Goal: Task Accomplishment & Management: Manage account settings

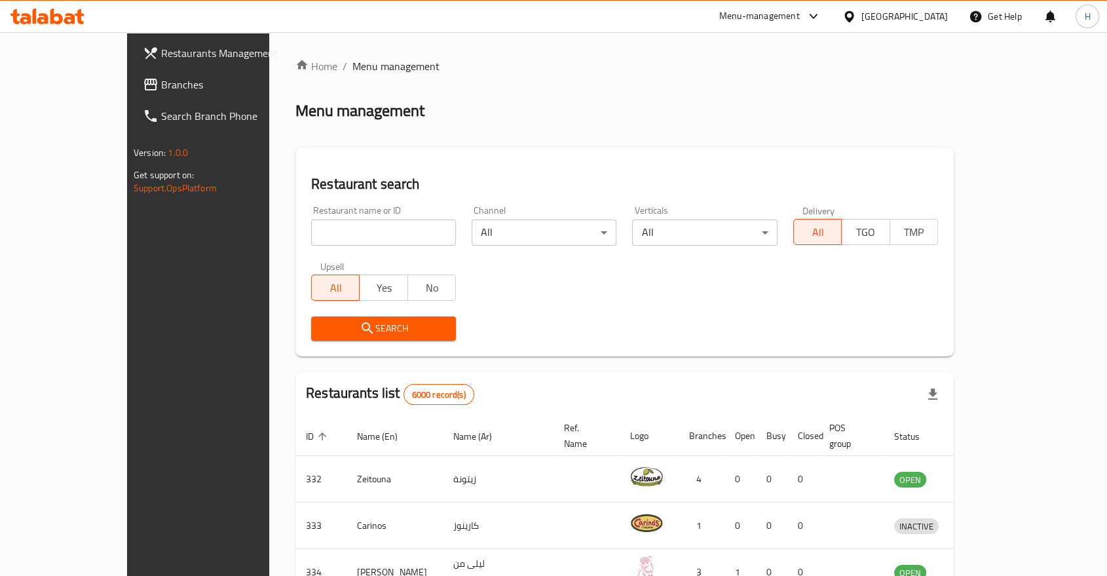
click at [311, 231] on input "search" at bounding box center [383, 233] width 145 height 26
type input "pasha"
click button "Search" at bounding box center [383, 328] width 145 height 24
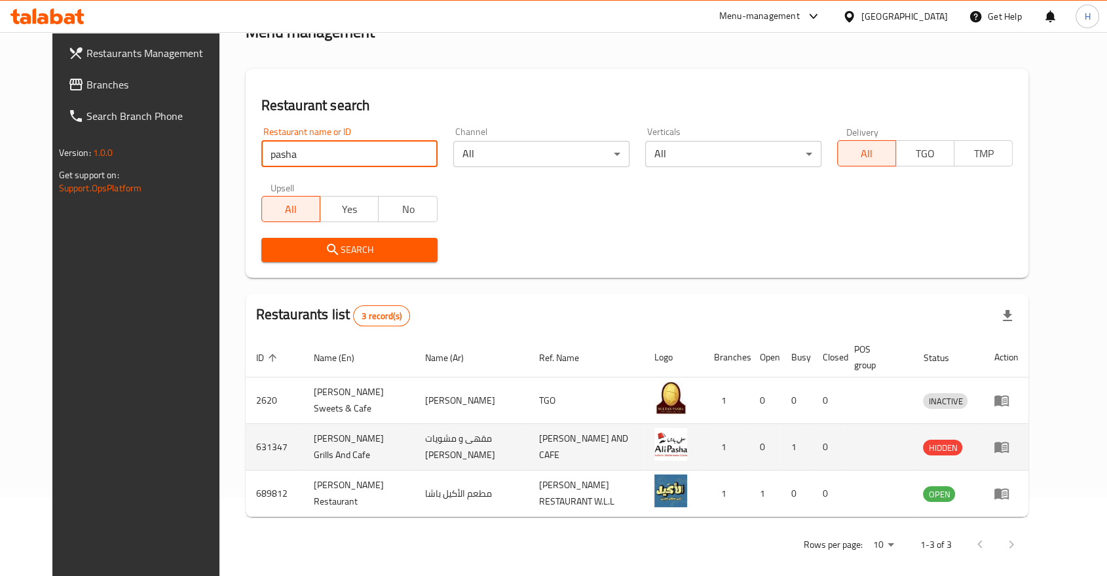
scroll to position [89, 0]
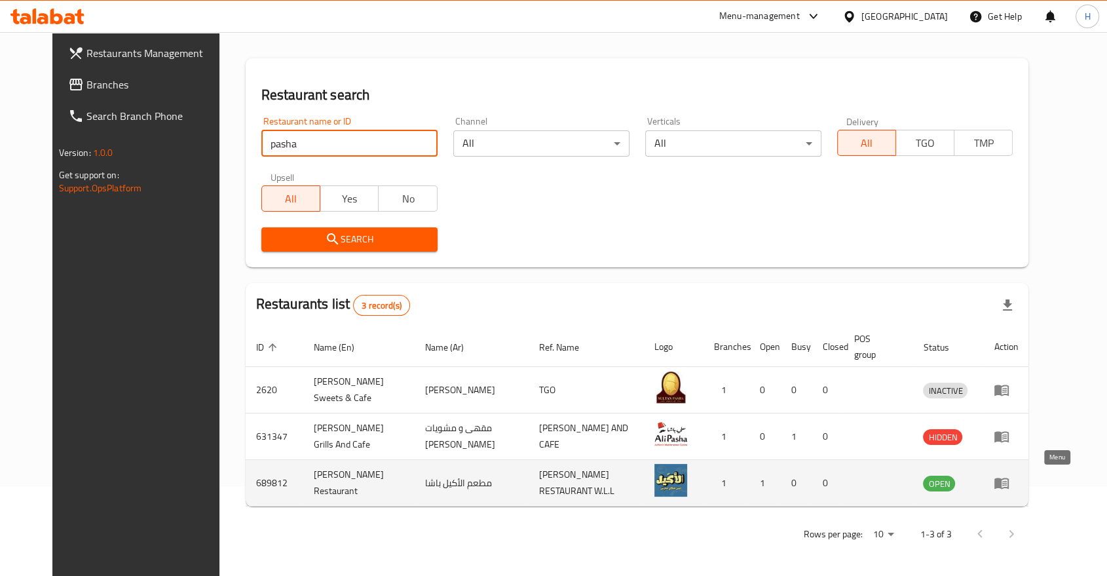
click at [1010, 483] on icon "enhanced table" at bounding box center [1002, 483] width 16 height 16
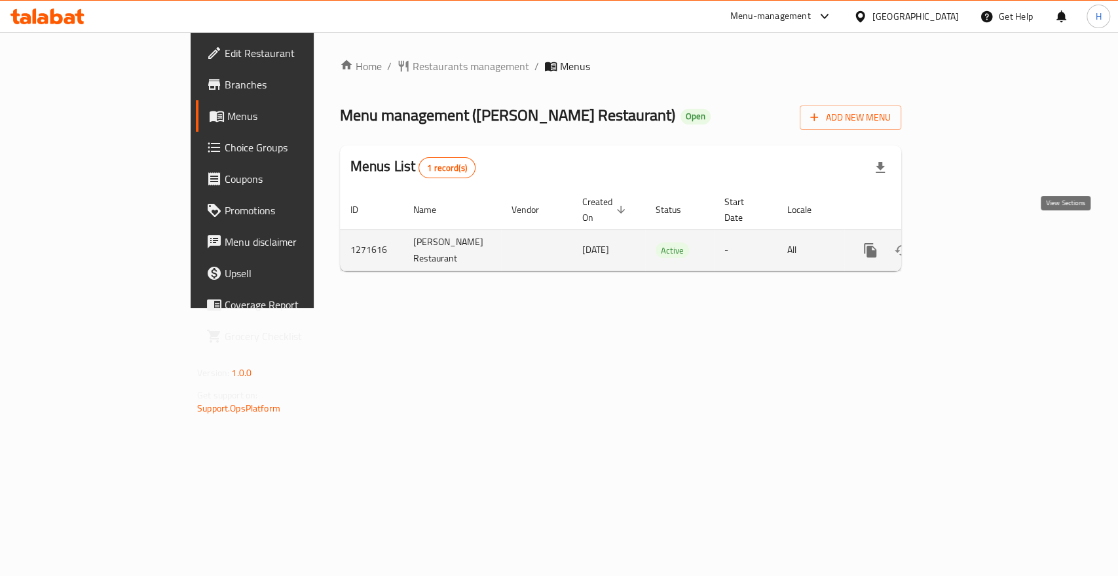
click at [971, 244] on icon "enhanced table" at bounding box center [965, 250] width 12 height 12
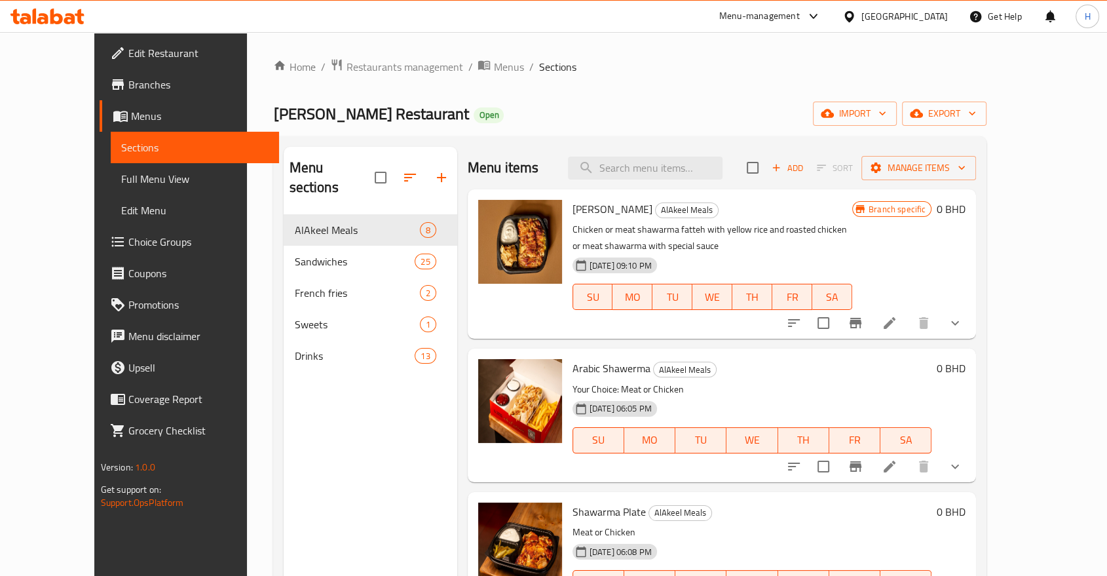
click at [284, 558] on div "Menu sections AlAkeel Meals 8 Sandwiches 25 French fries 2 Sweets 1 Drinks 13" at bounding box center [370, 435] width 173 height 576
click at [660, 181] on div "Menu items Add Sort Manage items" at bounding box center [722, 168] width 509 height 43
click at [660, 171] on input "search" at bounding box center [645, 168] width 155 height 23
paste input "Sheesh"
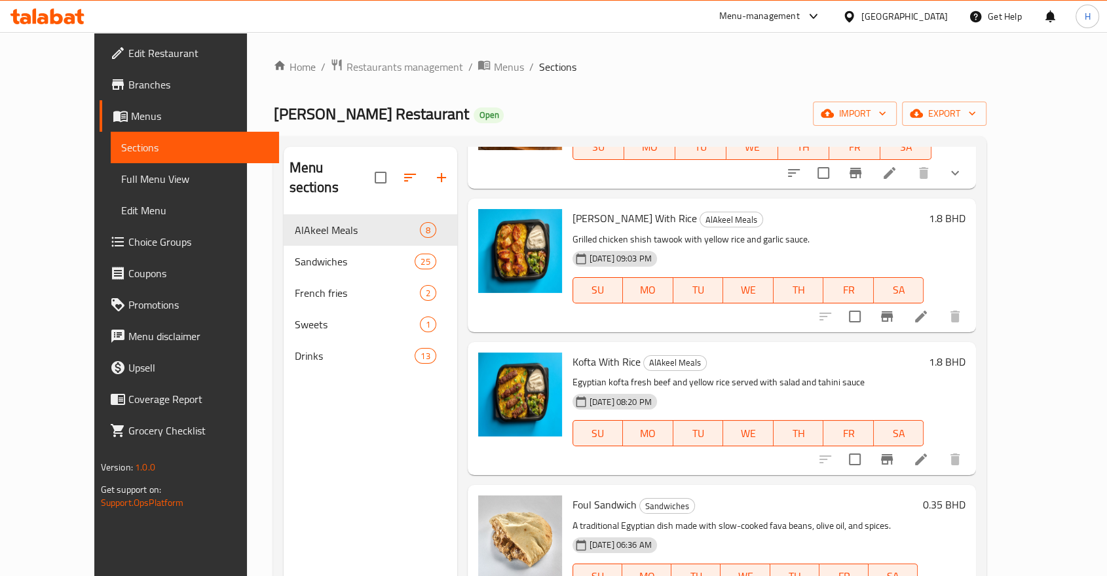
scroll to position [11, 0]
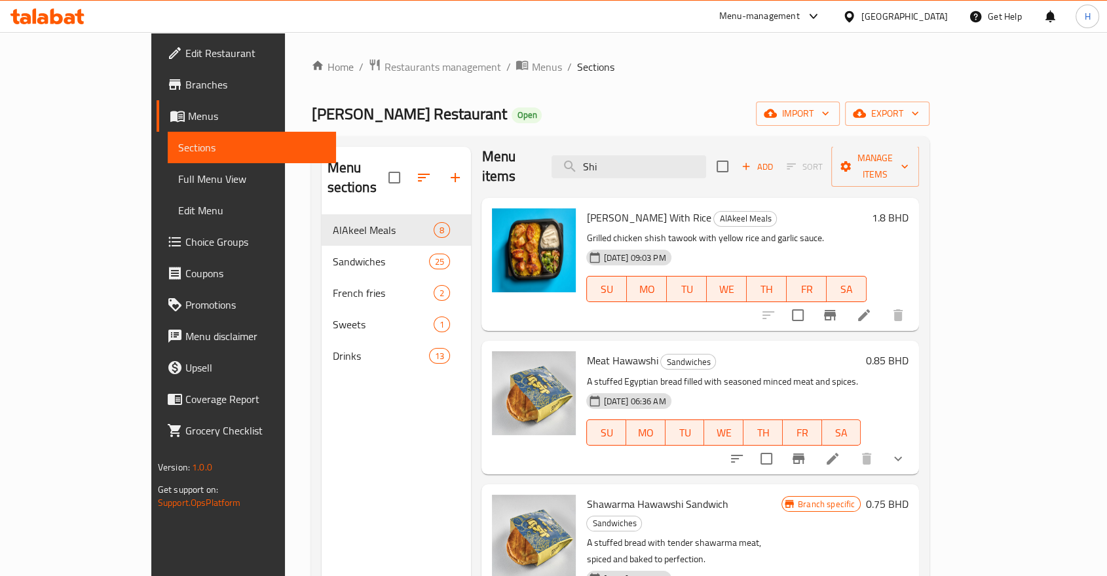
type input "Shi"
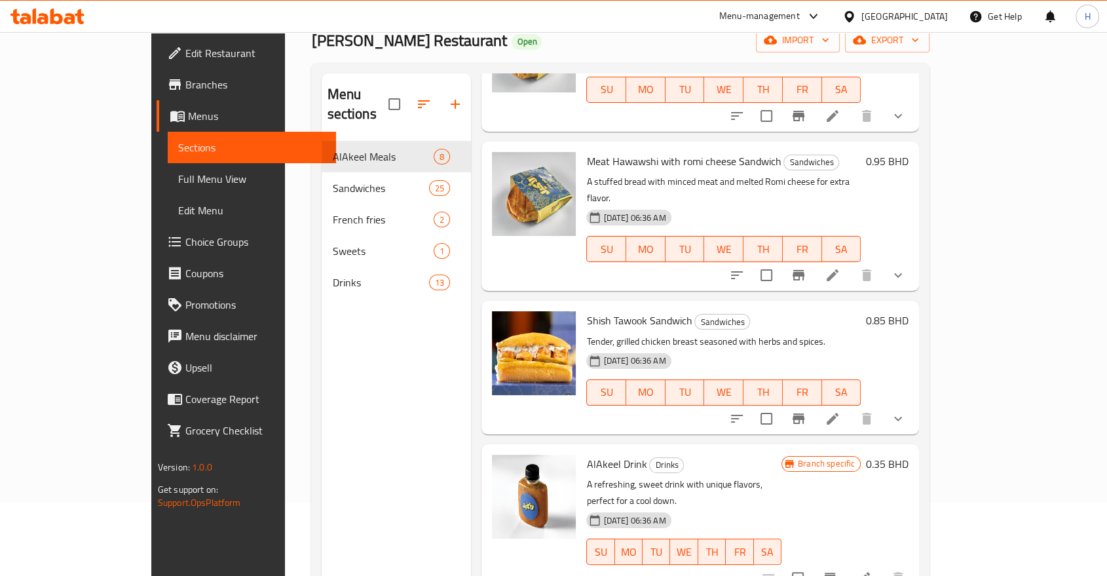
scroll to position [145, 0]
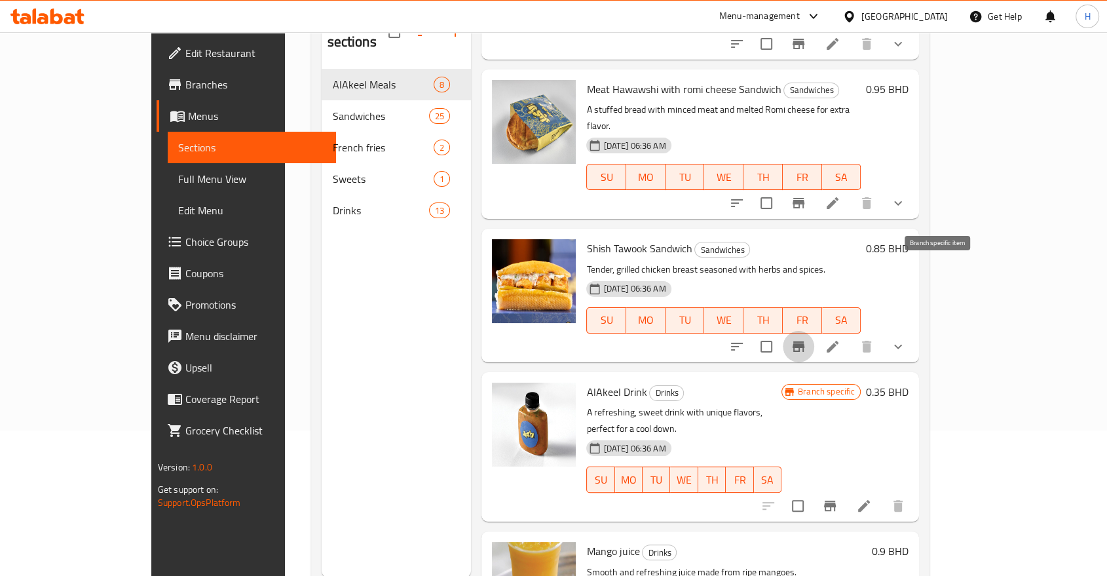
click at [805, 341] on icon "Branch-specific-item" at bounding box center [799, 346] width 12 height 10
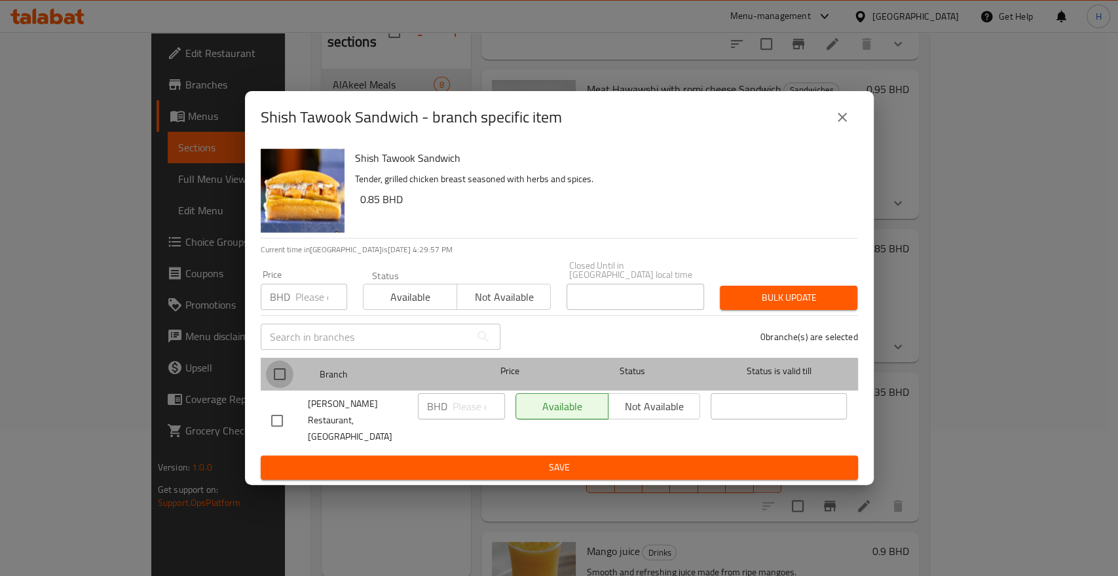
click at [283, 381] on input "checkbox" at bounding box center [280, 374] width 28 height 28
checkbox input "true"
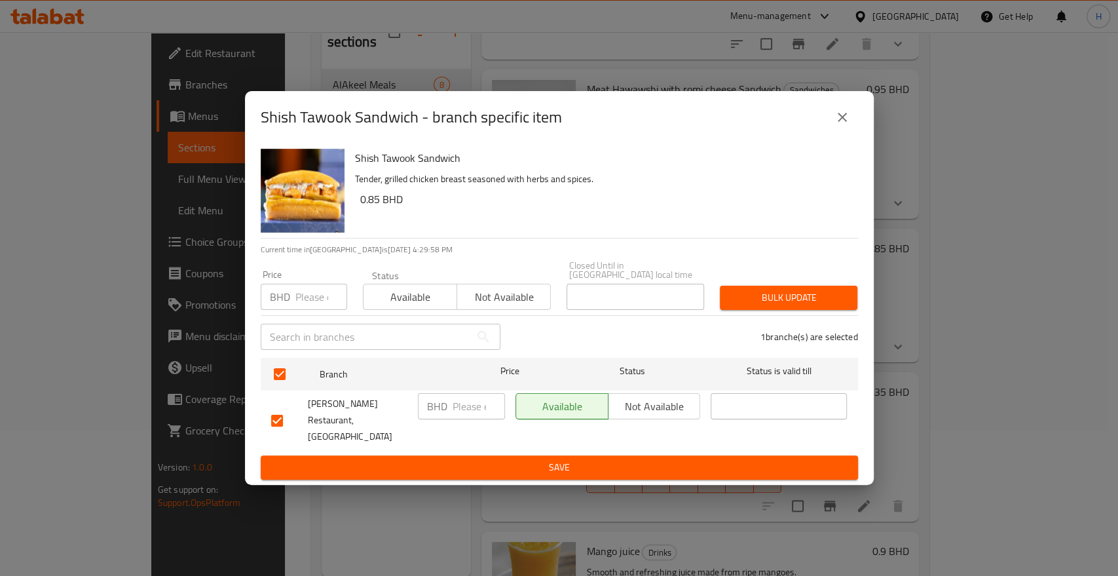
click at [460, 414] on input "number" at bounding box center [479, 406] width 52 height 26
type input ".950"
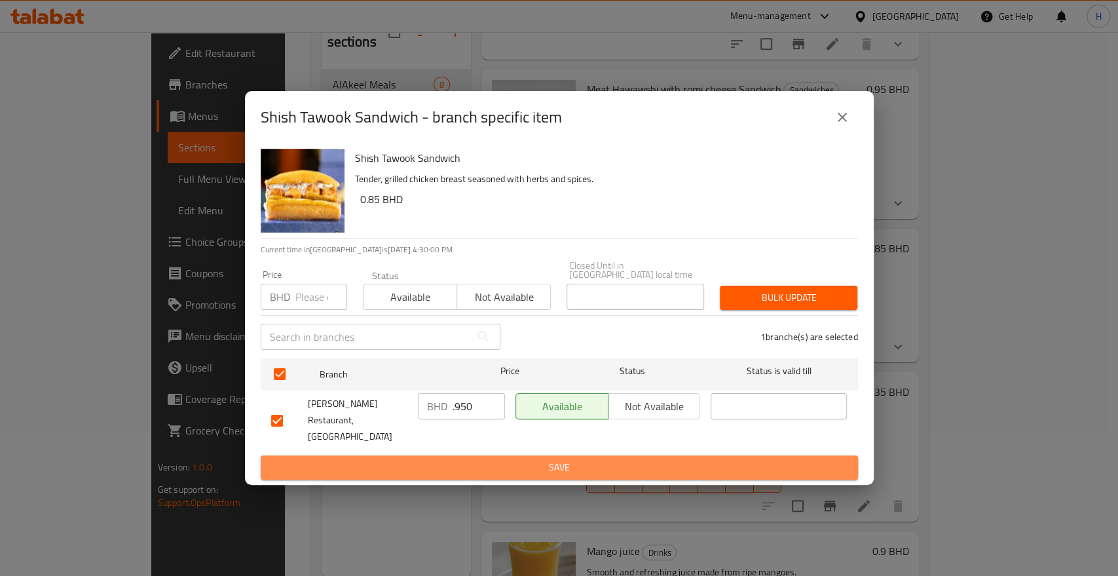
click at [454, 459] on span "Save" at bounding box center [559, 467] width 577 height 16
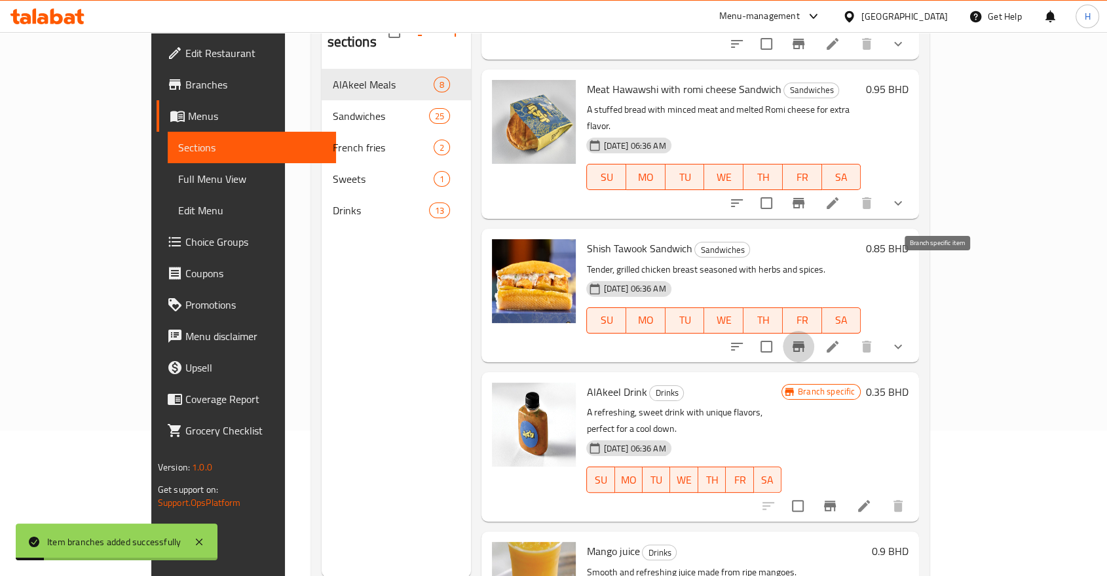
click at [807, 339] on icon "Branch-specific-item" at bounding box center [799, 347] width 16 height 16
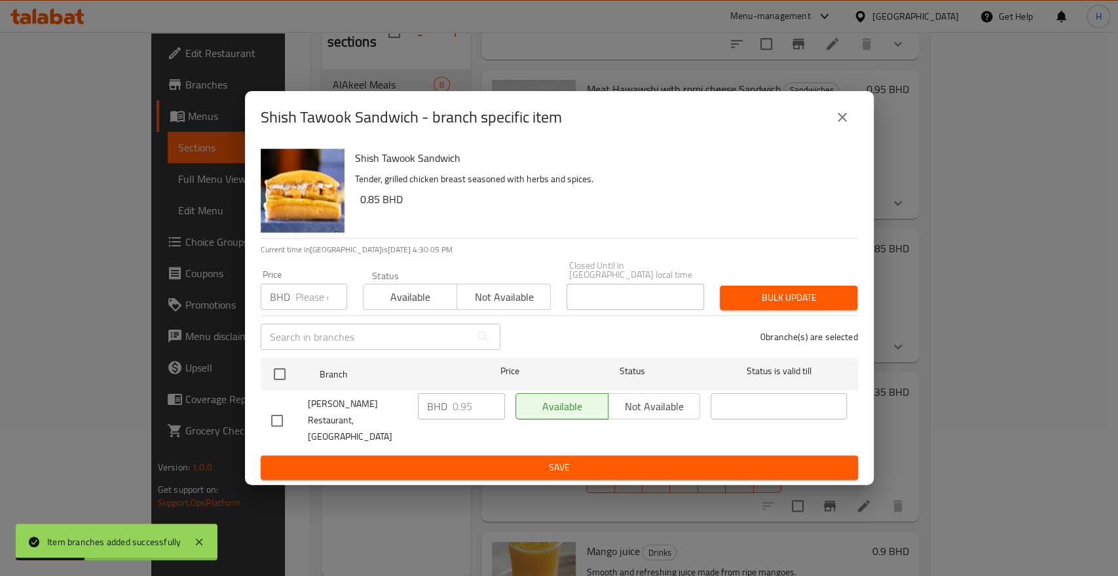
click at [842, 125] on icon "close" at bounding box center [843, 117] width 16 height 16
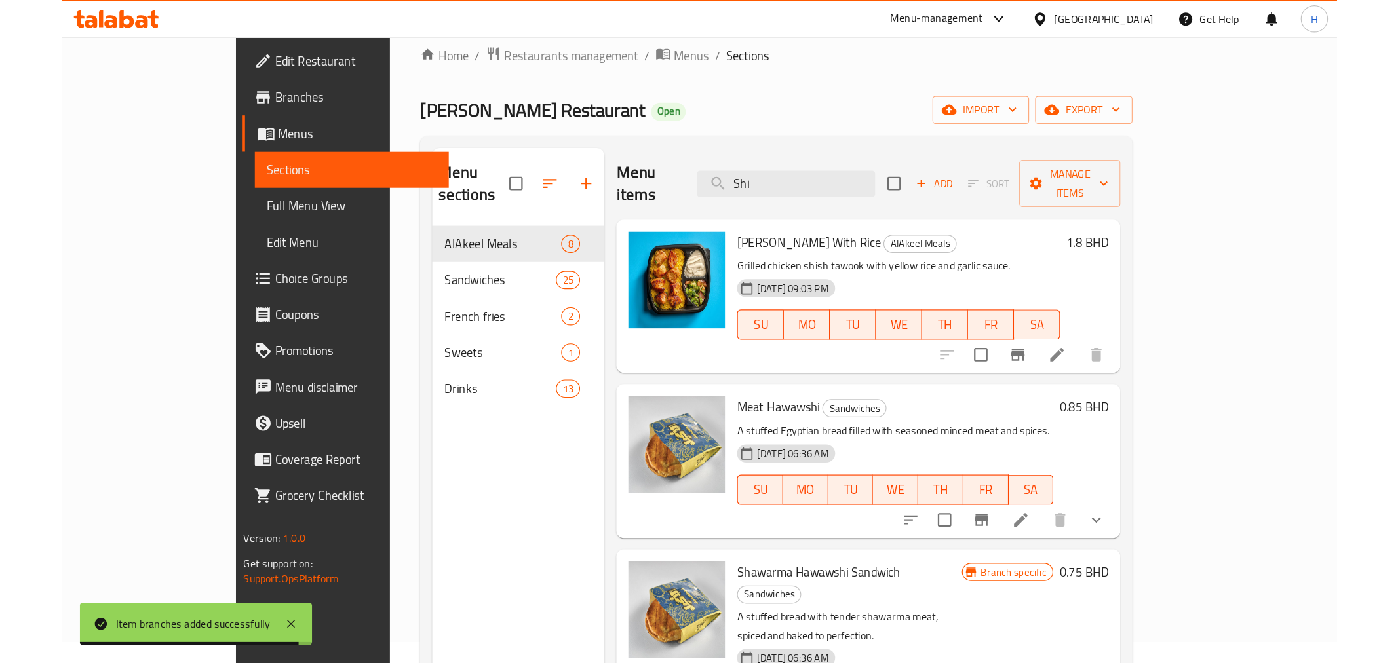
scroll to position [0, 0]
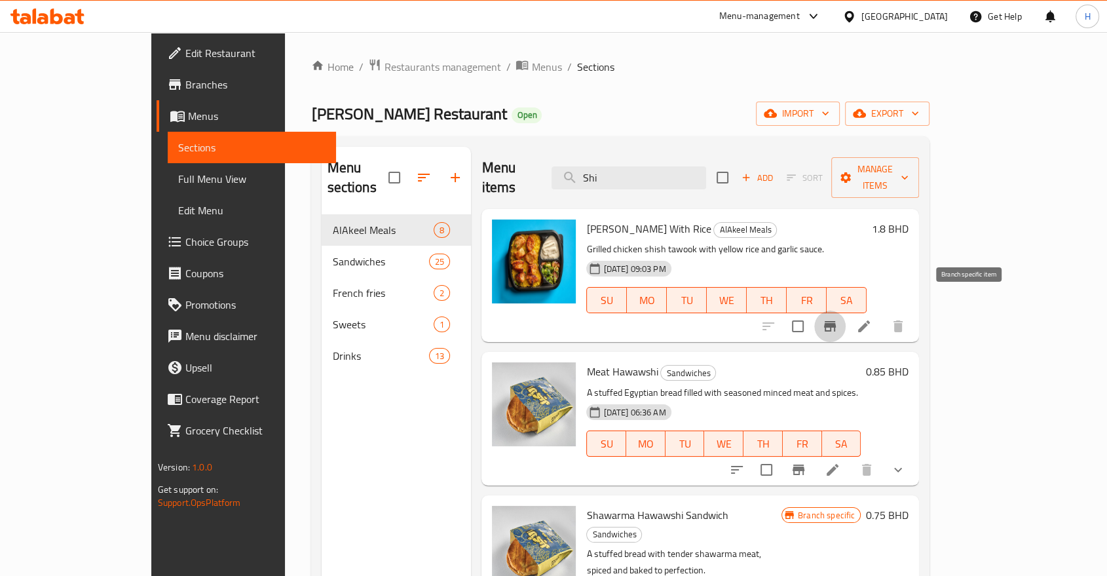
click at [836, 321] on icon "Branch-specific-item" at bounding box center [830, 326] width 12 height 10
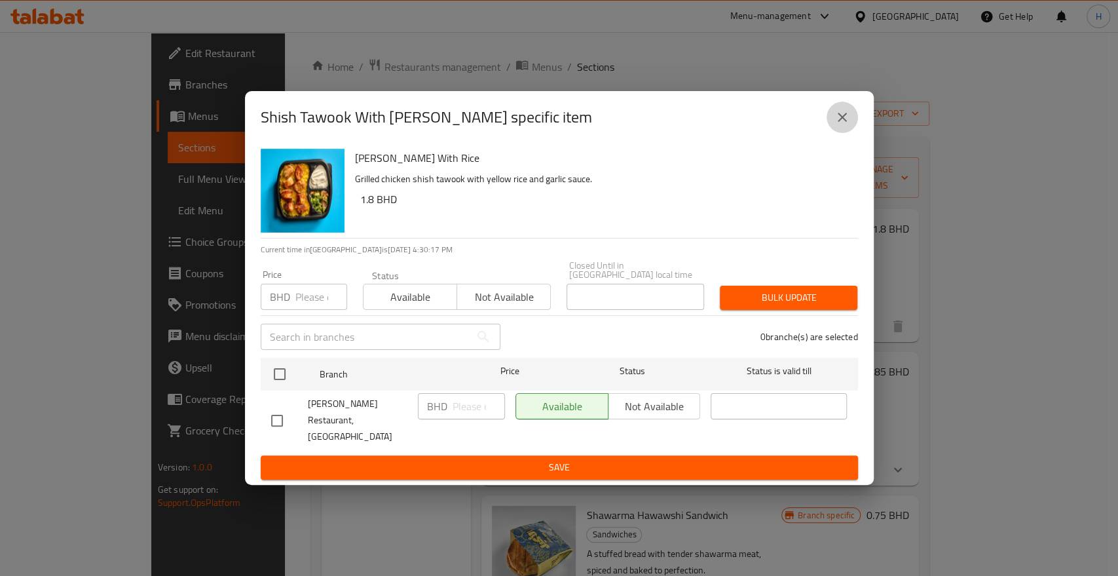
click at [850, 131] on button "close" at bounding box center [842, 117] width 31 height 31
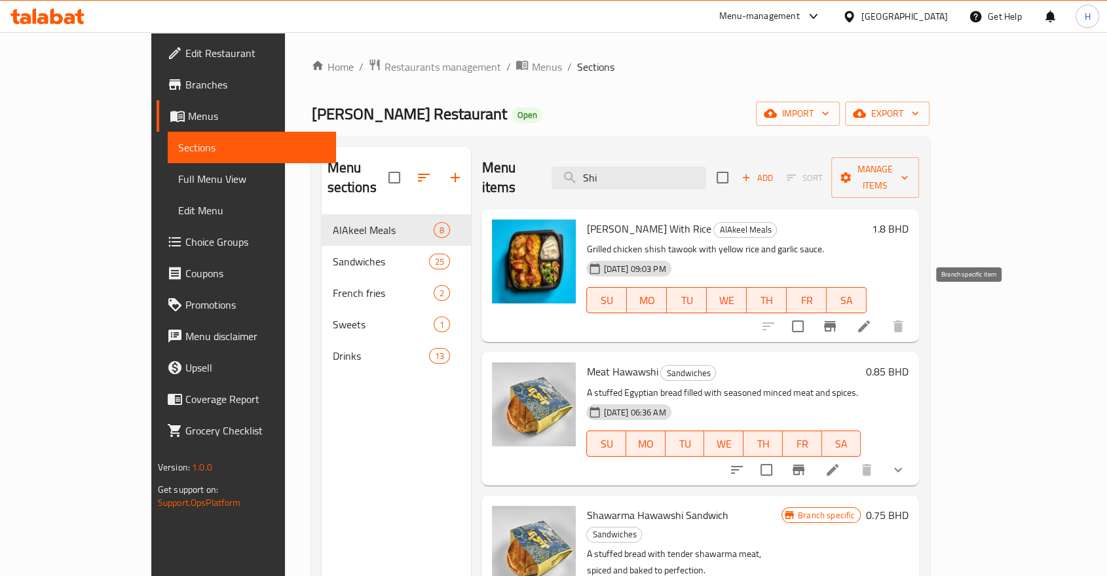
click at [838, 318] on icon "Branch-specific-item" at bounding box center [830, 326] width 16 height 16
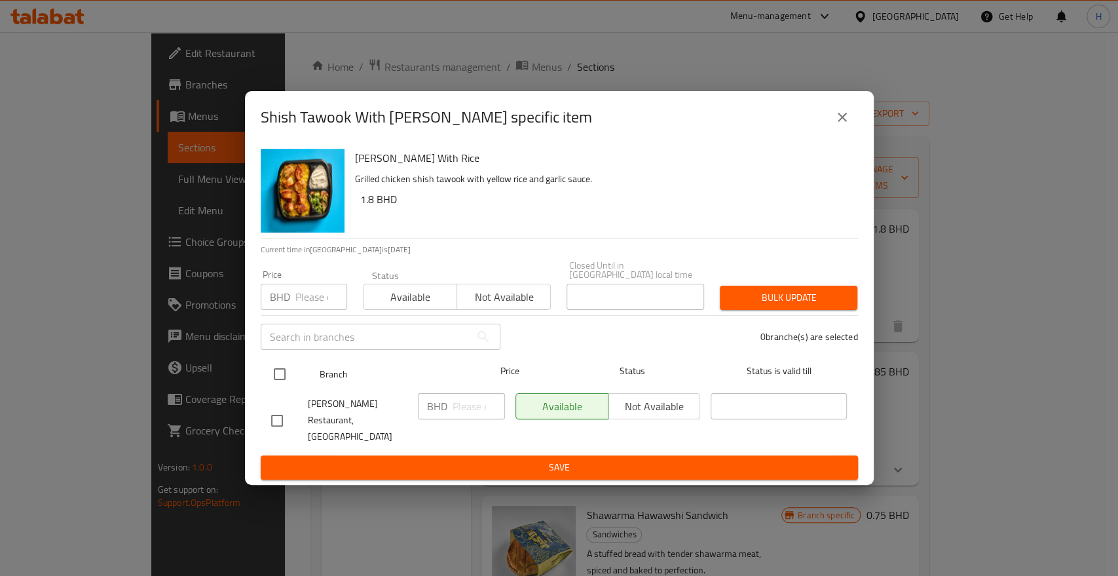
click at [286, 375] on input "checkbox" at bounding box center [280, 374] width 28 height 28
checkbox input "true"
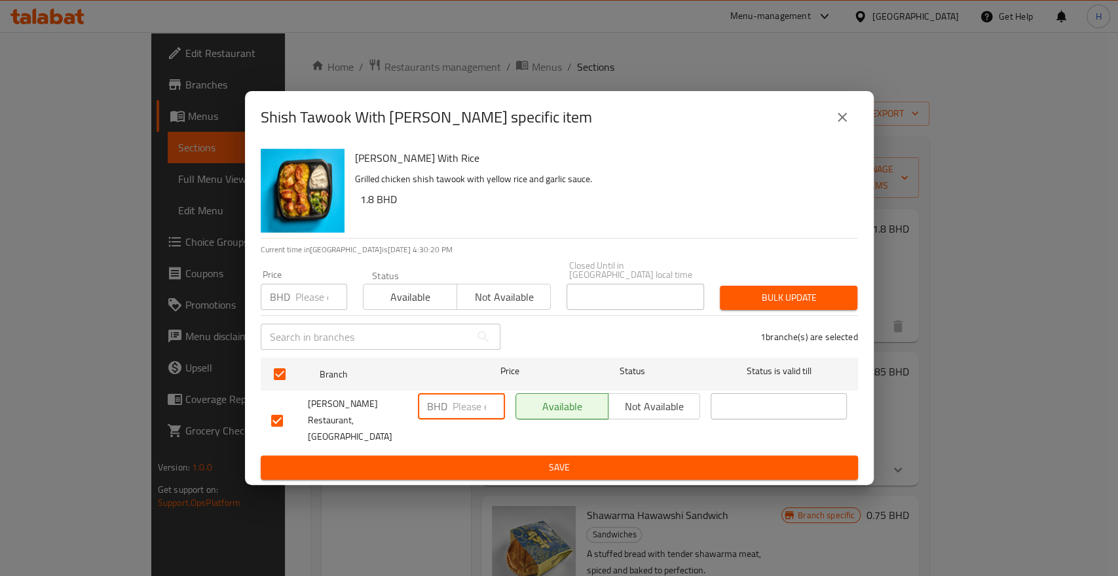
click at [463, 418] on input "number" at bounding box center [479, 406] width 52 height 26
type input "1.950"
click at [470, 459] on span "Save" at bounding box center [559, 467] width 577 height 16
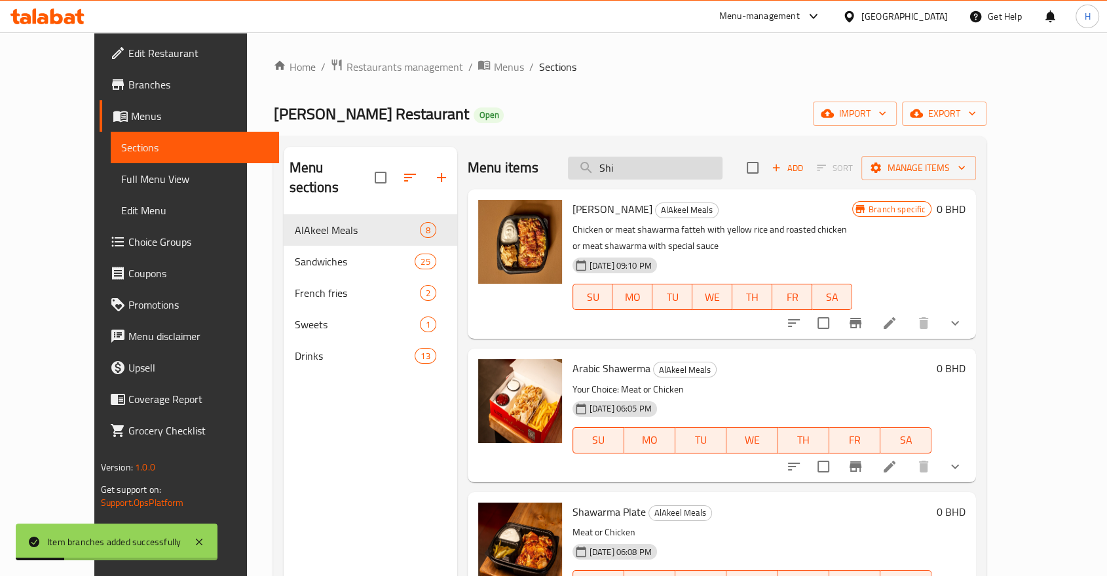
click at [657, 169] on input "Shi" at bounding box center [645, 168] width 155 height 23
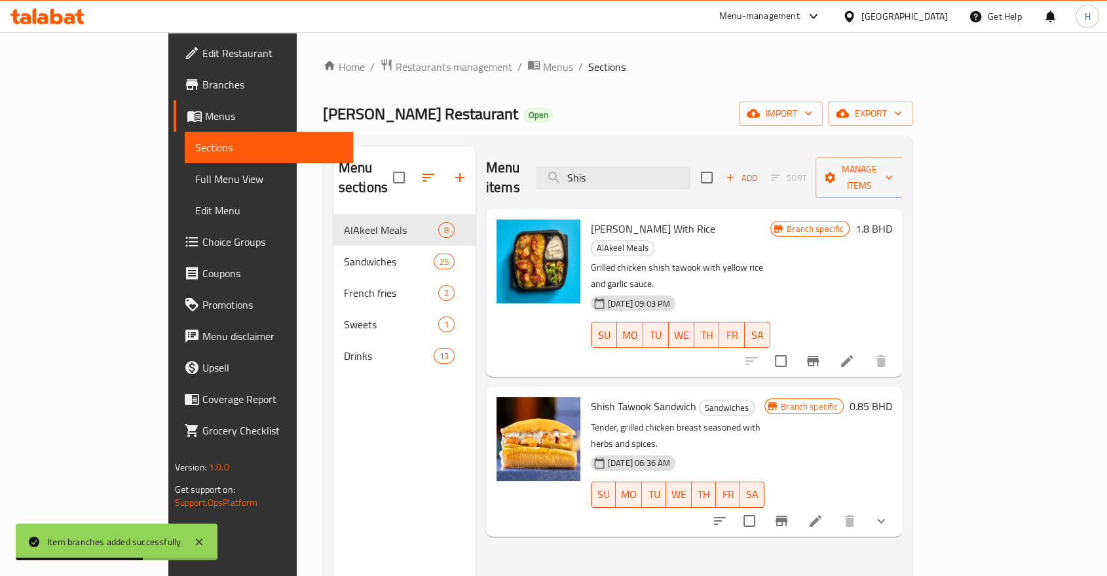
type input "Shis"
click at [788, 516] on icon "Branch-specific-item" at bounding box center [782, 521] width 12 height 10
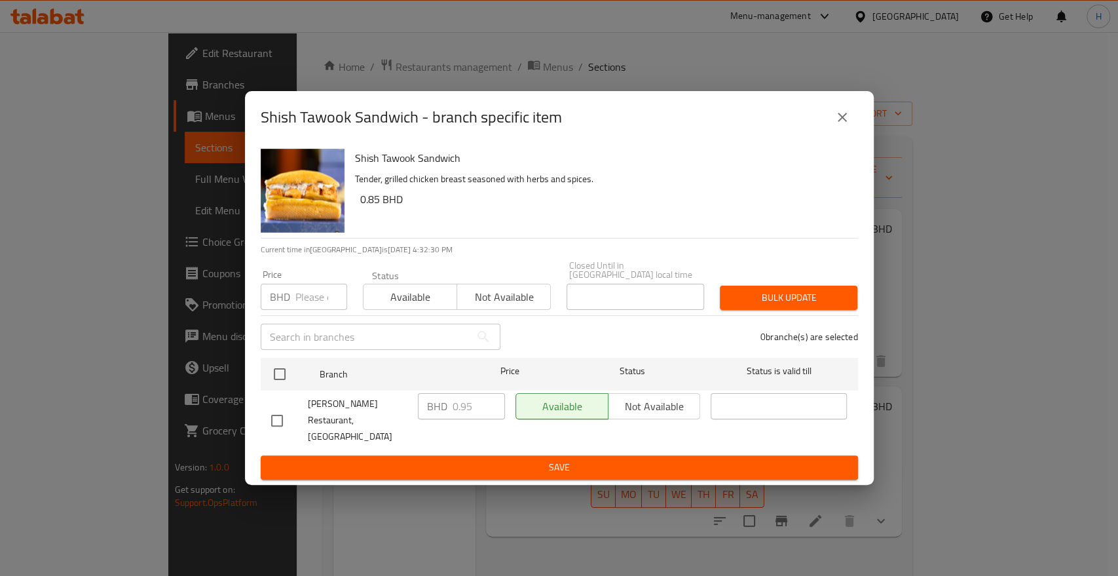
click at [377, 166] on h6 "Shish Tawook Sandwich" at bounding box center [601, 158] width 493 height 18
copy h6 "Shish Tawook Sandwich"
click at [204, 334] on div "Shish Tawook Sandwich - branch specific item Shish Tawook Sandwich Tender, gril…" at bounding box center [559, 288] width 1118 height 576
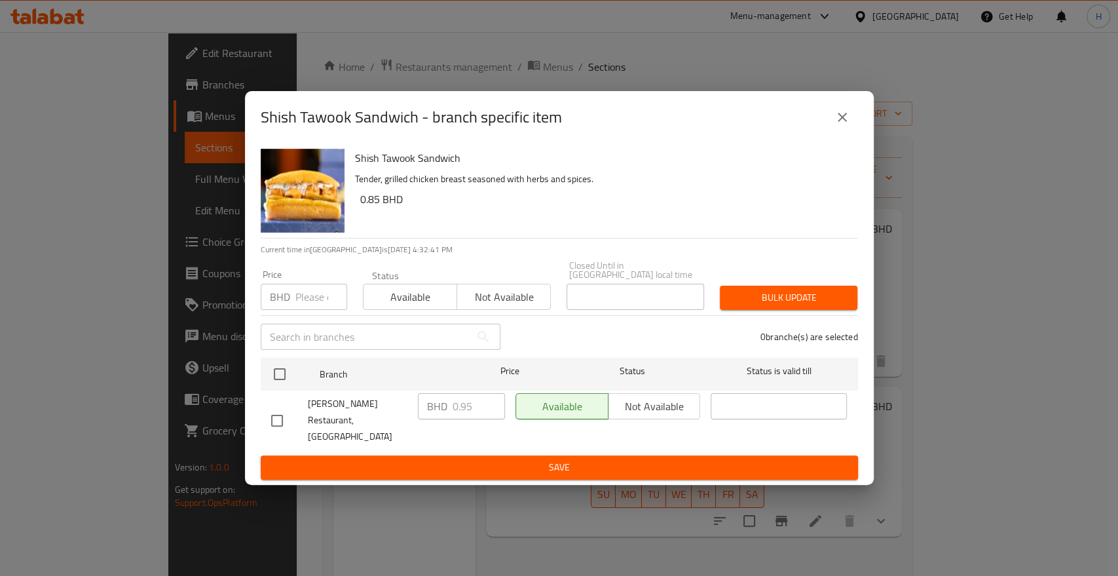
click at [840, 119] on button "close" at bounding box center [842, 117] width 31 height 31
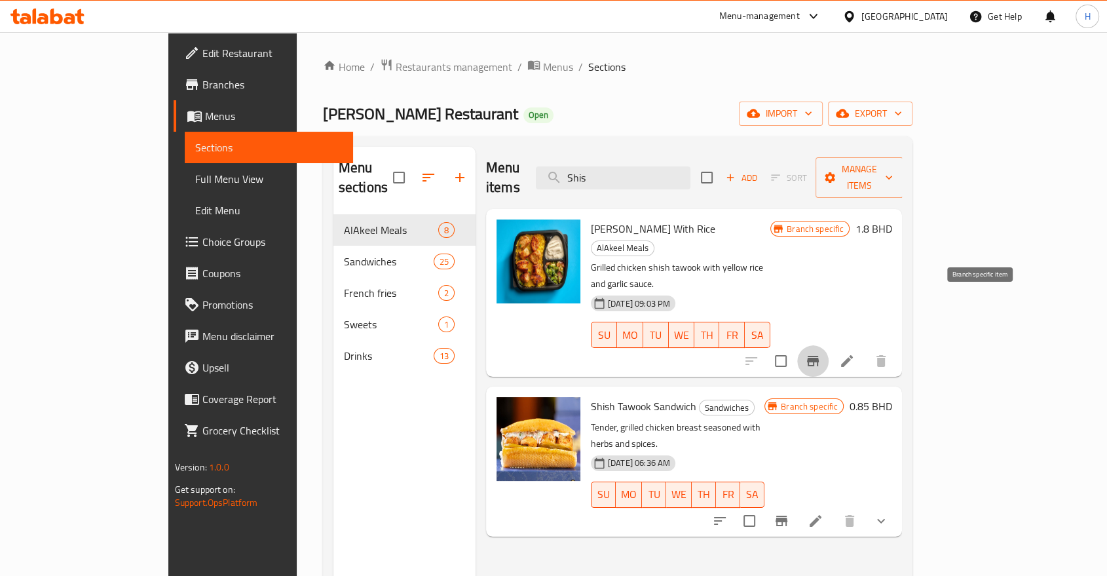
click at [819, 356] on icon "Branch-specific-item" at bounding box center [813, 361] width 12 height 10
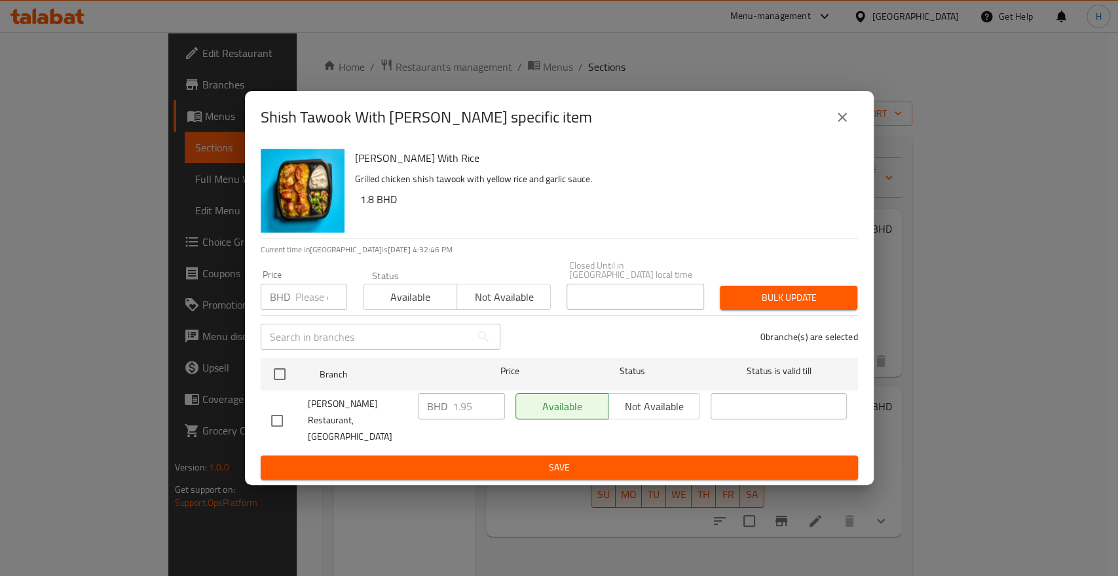
click at [370, 167] on h6 "Shish Tawook With Rice" at bounding box center [601, 158] width 493 height 18
copy h6 "Shish Tawook With Rice"
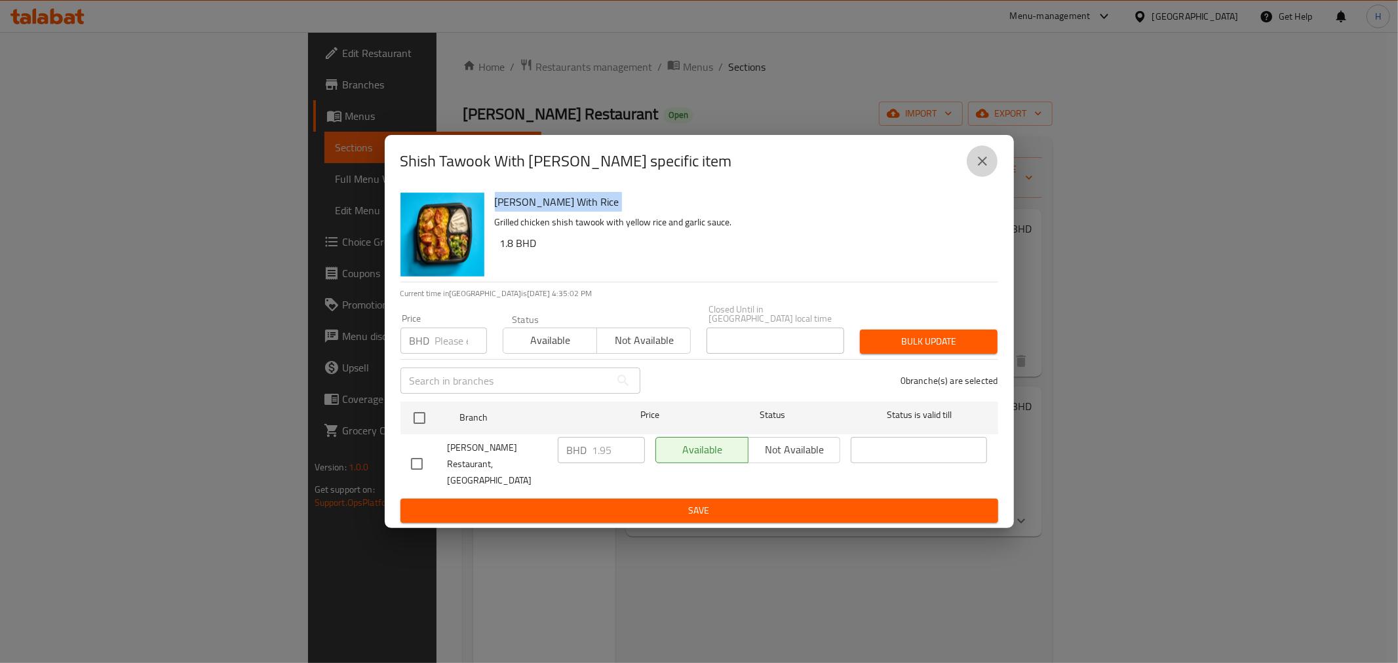
drag, startPoint x: 983, startPoint y: 180, endPoint x: 573, endPoint y: 180, distance: 409.5
click at [983, 169] on icon "close" at bounding box center [982, 161] width 16 height 16
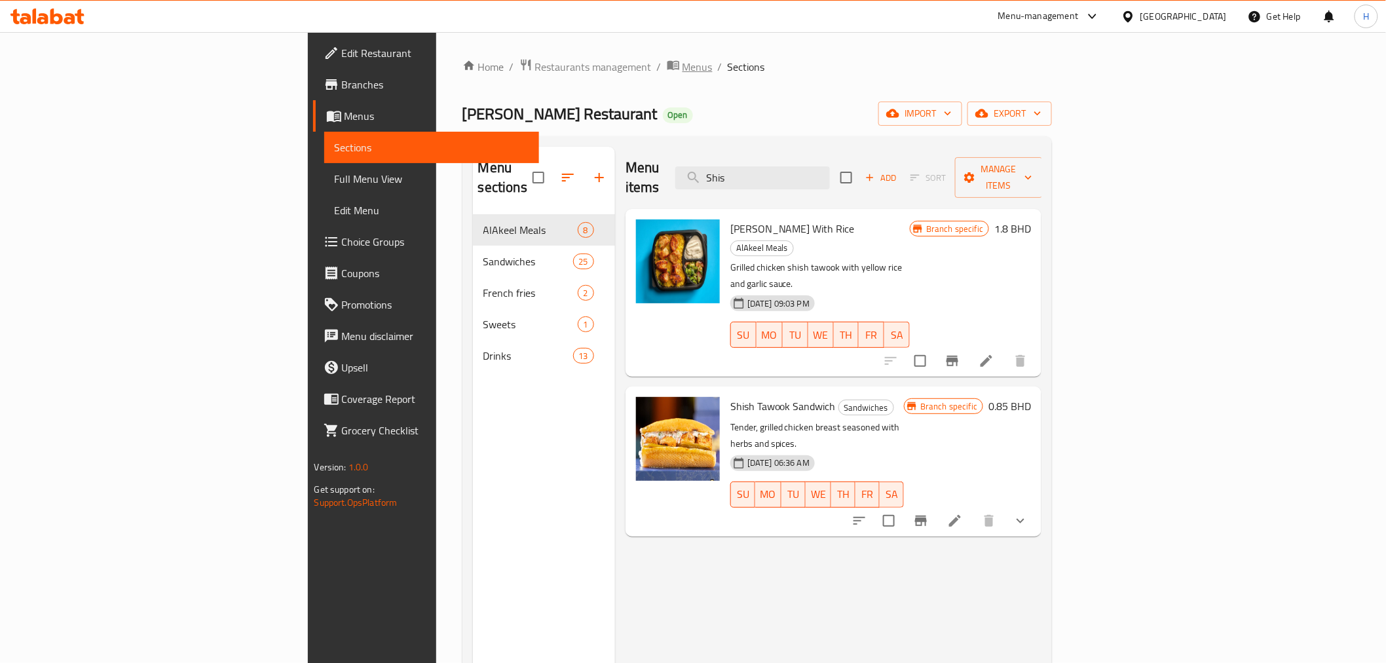
click at [683, 62] on span "Menus" at bounding box center [698, 67] width 30 height 16
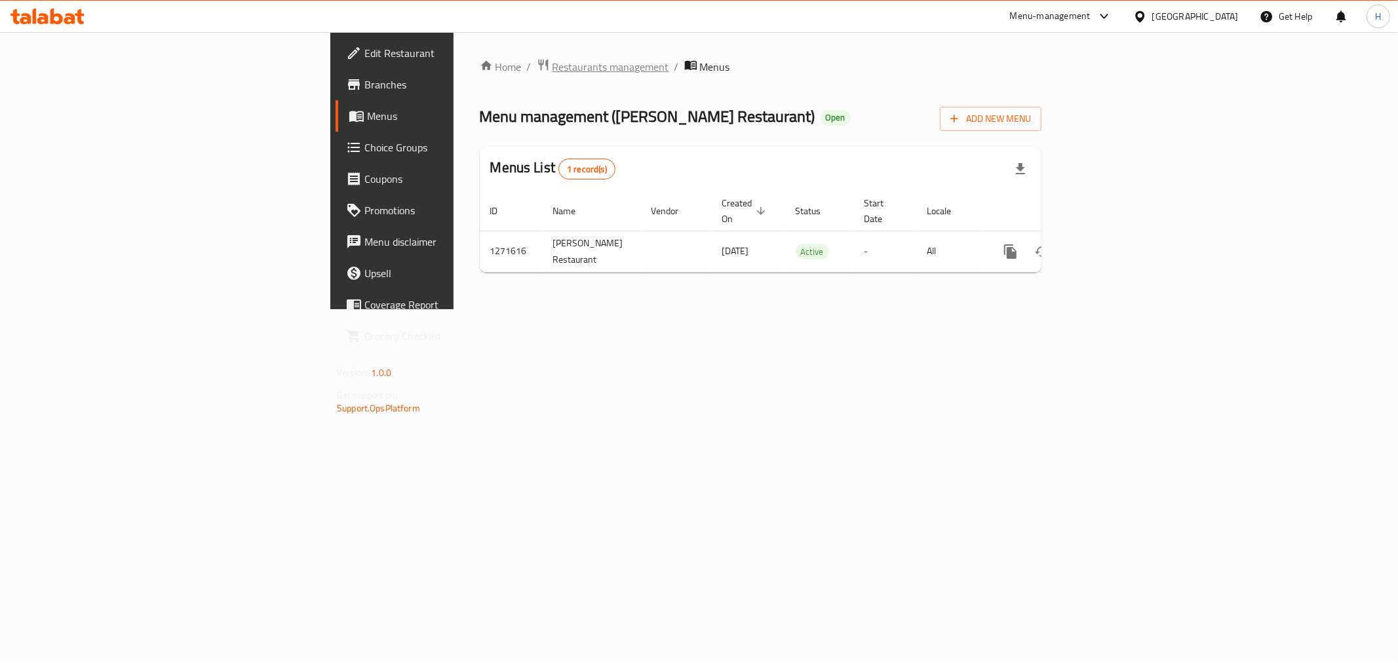
click at [552, 67] on span "Restaurants management" at bounding box center [610, 67] width 117 height 16
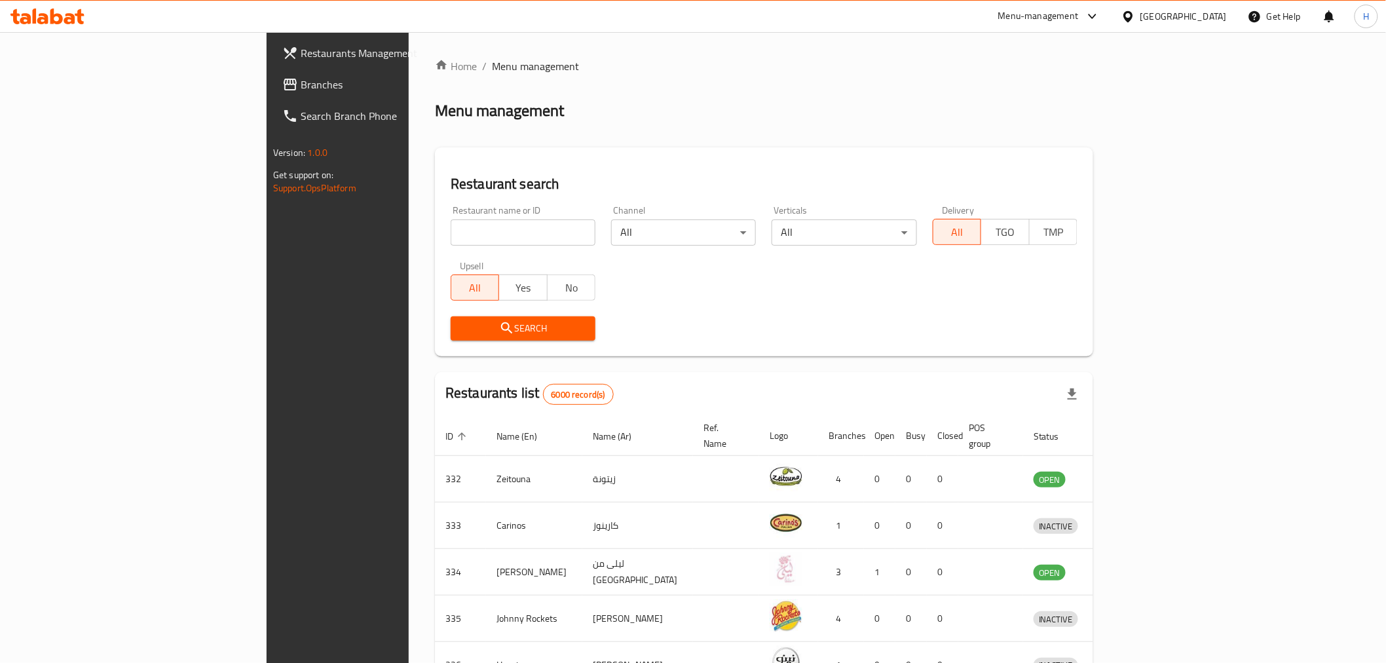
click at [451, 231] on input "search" at bounding box center [523, 233] width 145 height 26
type input "crumbles"
click button "Search" at bounding box center [523, 328] width 145 height 24
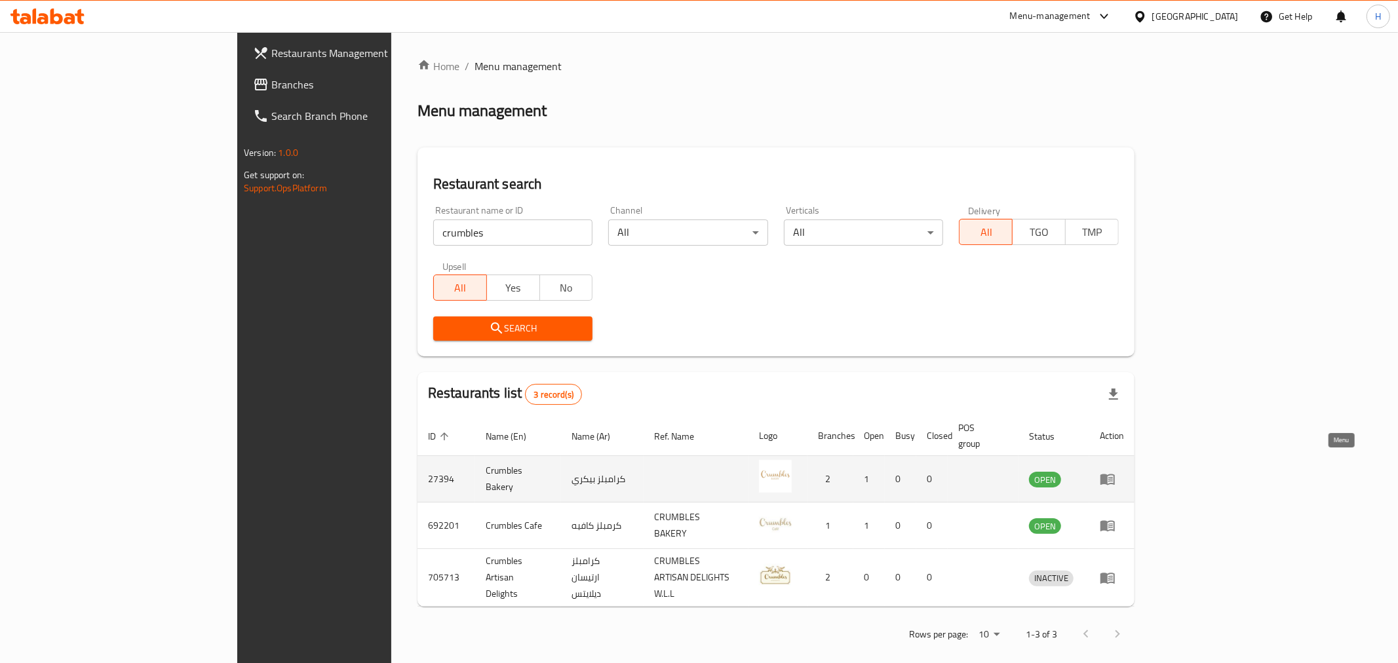
click at [1115, 474] on icon "enhanced table" at bounding box center [1107, 479] width 14 height 11
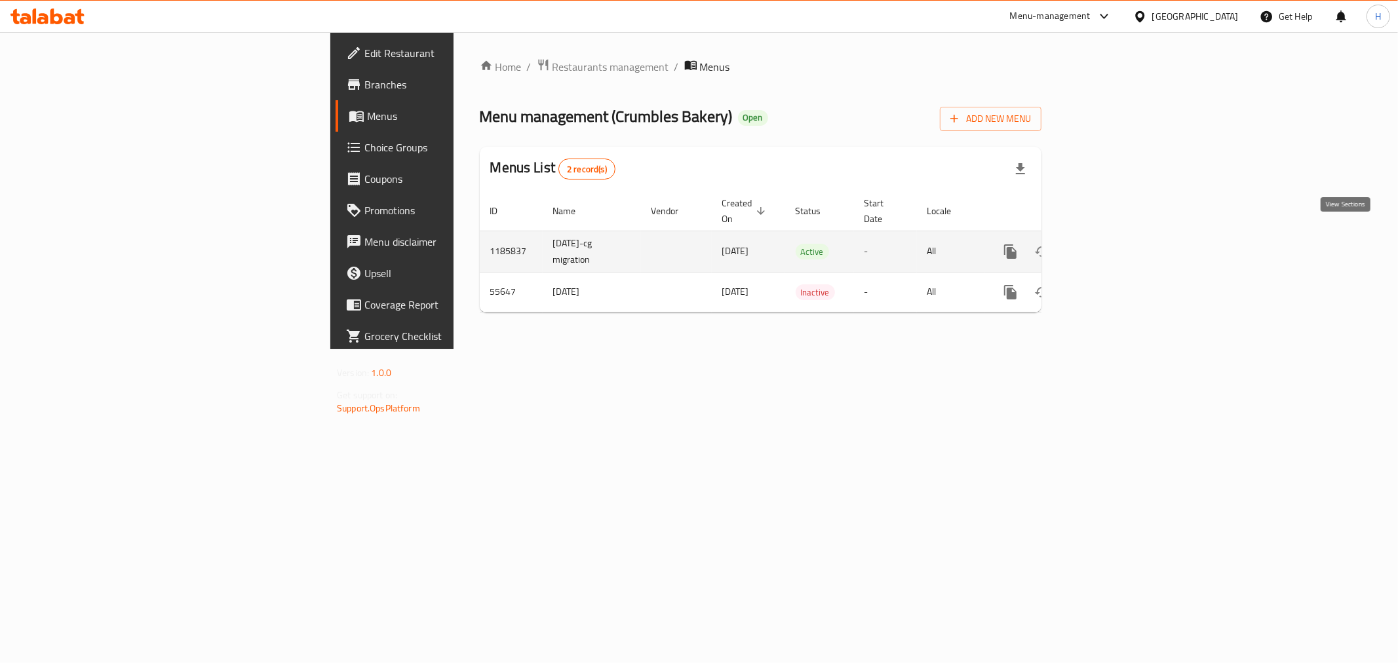
click at [1113, 244] on icon "enhanced table" at bounding box center [1105, 252] width 16 height 16
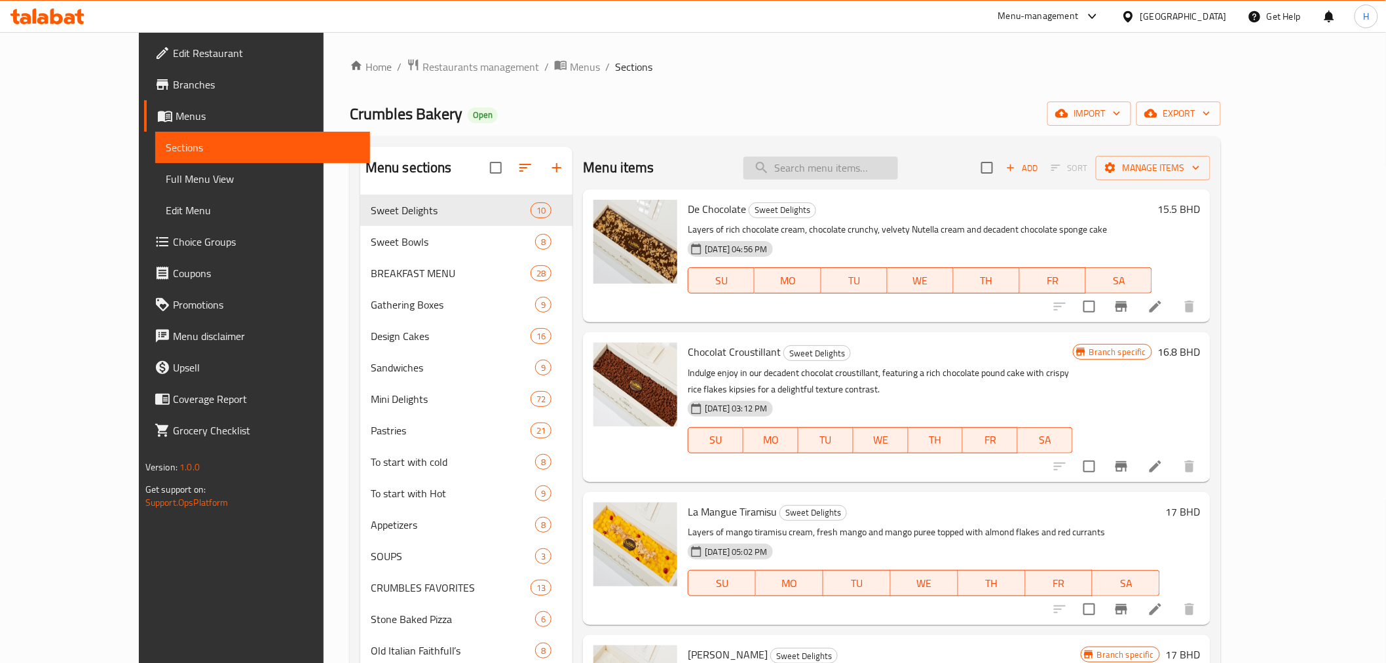
click at [832, 171] on input "search" at bounding box center [821, 168] width 155 height 23
click at [835, 159] on input "search" at bounding box center [821, 168] width 155 height 23
paste input "Mr Strong"
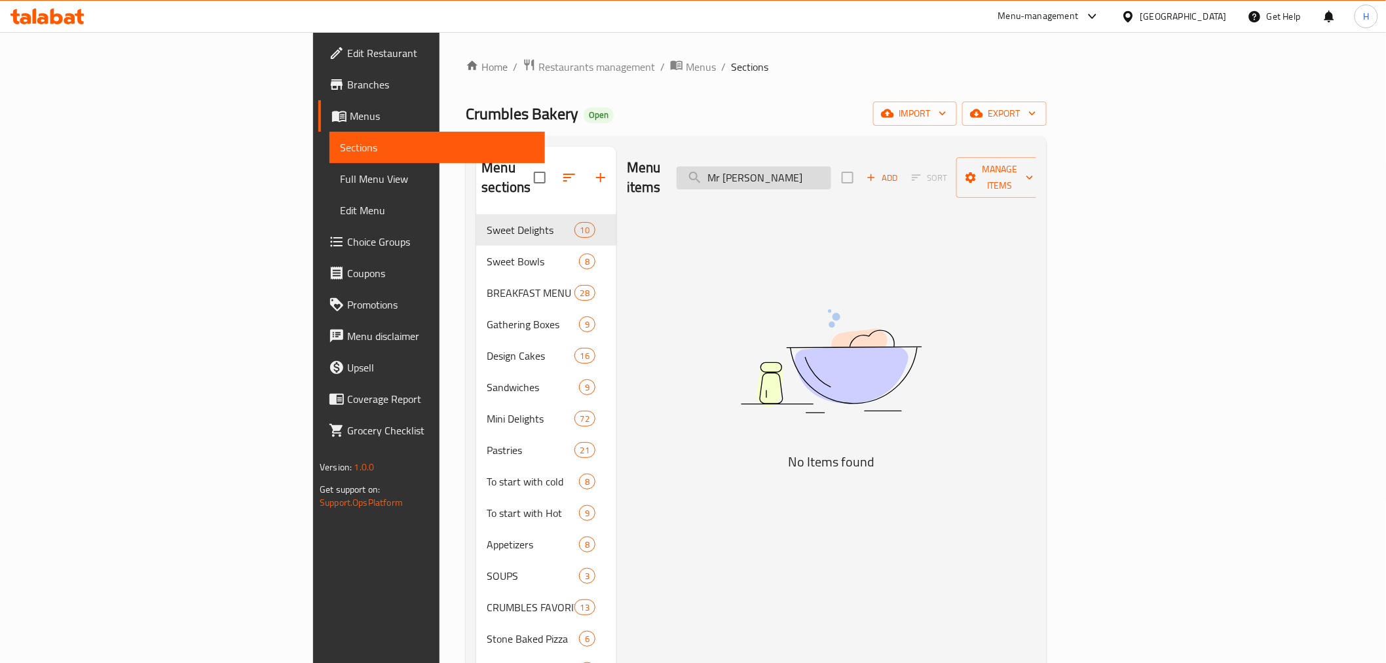
click at [831, 172] on input "Mr St" at bounding box center [754, 177] width 155 height 23
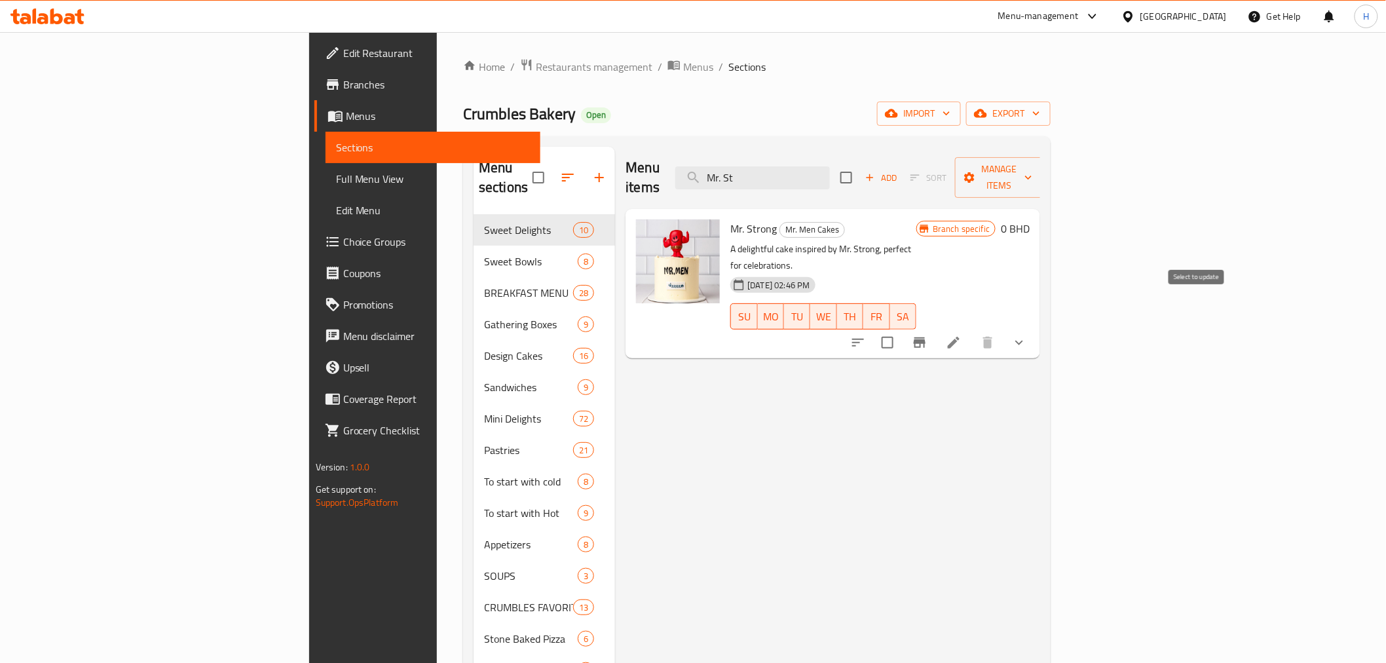
type input "Mr. St"
click at [902, 329] on input "checkbox" at bounding box center [888, 343] width 28 height 28
checkbox input "true"
click at [1027, 335] on icon "show more" at bounding box center [1020, 343] width 16 height 16
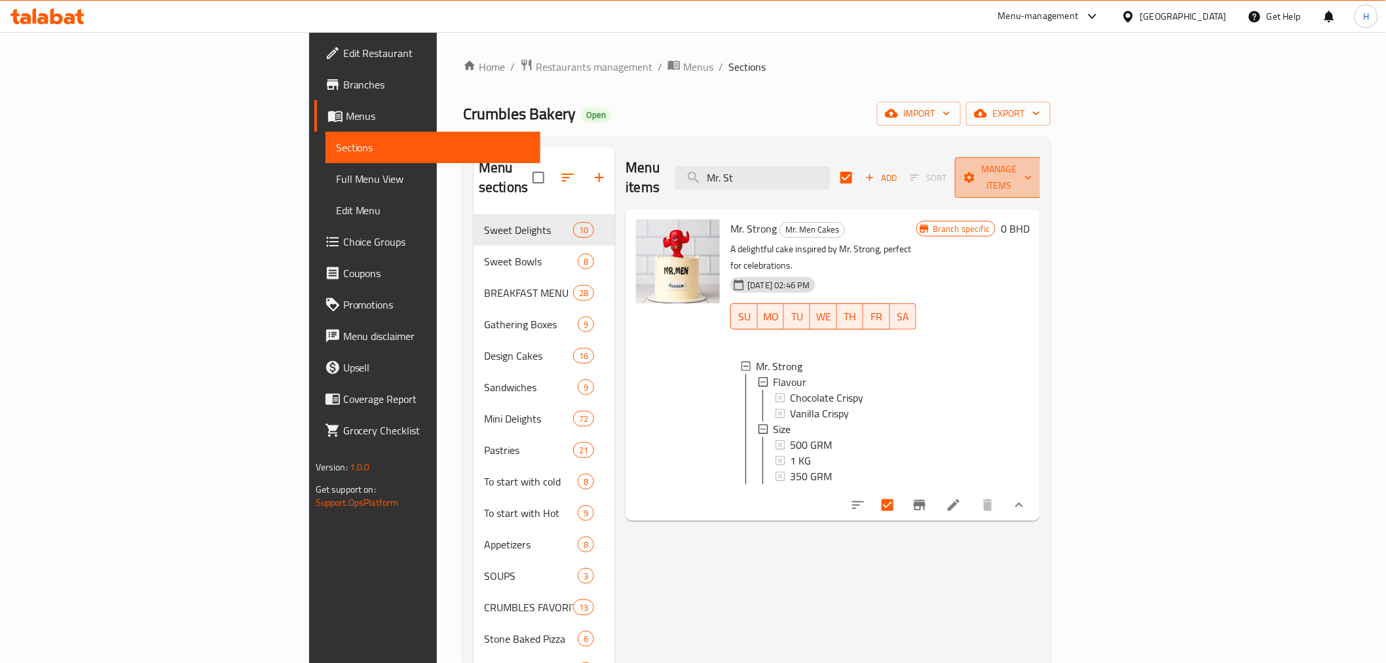
click at [1033, 164] on span "Manage items" at bounding box center [999, 177] width 67 height 33
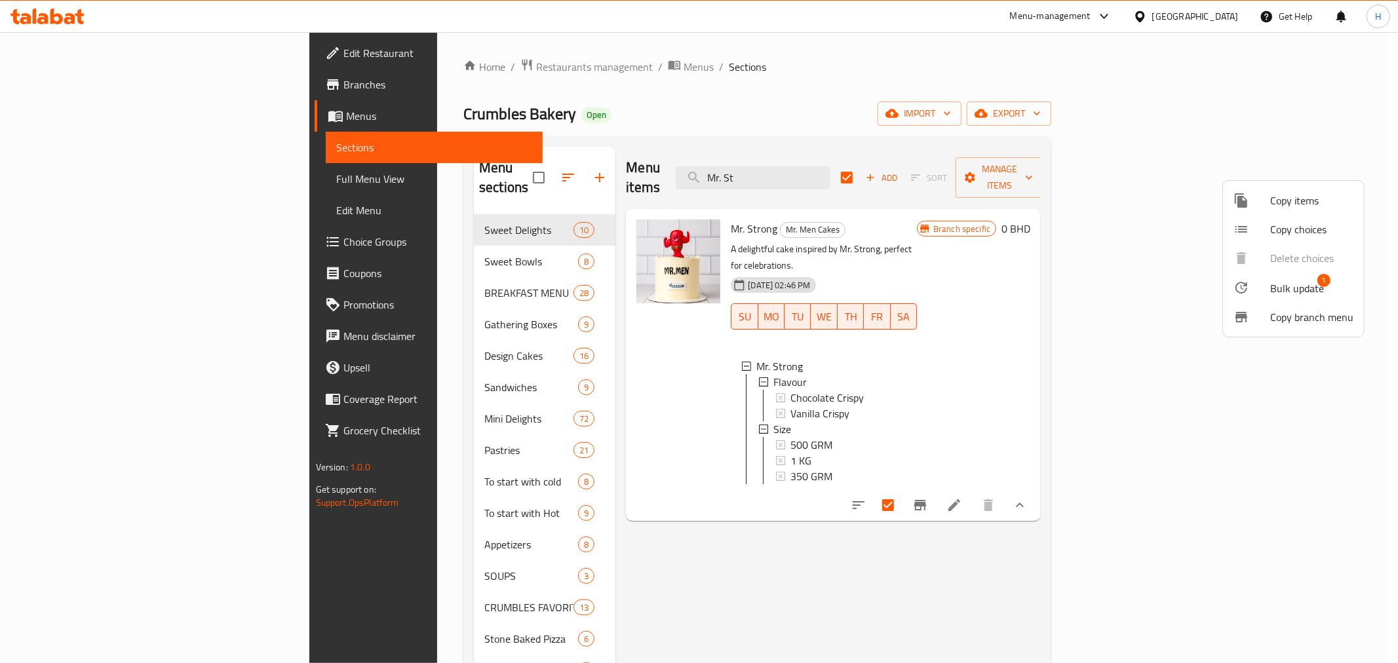
click at [1118, 199] on span "Copy items" at bounding box center [1311, 201] width 83 height 16
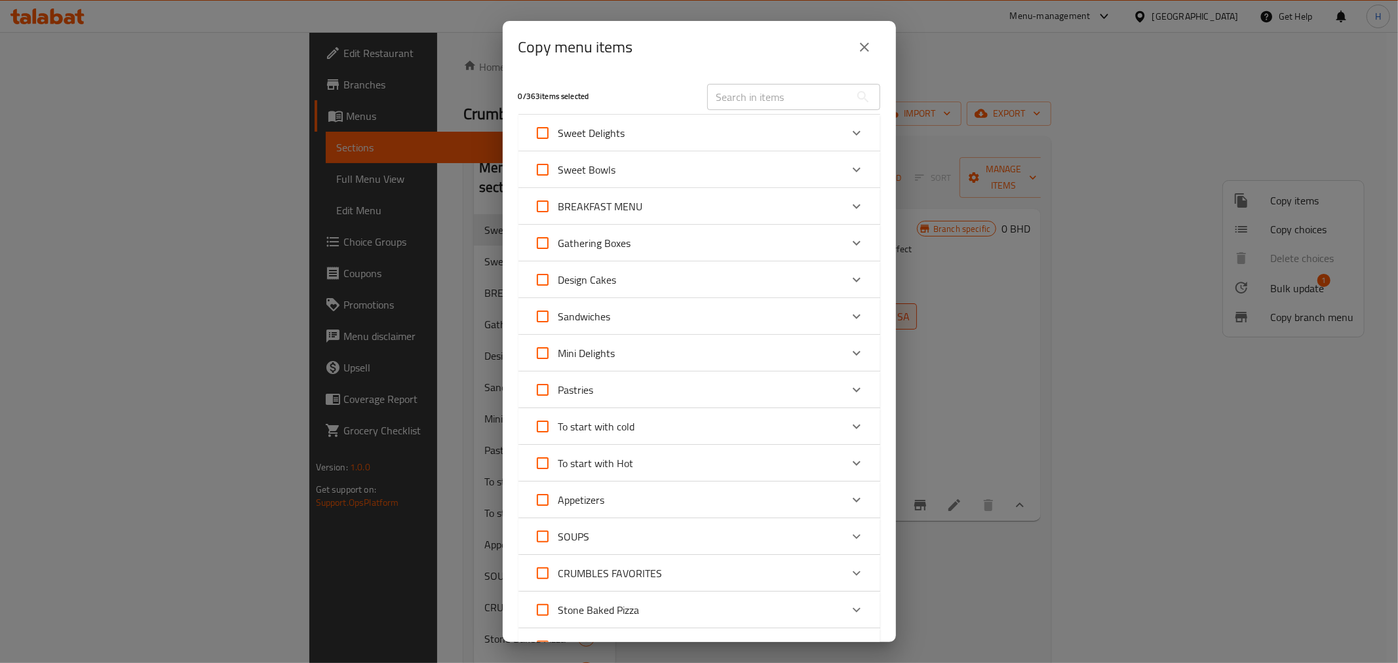
click at [541, 280] on input "Design Cakes" at bounding box center [542, 279] width 31 height 31
checkbox input "true"
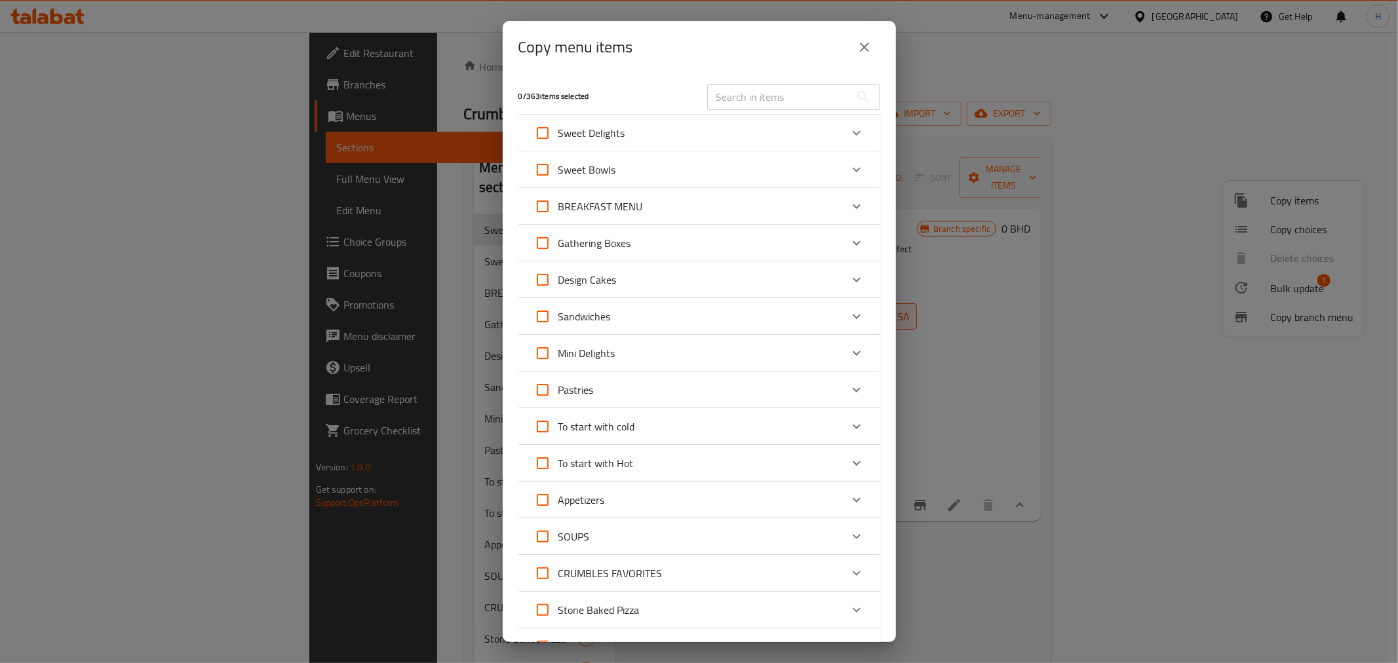
checkbox input "true"
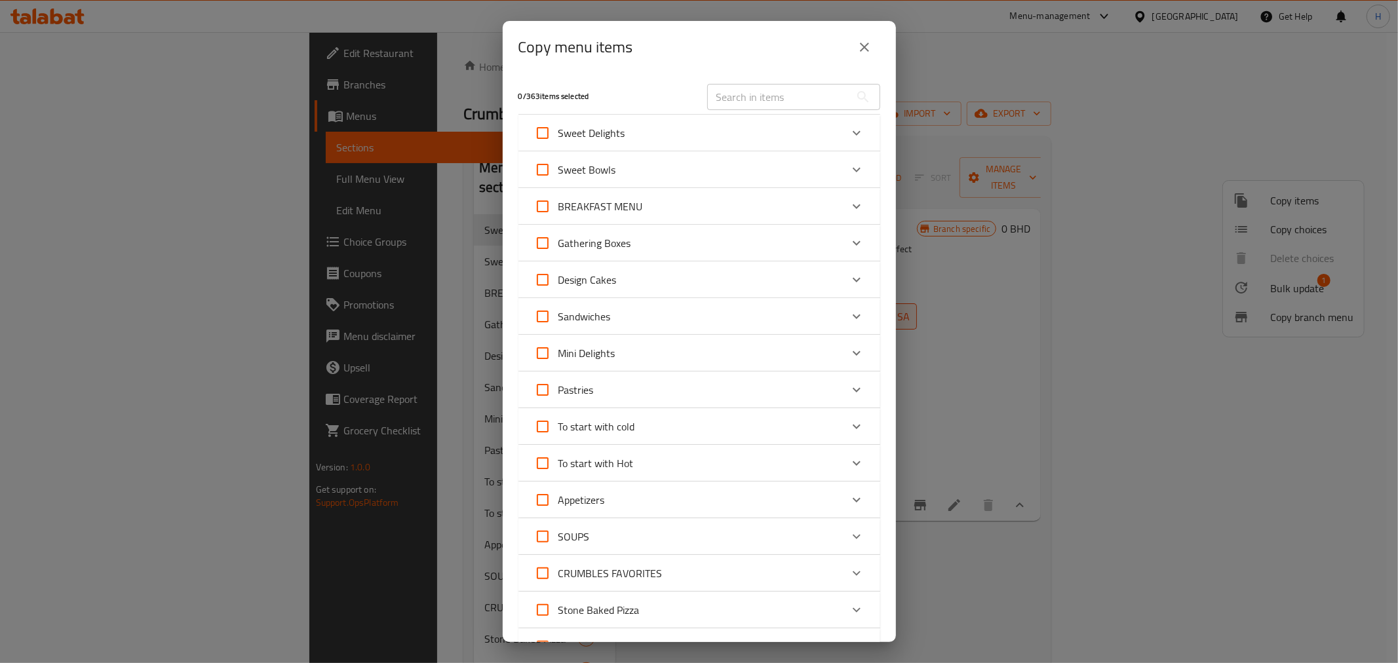
checkbox input "true"
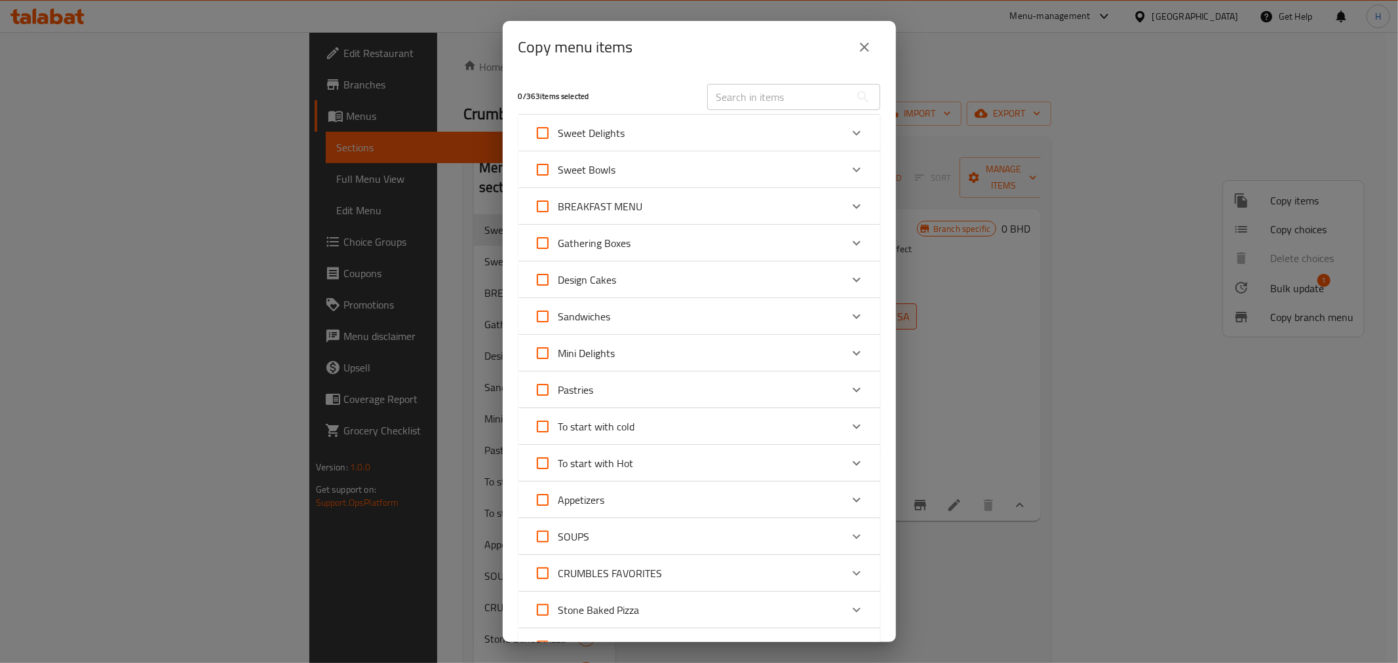
checkbox input "true"
click at [541, 280] on input "Design Cakes" at bounding box center [542, 279] width 31 height 31
checkbox input "false"
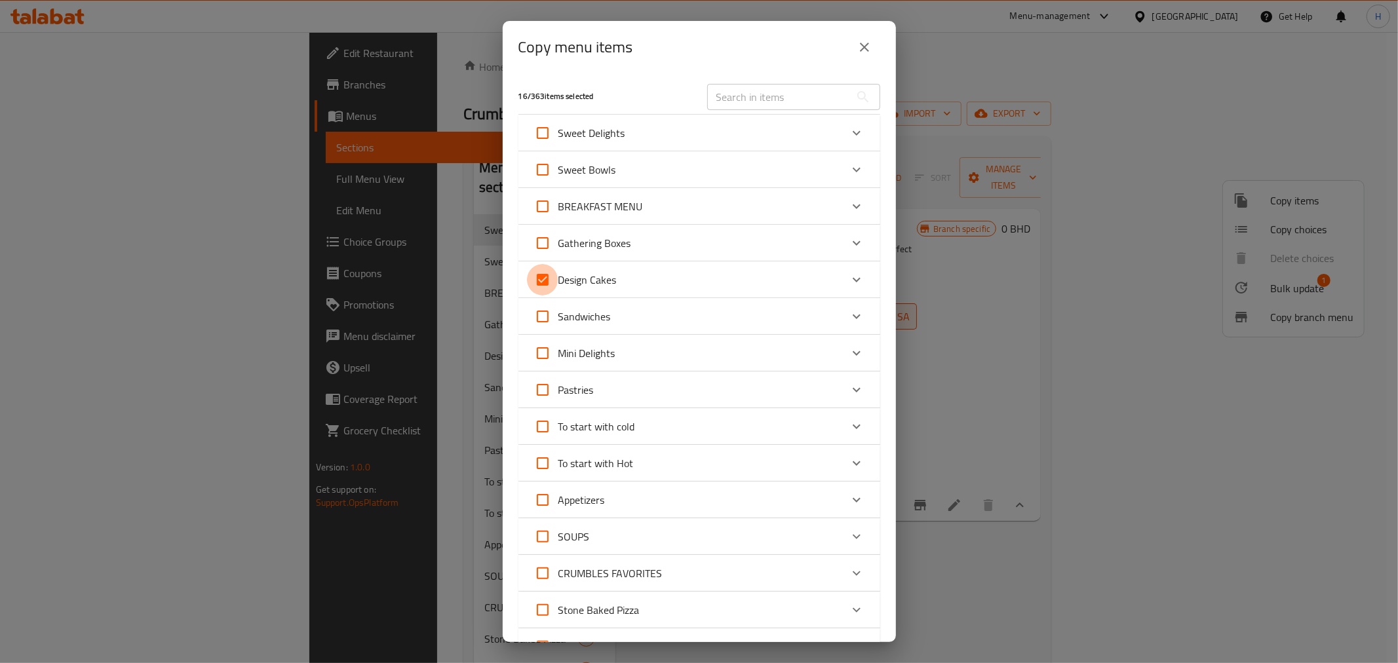
checkbox input "false"
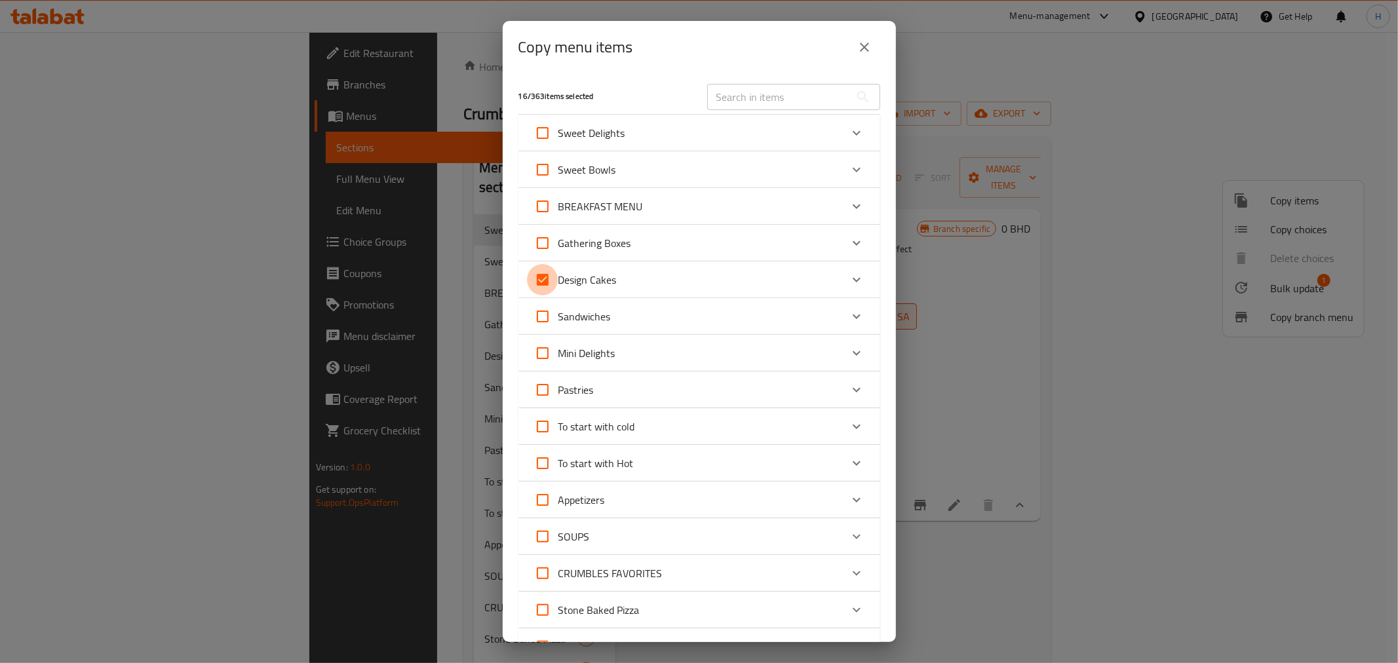
checkbox input "false"
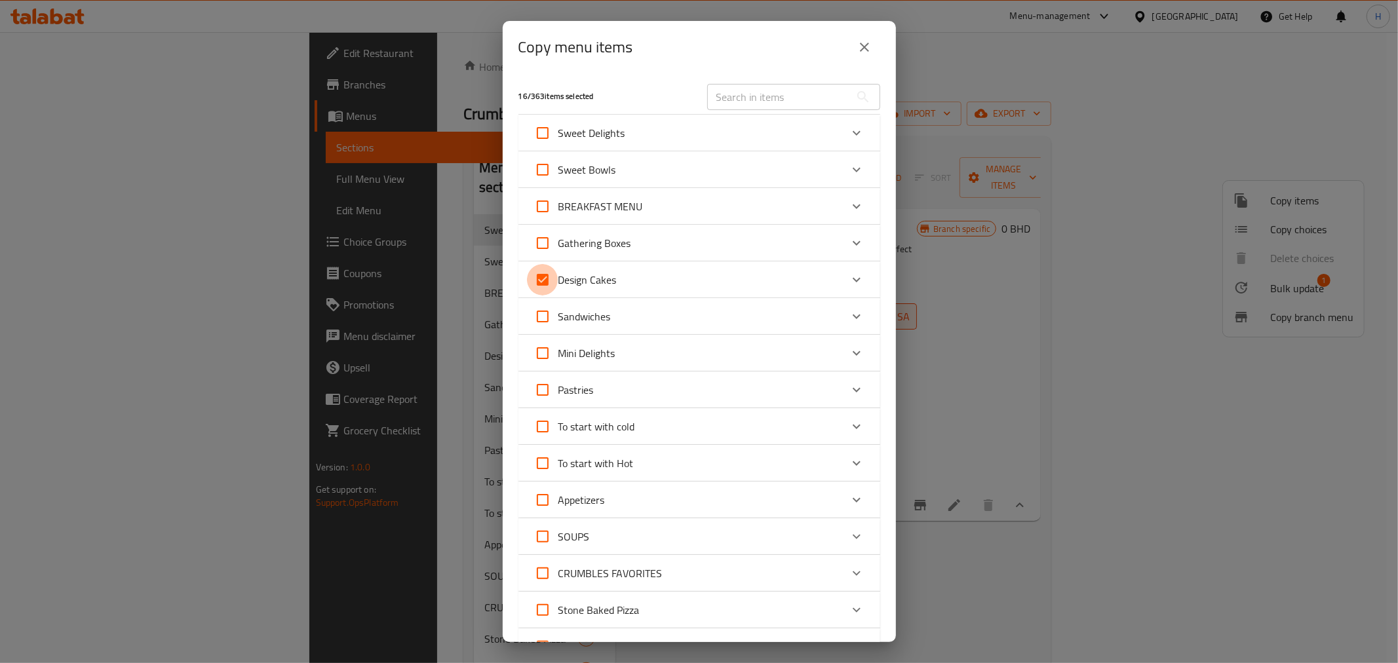
checkbox input "false"
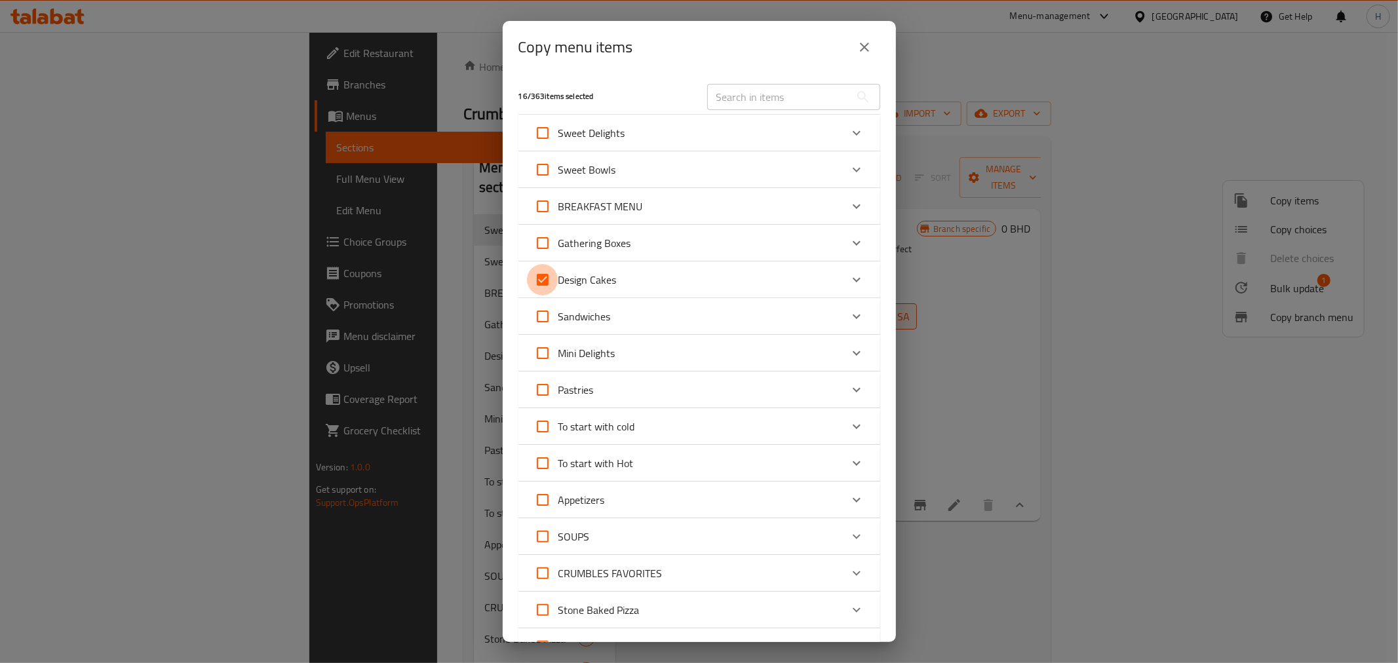
checkbox input "false"
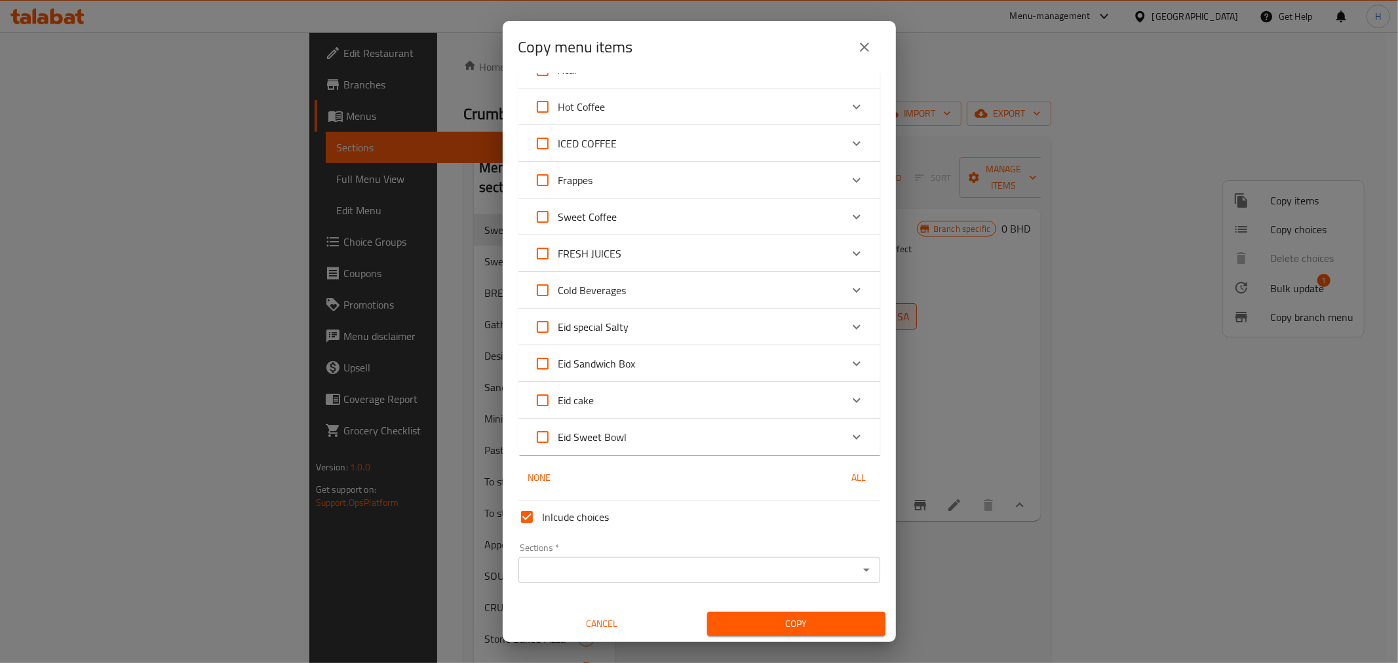
scroll to position [908, 0]
click at [565, 573] on input "Sections   *" at bounding box center [688, 569] width 332 height 18
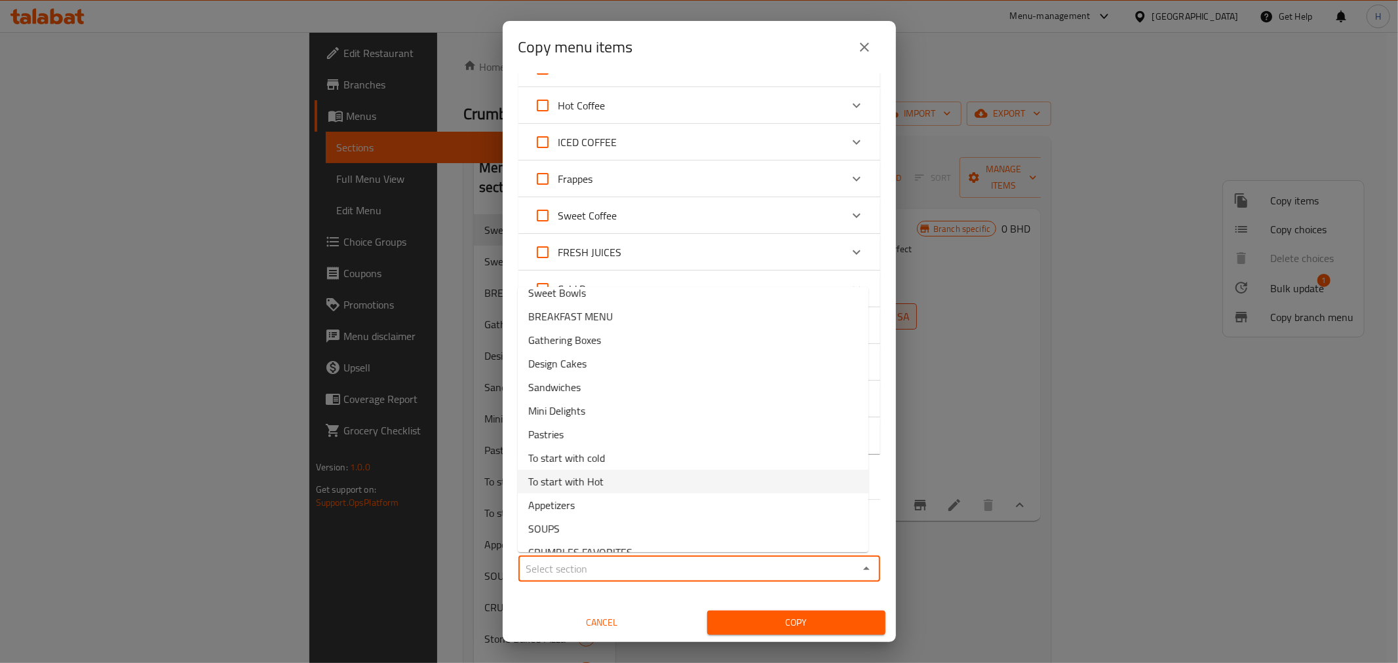
scroll to position [0, 0]
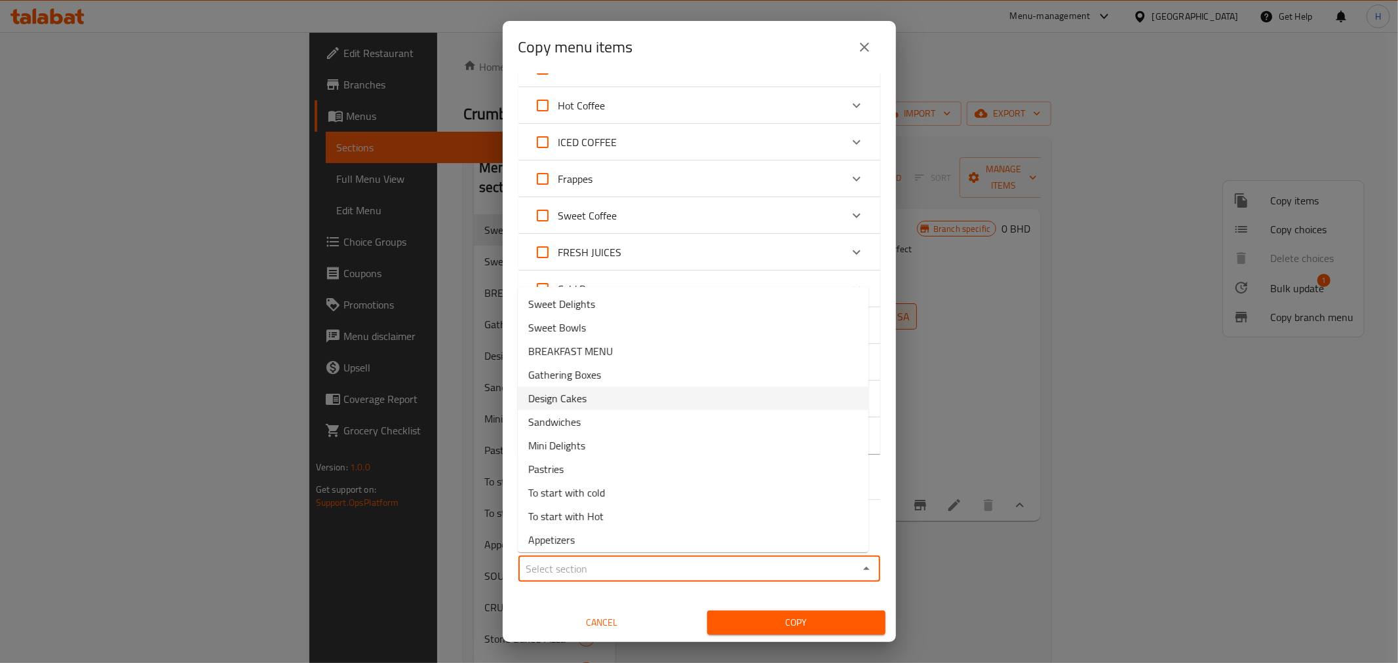
click at [581, 400] on span "Design Cakes" at bounding box center [557, 399] width 58 height 16
type input "Design Cakes"
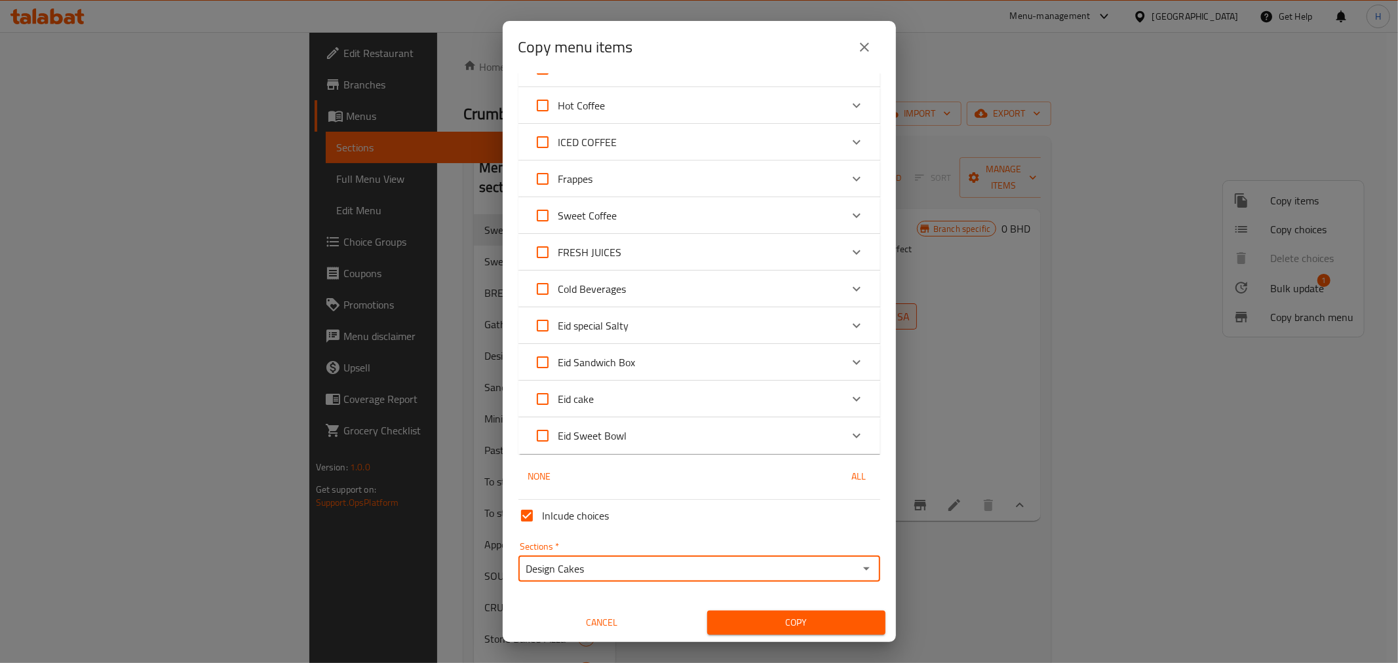
click at [767, 575] on span "Copy" at bounding box center [795, 623] width 157 height 16
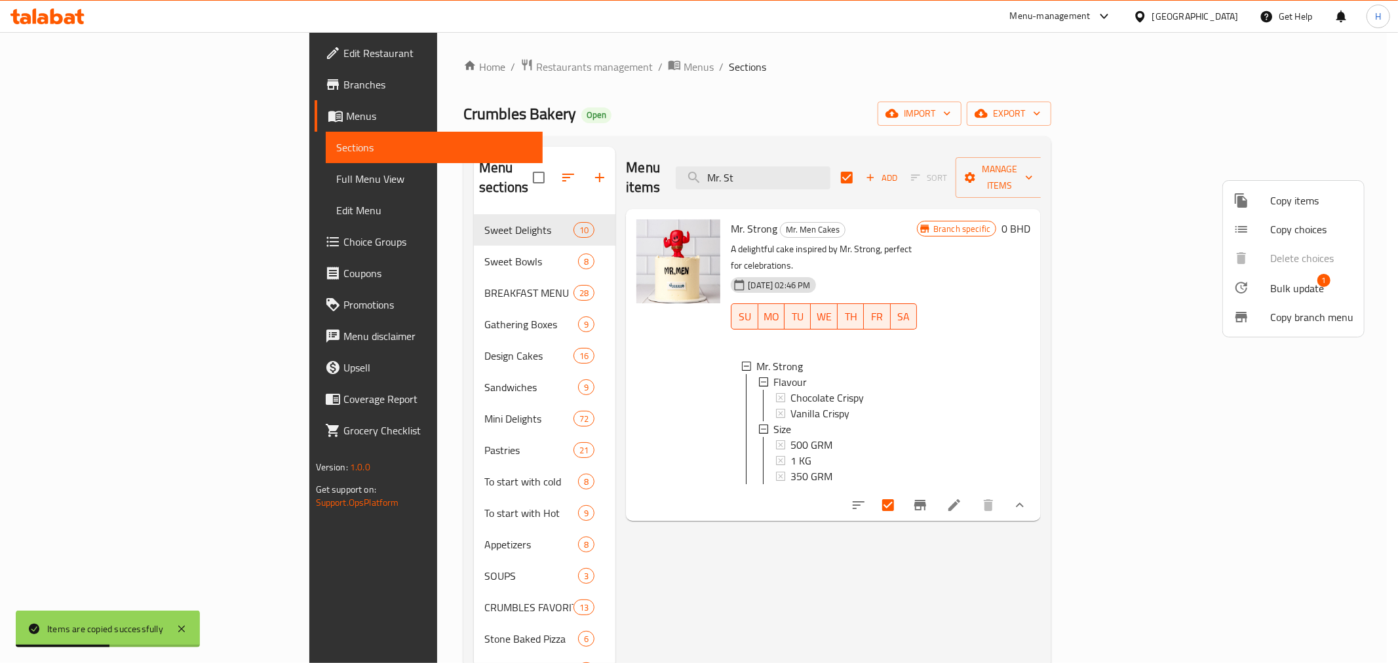
click at [832, 166] on div at bounding box center [699, 331] width 1398 height 663
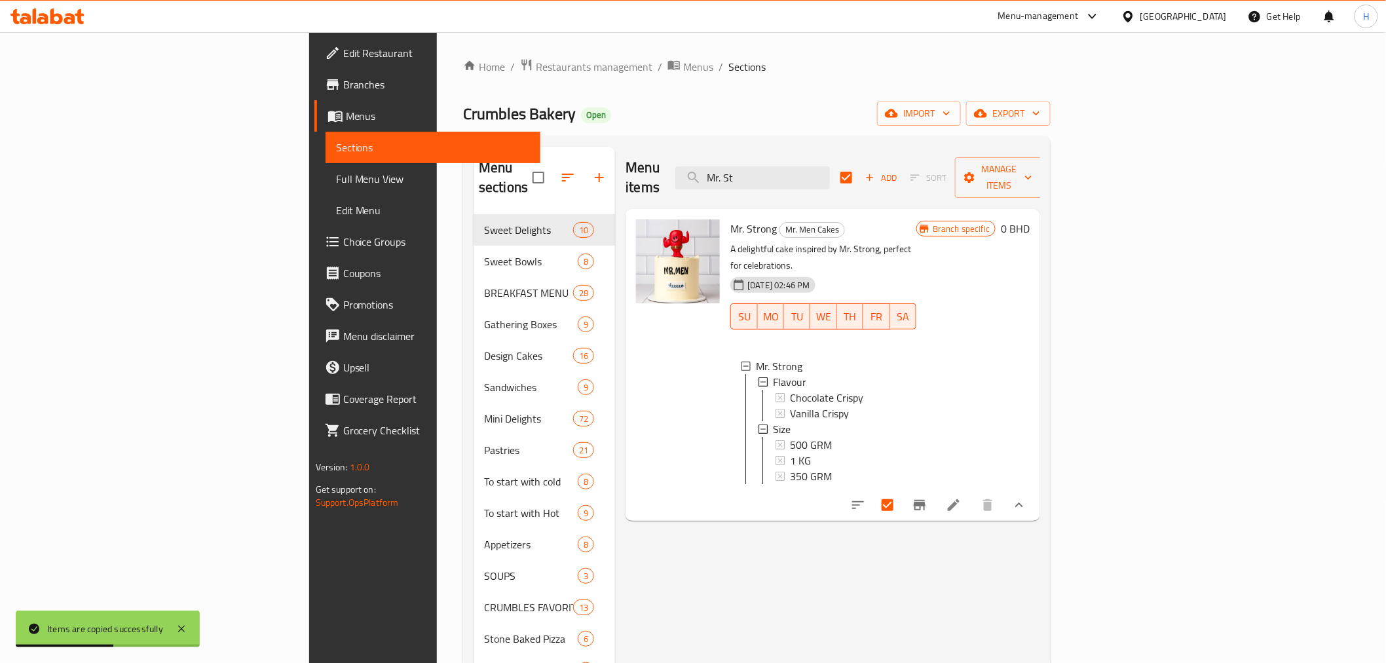
click at [830, 166] on input "Mr. St" at bounding box center [753, 177] width 155 height 23
type input "littl"
checkbox input "false"
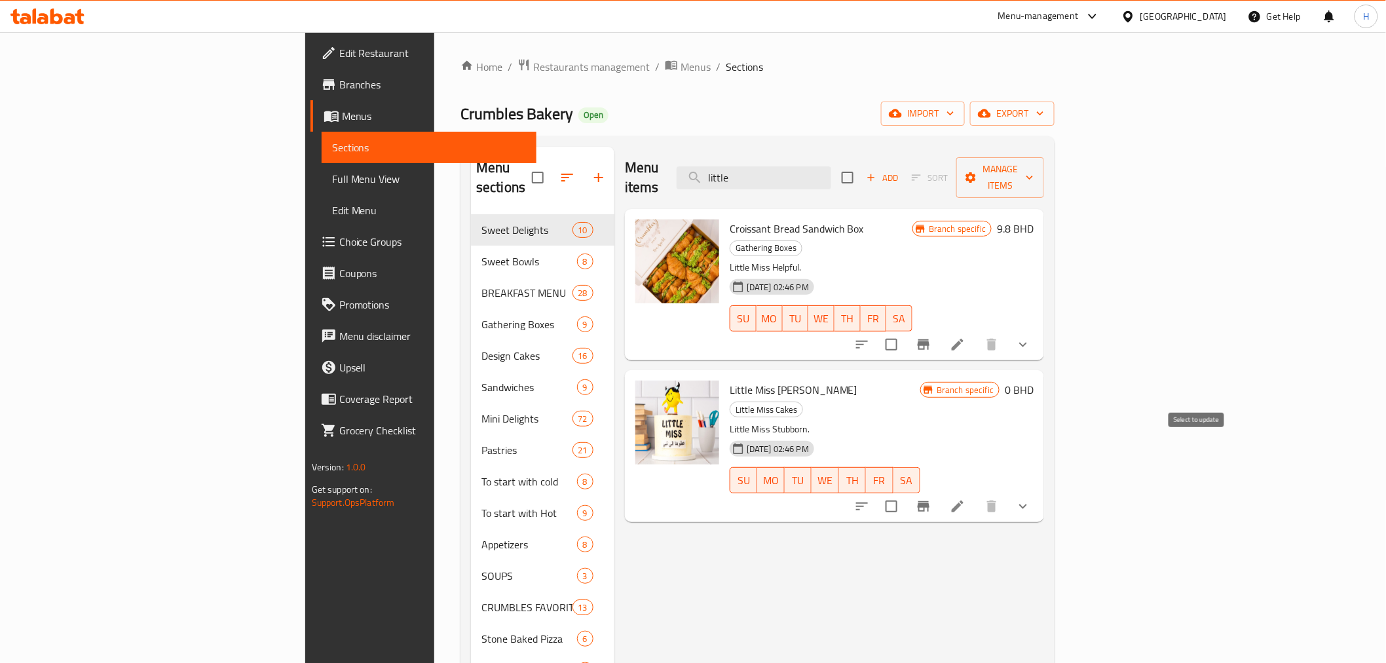
type input "little"
click at [906, 493] on input "checkbox" at bounding box center [892, 507] width 28 height 28
checkbox input "true"
click at [1034, 162] on span "Manage items" at bounding box center [1000, 177] width 67 height 33
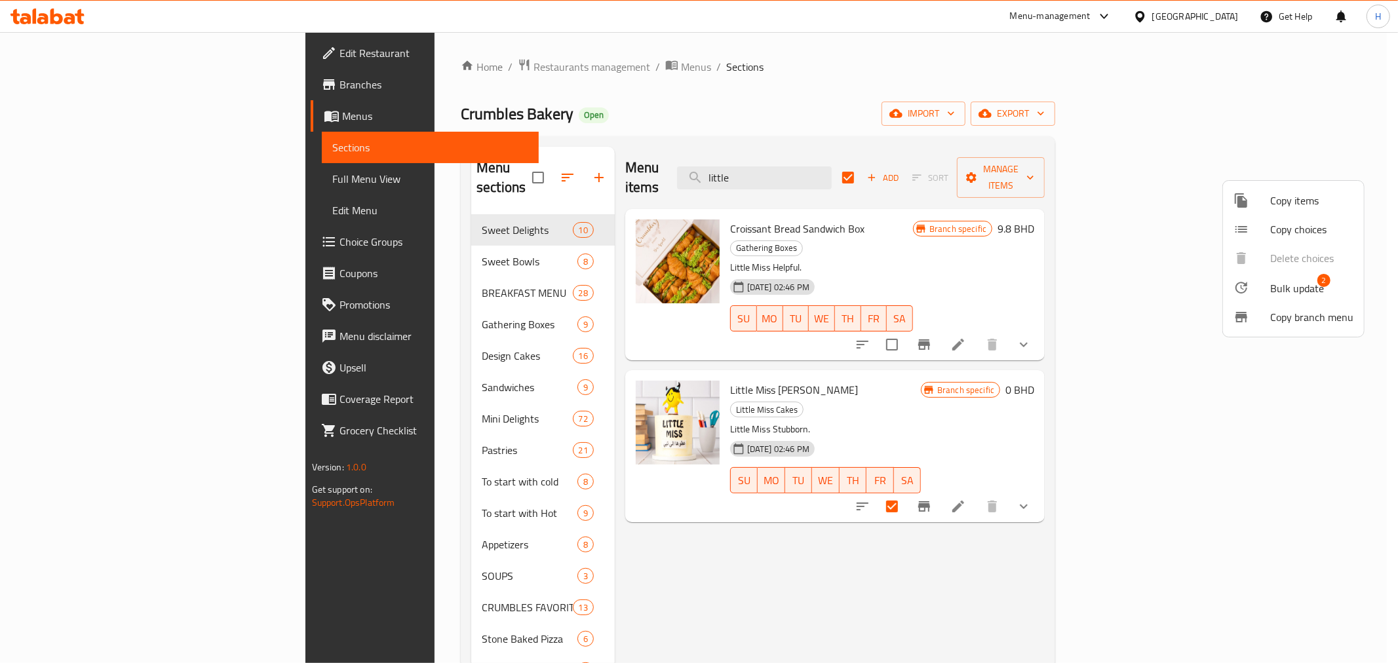
click at [1118, 169] on div at bounding box center [699, 331] width 1398 height 663
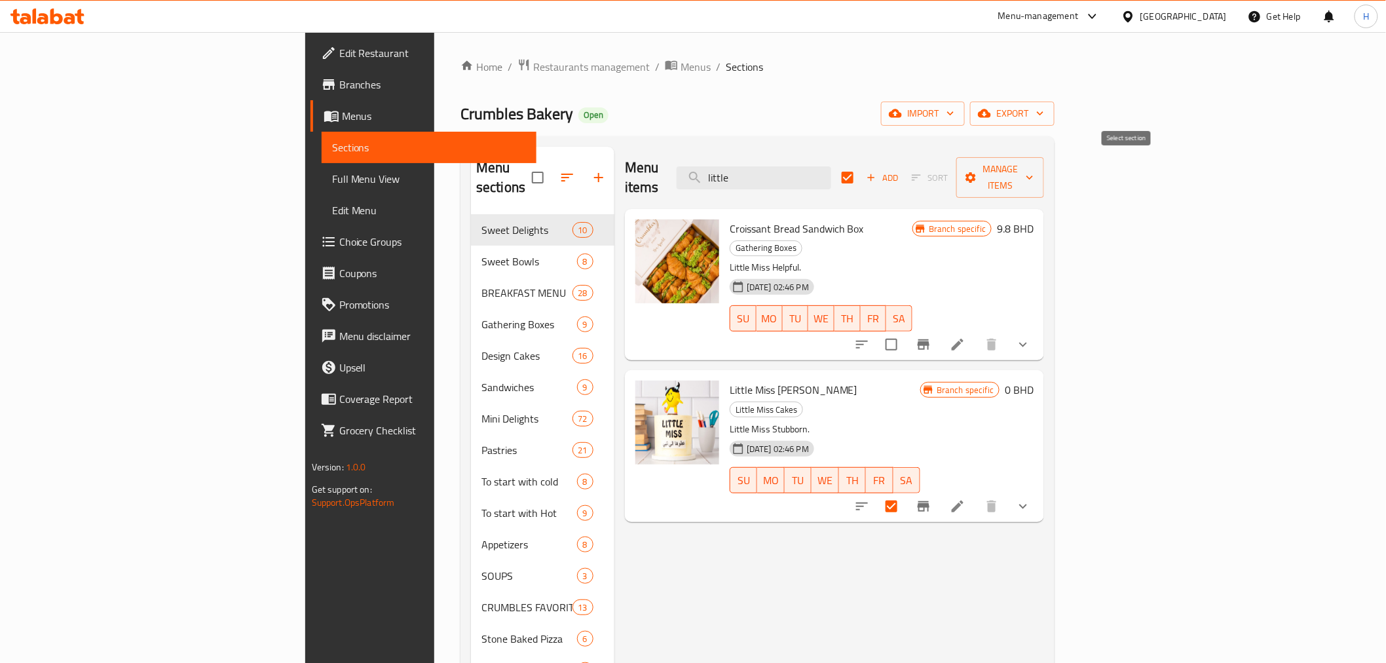
click at [862, 164] on input "checkbox" at bounding box center [848, 178] width 28 height 28
checkbox input "false"
click at [906, 493] on input "checkbox" at bounding box center [892, 507] width 28 height 28
checkbox input "true"
click at [1034, 168] on span "Manage items" at bounding box center [1000, 177] width 67 height 33
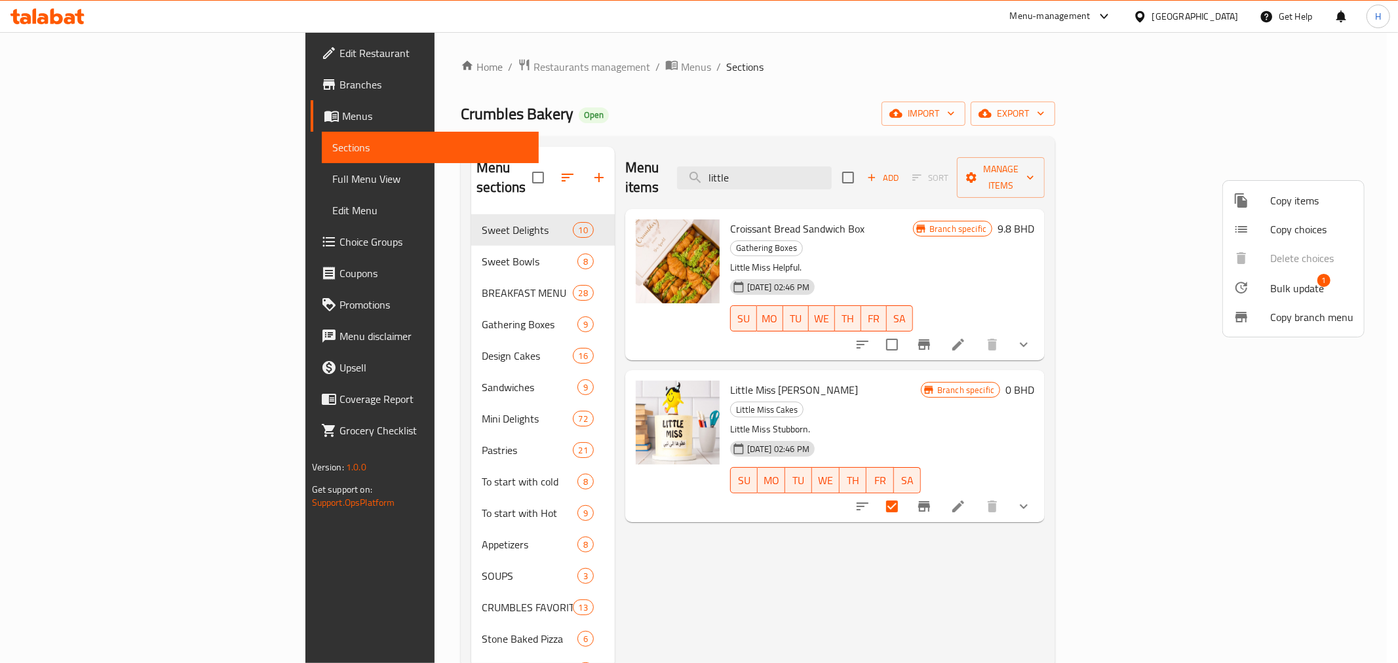
click at [1118, 280] on span "Bulk update" at bounding box center [1297, 288] width 54 height 16
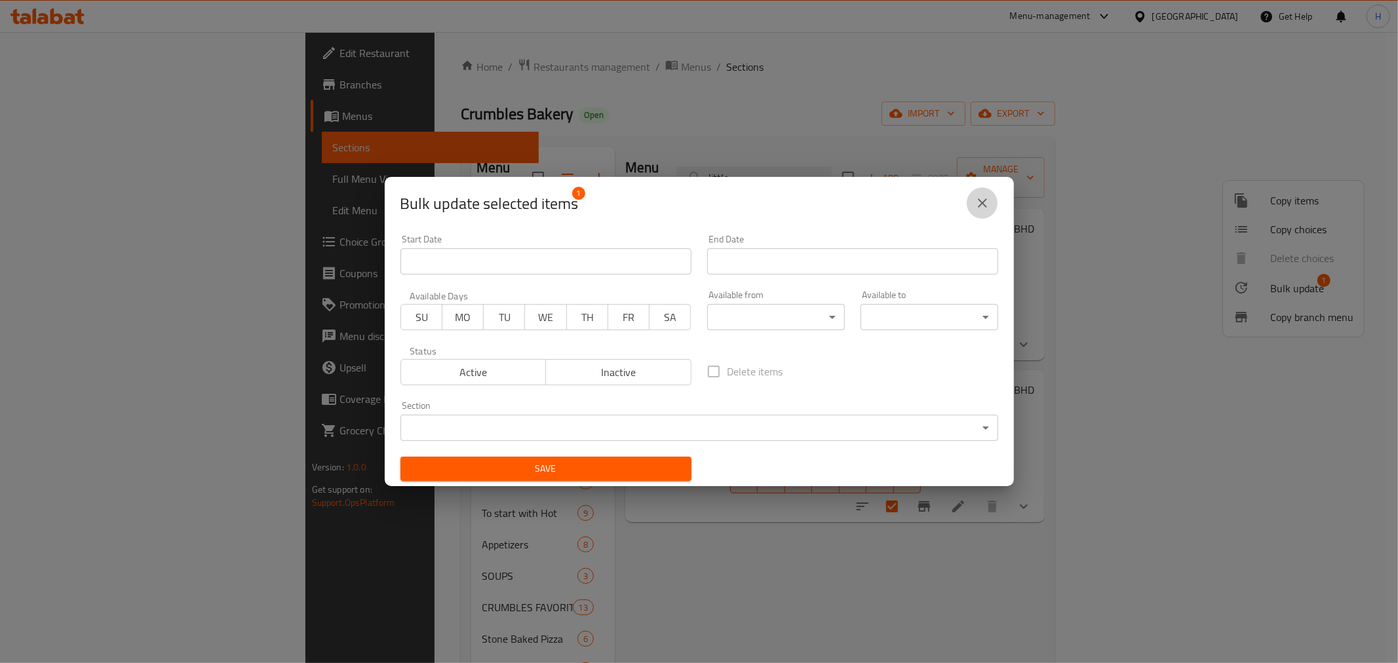
click at [977, 205] on icon "close" at bounding box center [982, 203] width 16 height 16
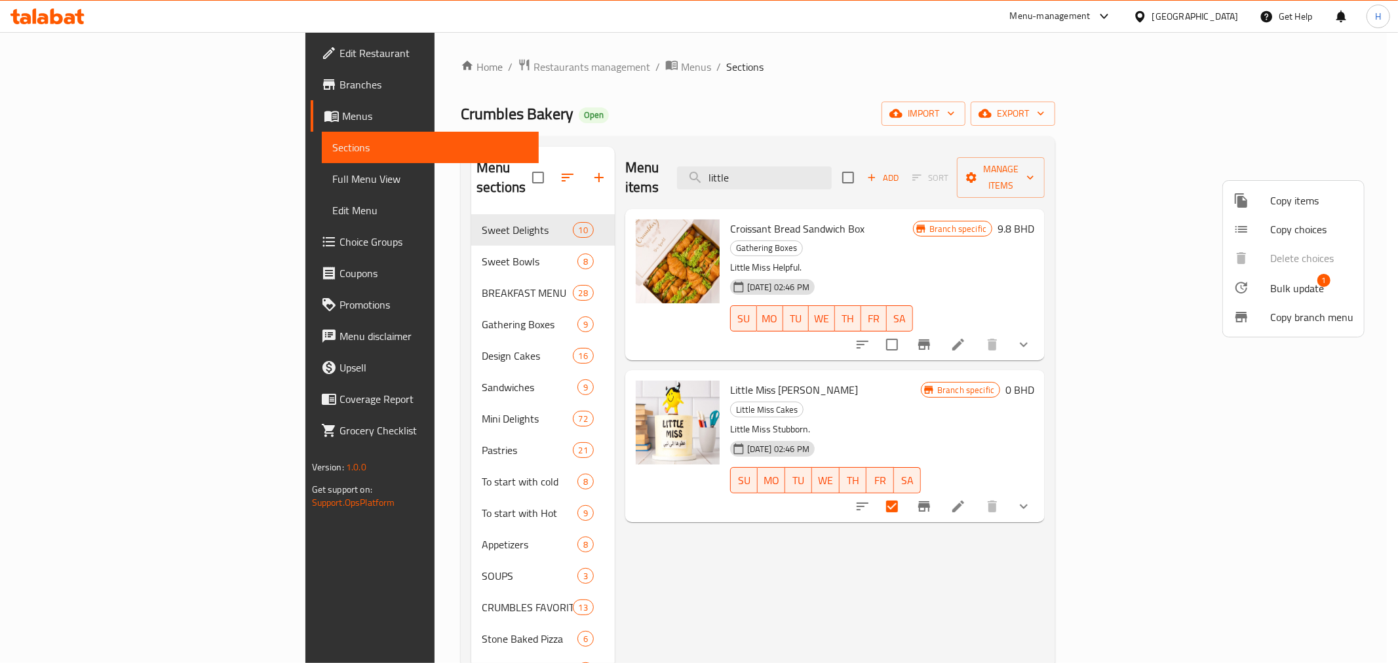
click at [1118, 199] on span "Copy items" at bounding box center [1311, 201] width 83 height 16
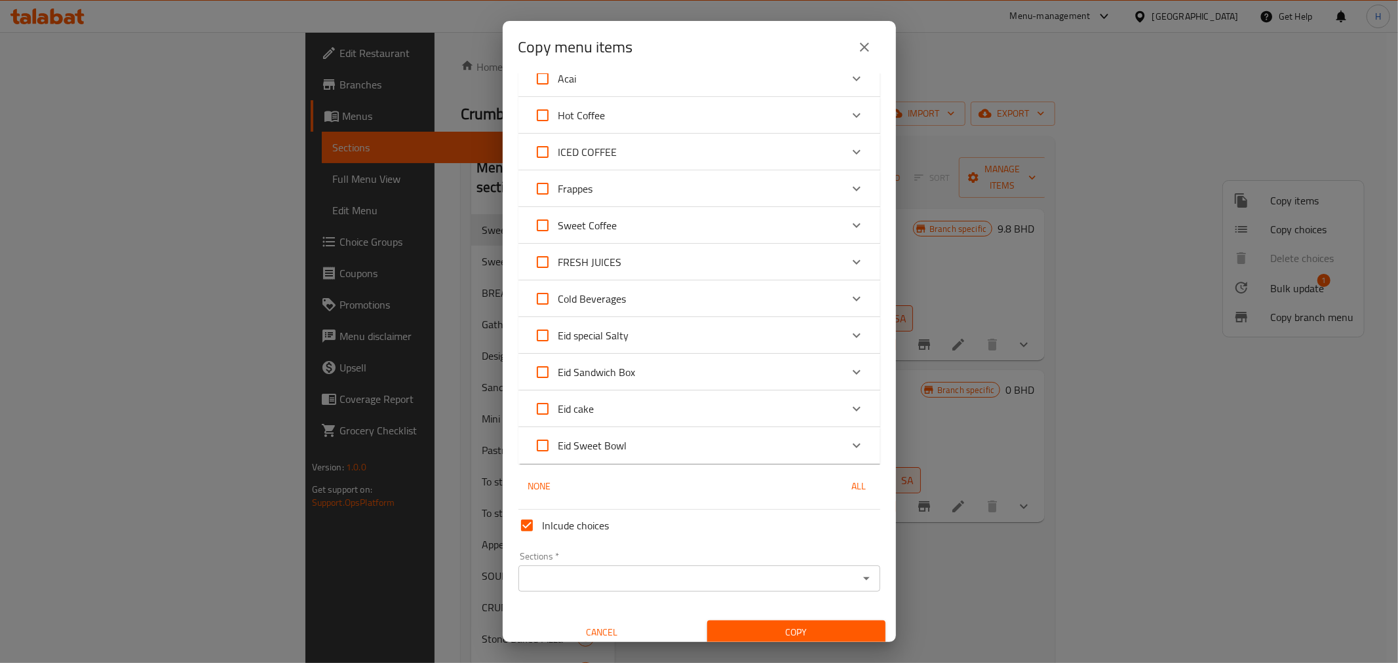
scroll to position [908, 0]
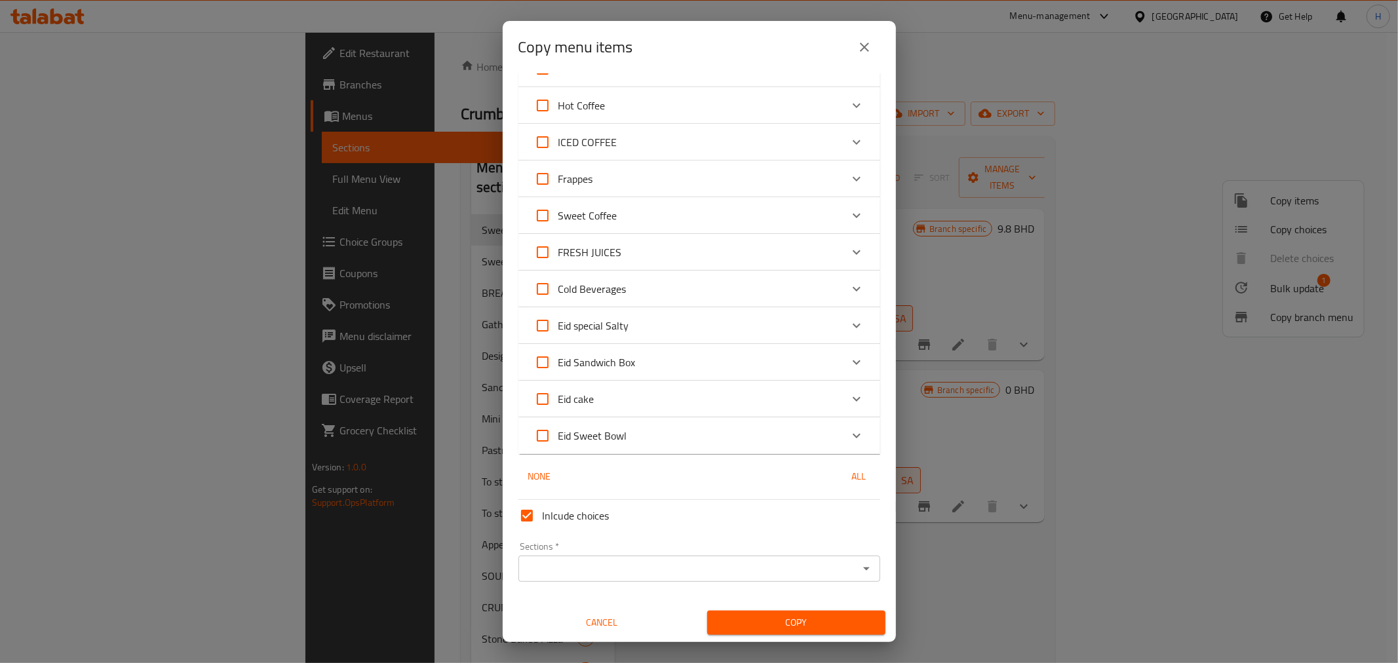
click at [1118, 183] on div "Copy menu items 0 / 363 items selected ​ Sweet Delights De Chocolate 15.5 BHD C…" at bounding box center [699, 331] width 1398 height 663
click at [1069, 182] on div "Copy menu items 0 / 363 items selected ​ Sweet Delights De Chocolate 15.5 BHD C…" at bounding box center [699, 331] width 1398 height 663
click at [865, 50] on icon "close" at bounding box center [864, 47] width 16 height 16
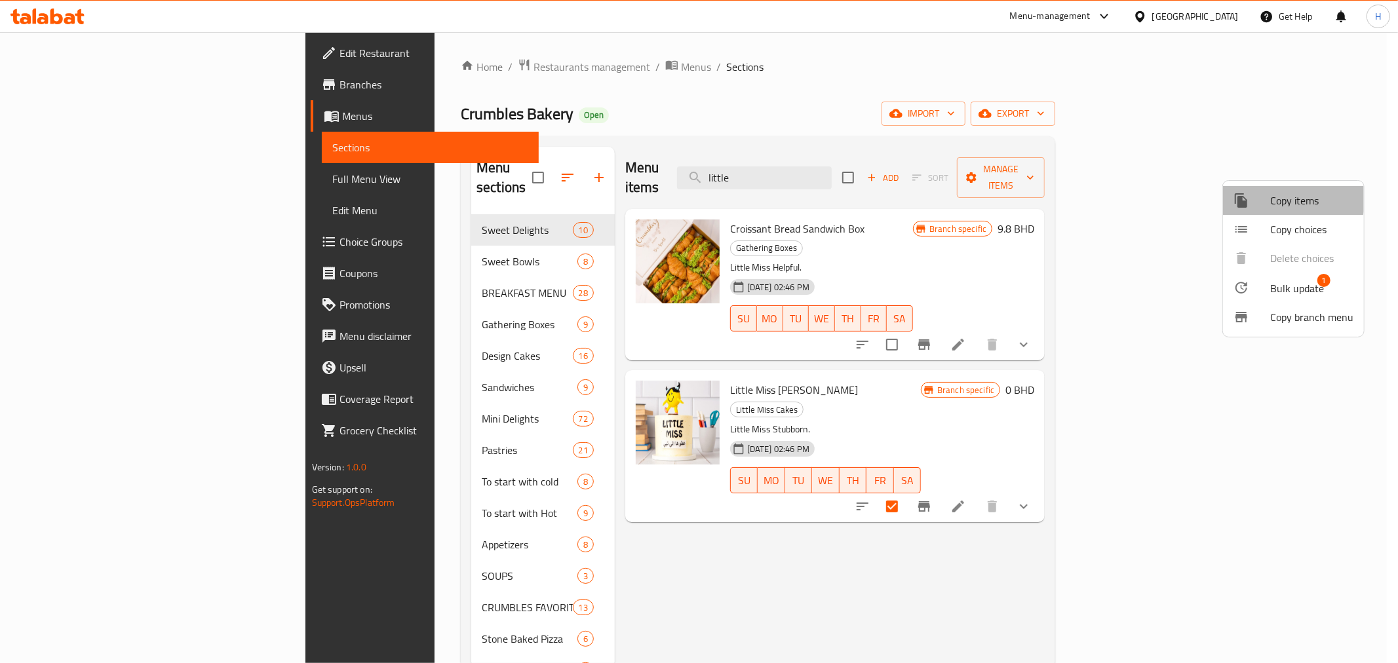
click at [1118, 193] on span "Copy items" at bounding box center [1311, 201] width 83 height 16
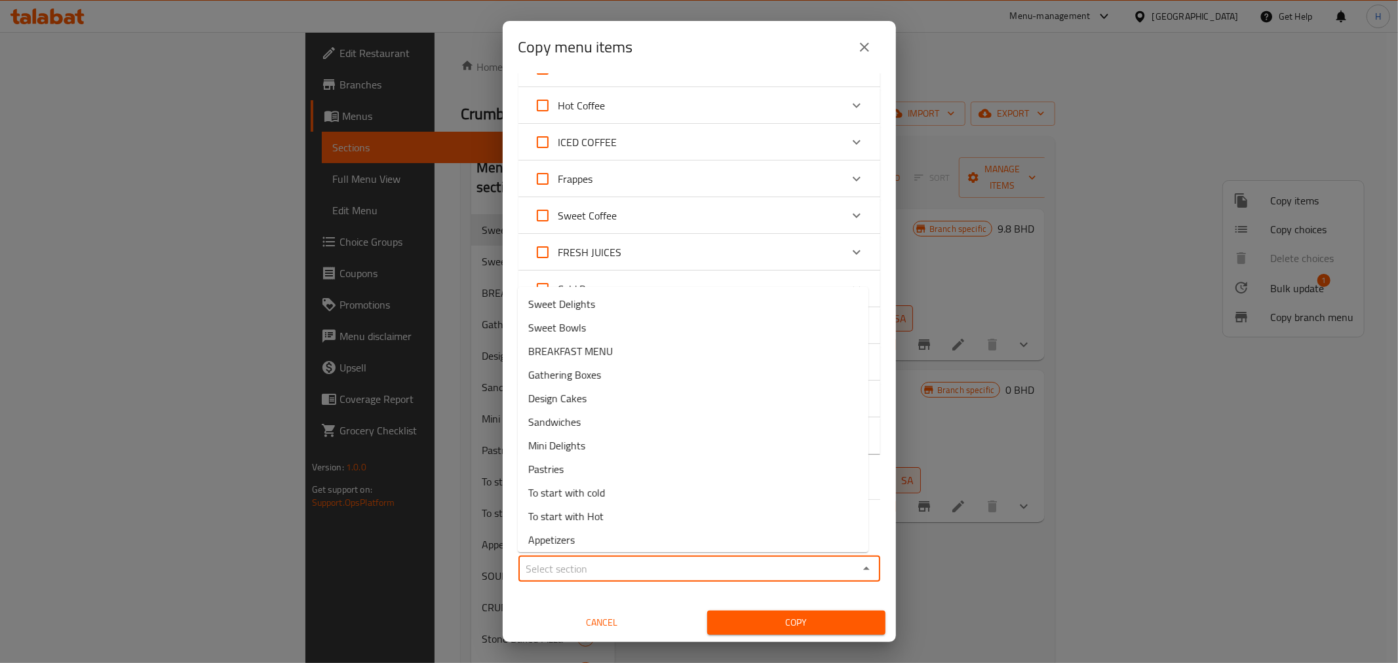
click at [587, 567] on input "Sections   *" at bounding box center [688, 569] width 332 height 18
click at [592, 403] on li "Design Cakes" at bounding box center [693, 399] width 351 height 24
type input "Design Cakes"
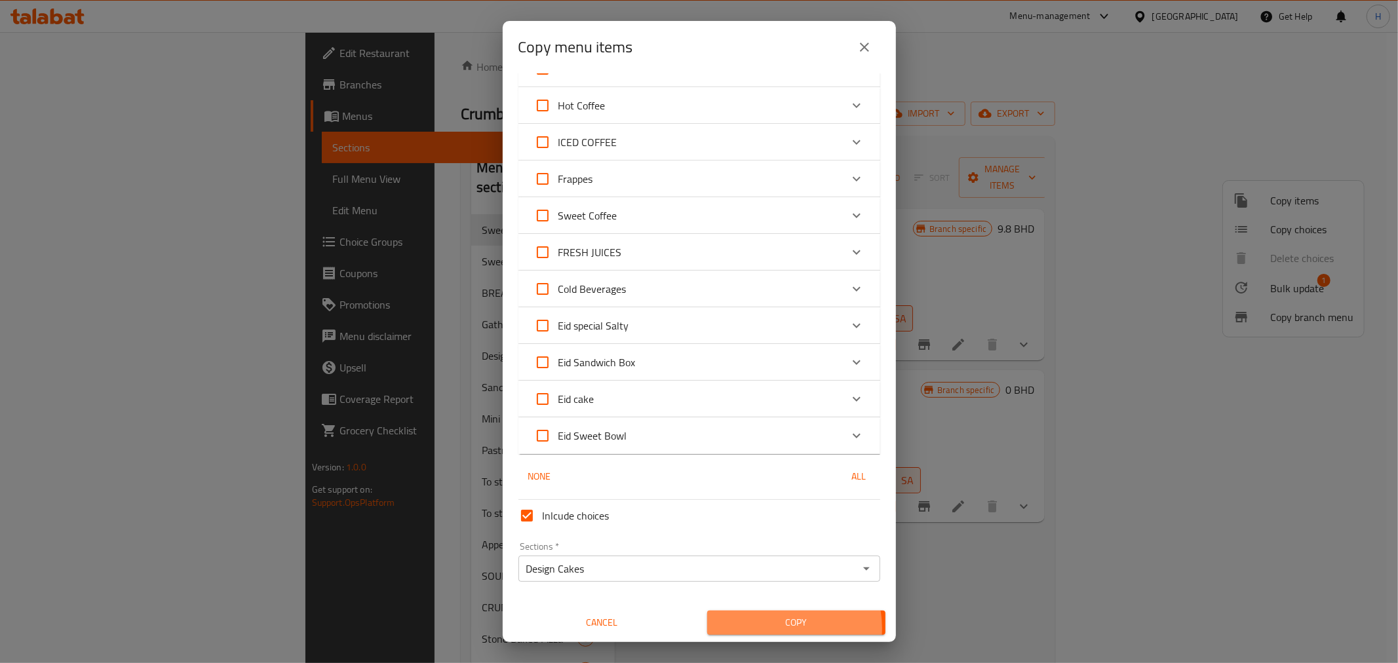
click at [761, 575] on span "Copy" at bounding box center [795, 623] width 157 height 16
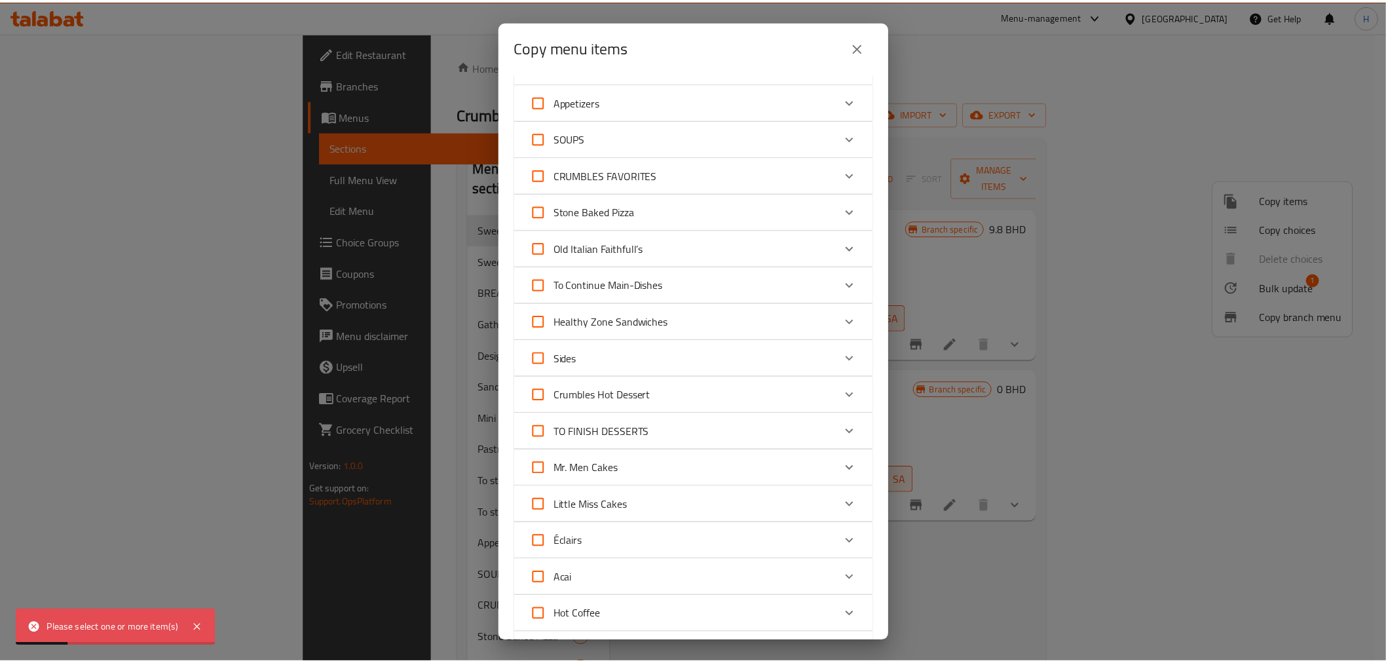
scroll to position [0, 0]
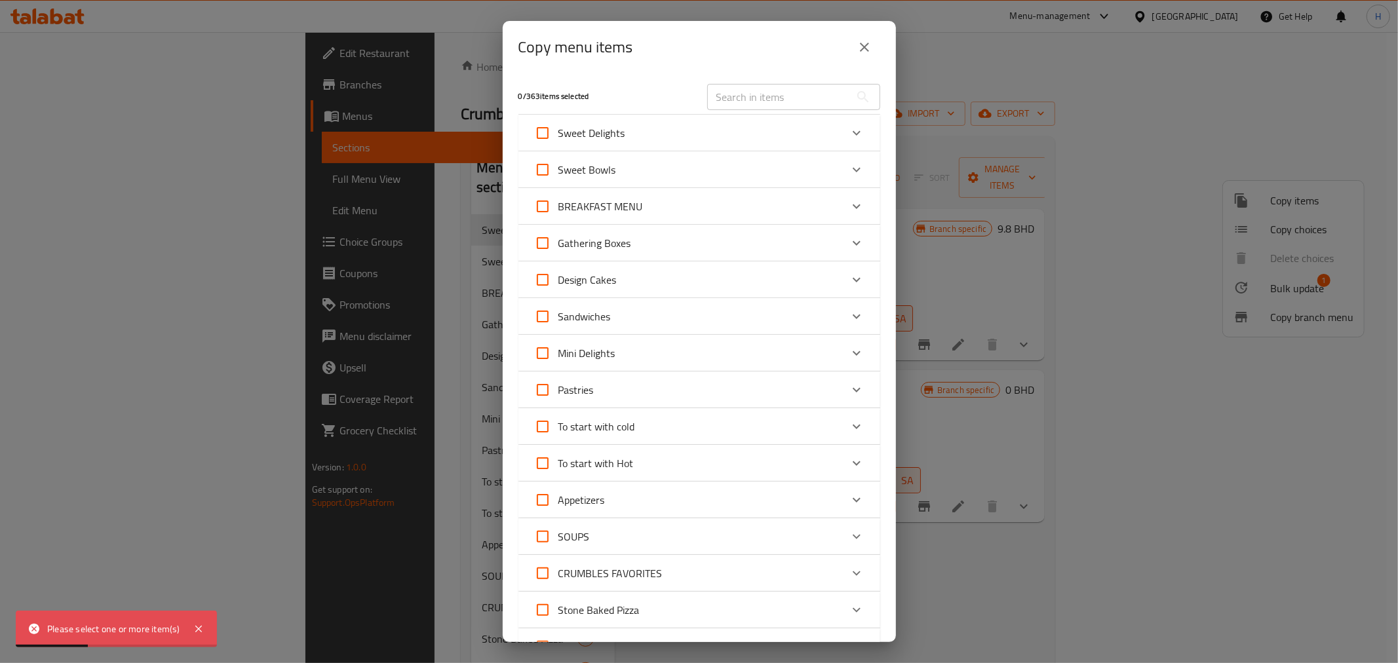
click at [735, 97] on input "text" at bounding box center [778, 97] width 143 height 26
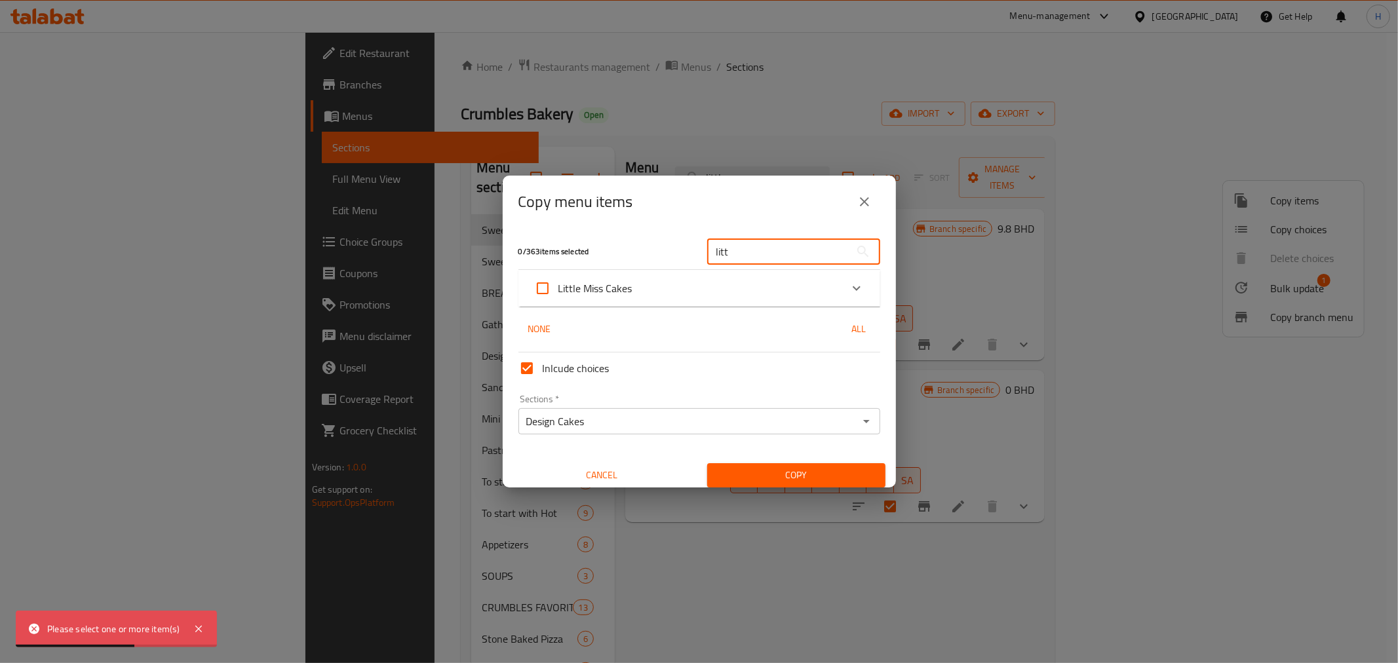
type input "litt"
click at [550, 283] on input "Little Miss Cakes" at bounding box center [542, 288] width 31 height 31
checkbox input "true"
click at [770, 472] on span "Copy" at bounding box center [795, 475] width 157 height 16
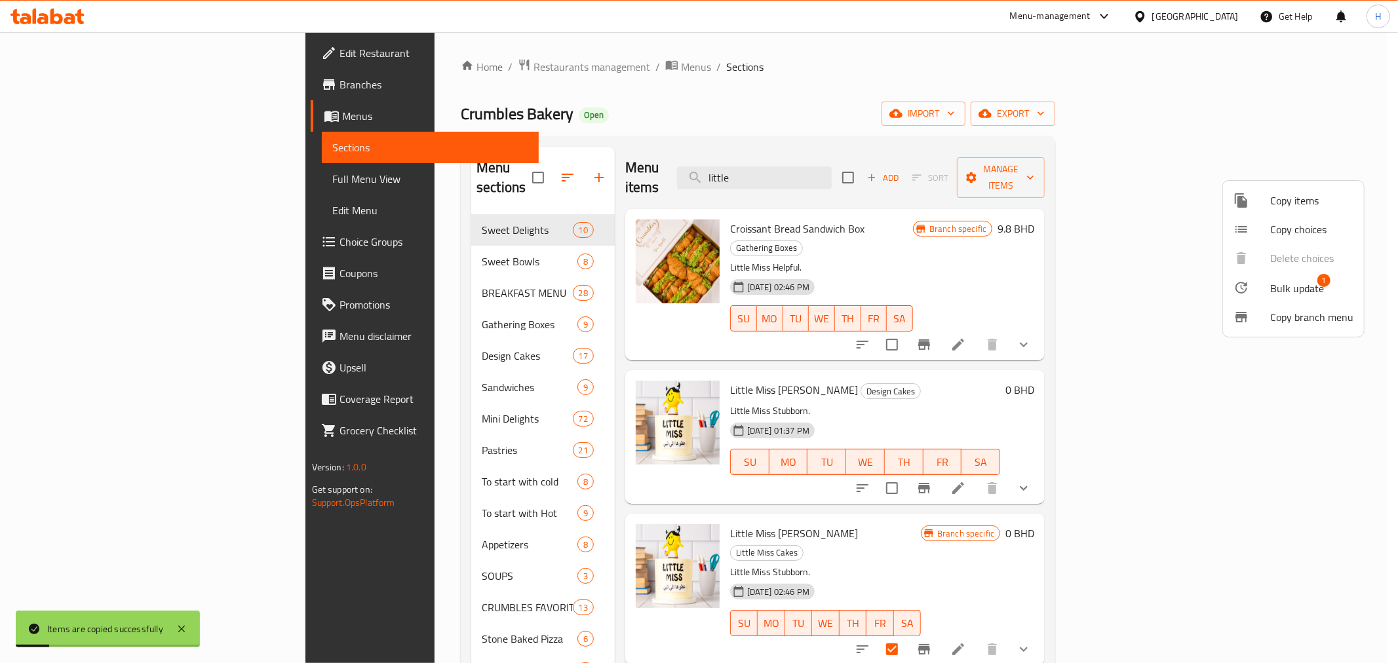
click at [681, 348] on div at bounding box center [699, 331] width 1398 height 663
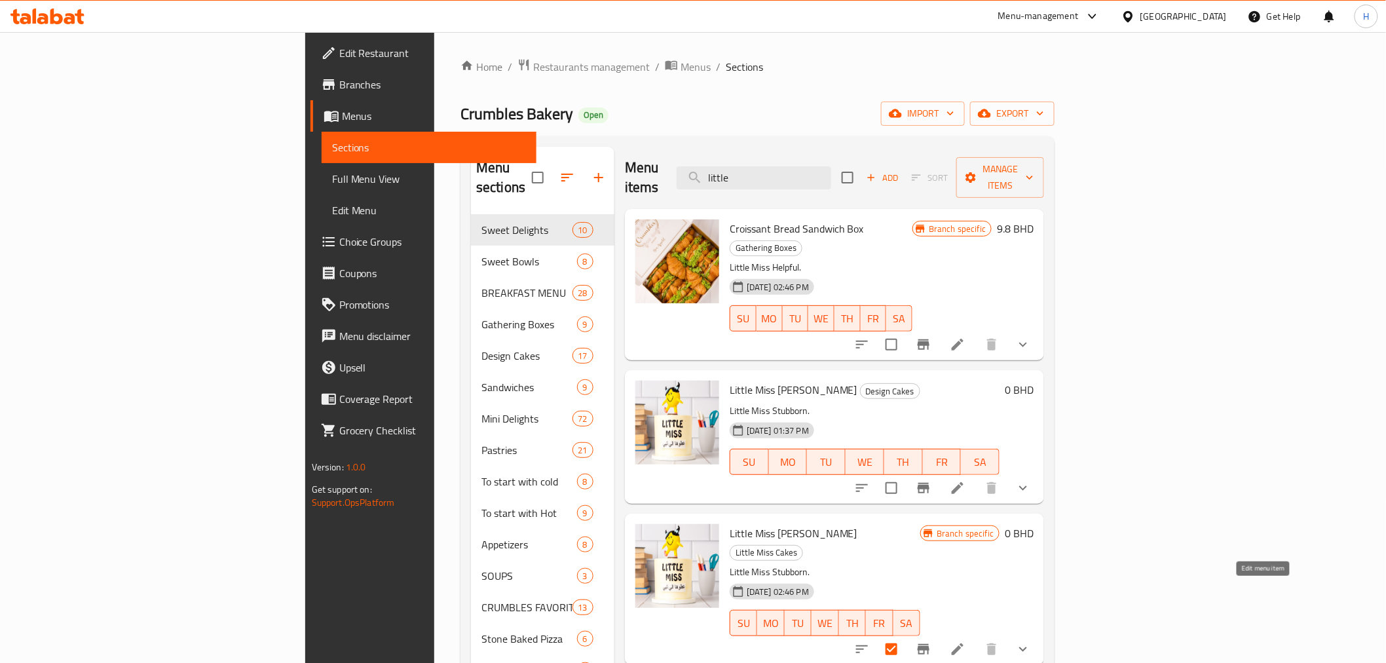
click at [964, 575] on icon at bounding box center [958, 649] width 12 height 12
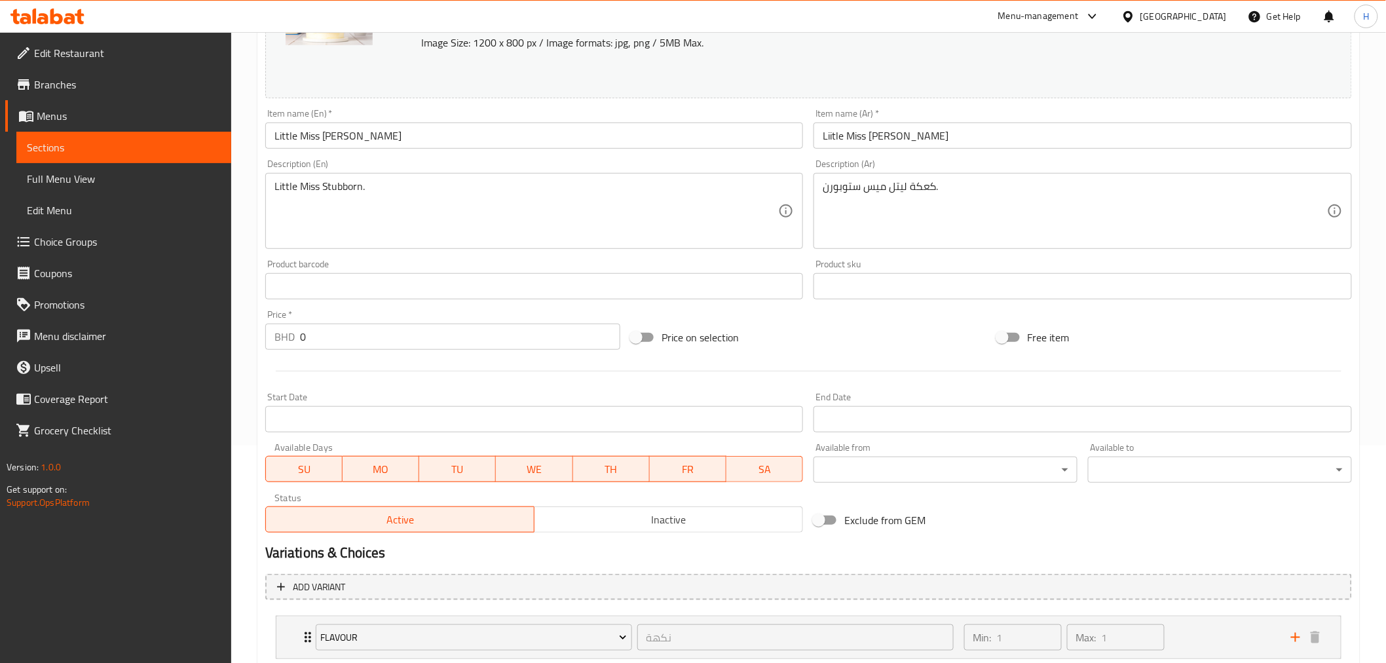
scroll to position [218, 0]
click at [673, 523] on span "Inactive" at bounding box center [669, 519] width 258 height 19
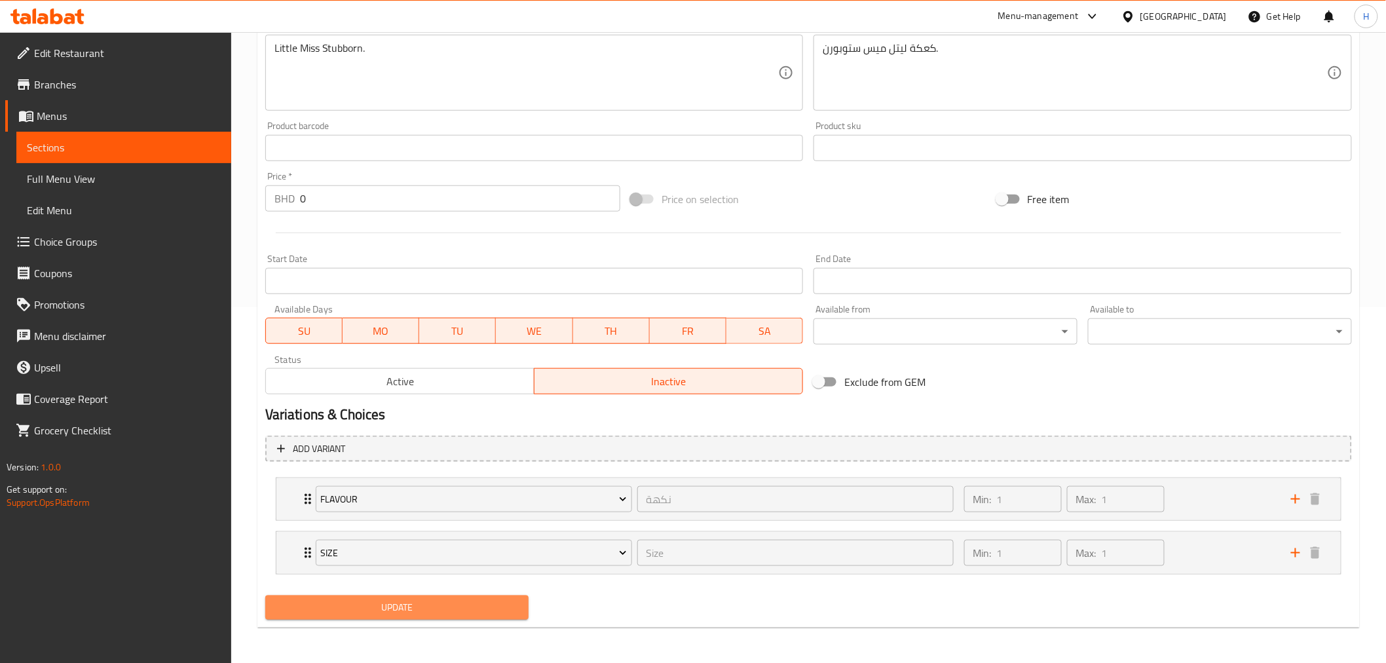
click at [430, 575] on span "Update" at bounding box center [397, 608] width 243 height 16
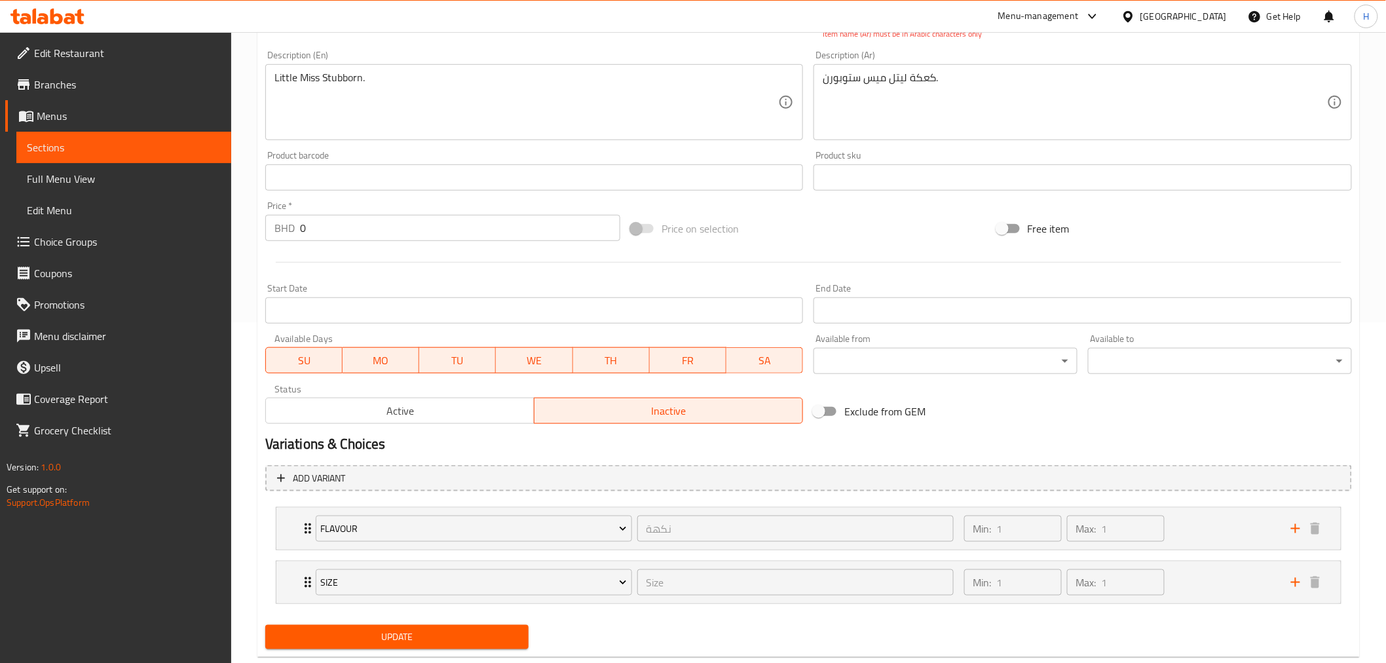
click at [373, 575] on span "Update" at bounding box center [397, 637] width 243 height 16
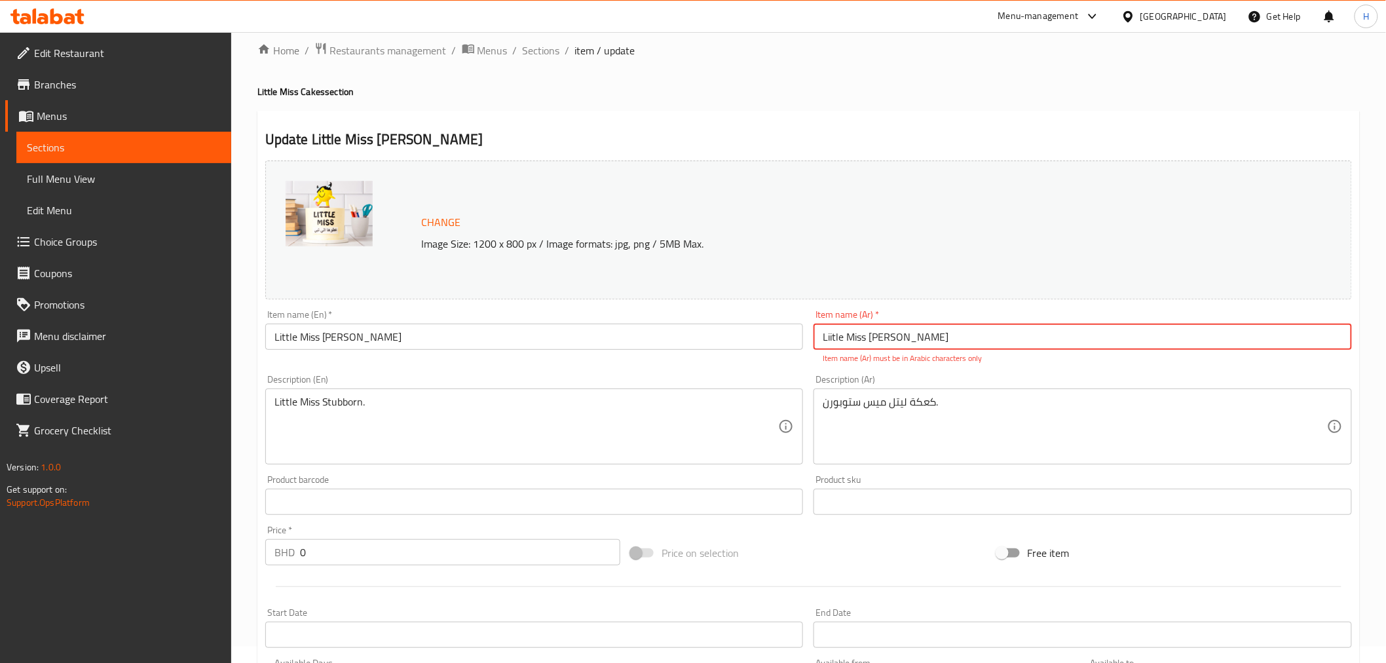
scroll to position [0, 0]
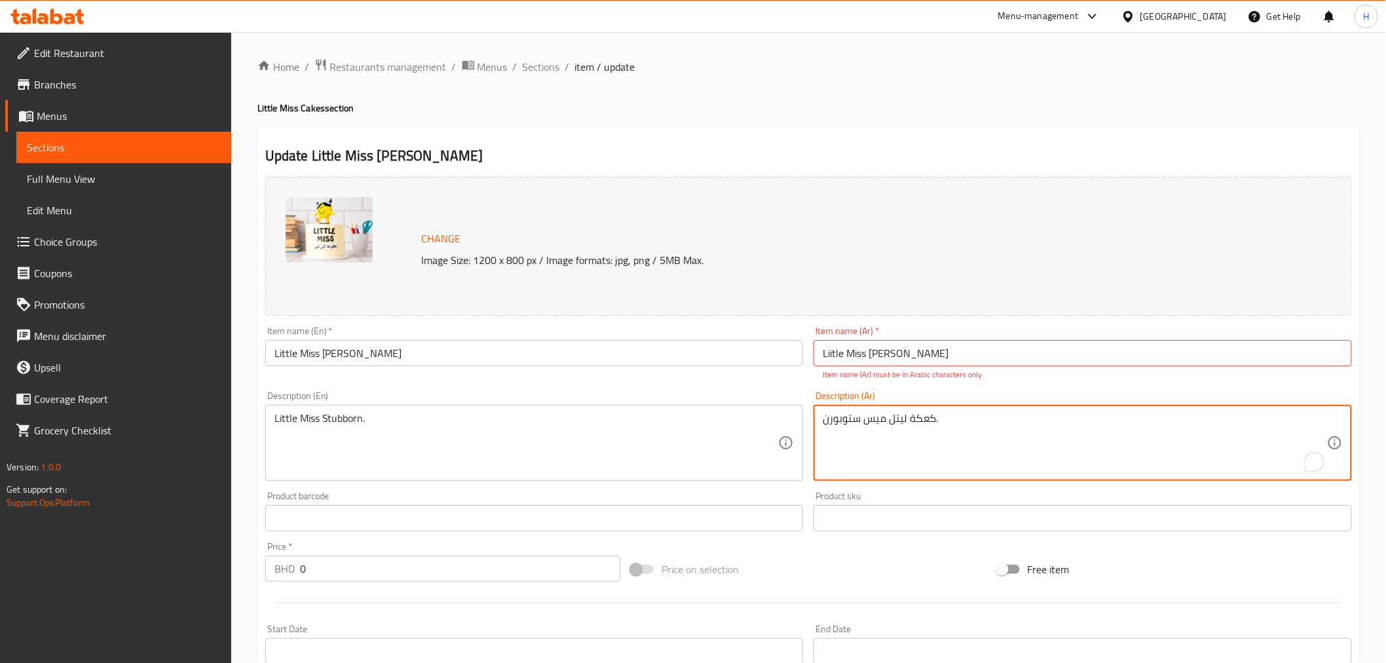
drag, startPoint x: 940, startPoint y: 416, endPoint x: 875, endPoint y: 417, distance: 64.2
click at [875, 417] on textarea "كعكة ليتل ميس ستوبورن." at bounding box center [1075, 443] width 505 height 62
drag, startPoint x: 866, startPoint y: 421, endPoint x: 933, endPoint y: 418, distance: 66.9
click at [933, 418] on textarea "كعكة ليتل ميس ستوبورن." at bounding box center [1075, 443] width 505 height 62
click at [885, 355] on input "Liitle Miss Cake" at bounding box center [1083, 353] width 539 height 26
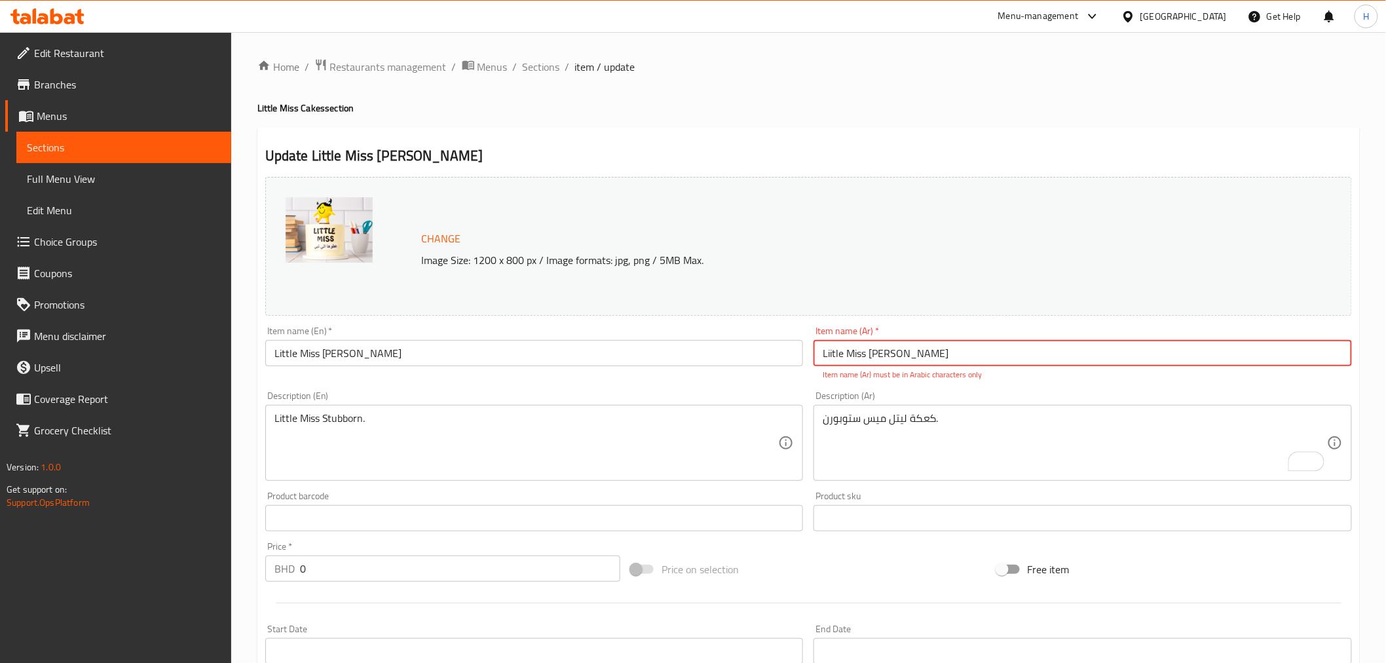
click at [885, 355] on input "Liitle Miss Cake" at bounding box center [1083, 353] width 539 height 26
paste input "كعكة ليتل ميس"
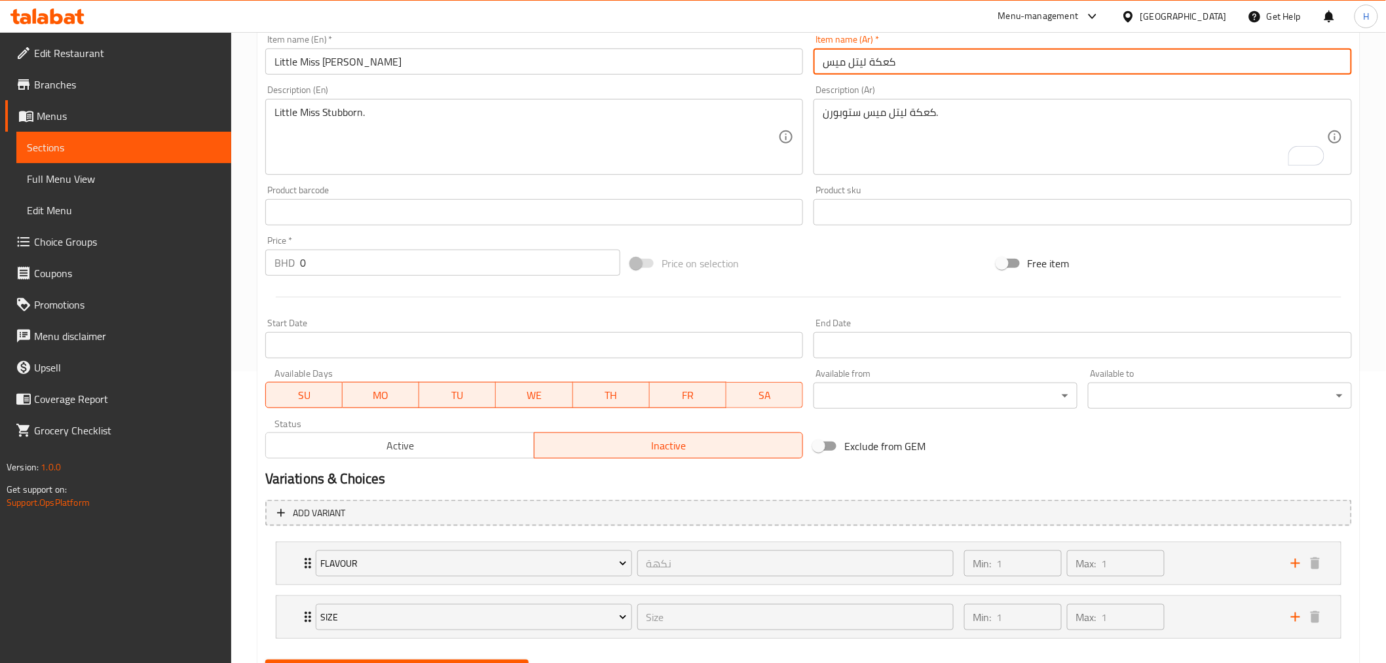
scroll to position [356, 0]
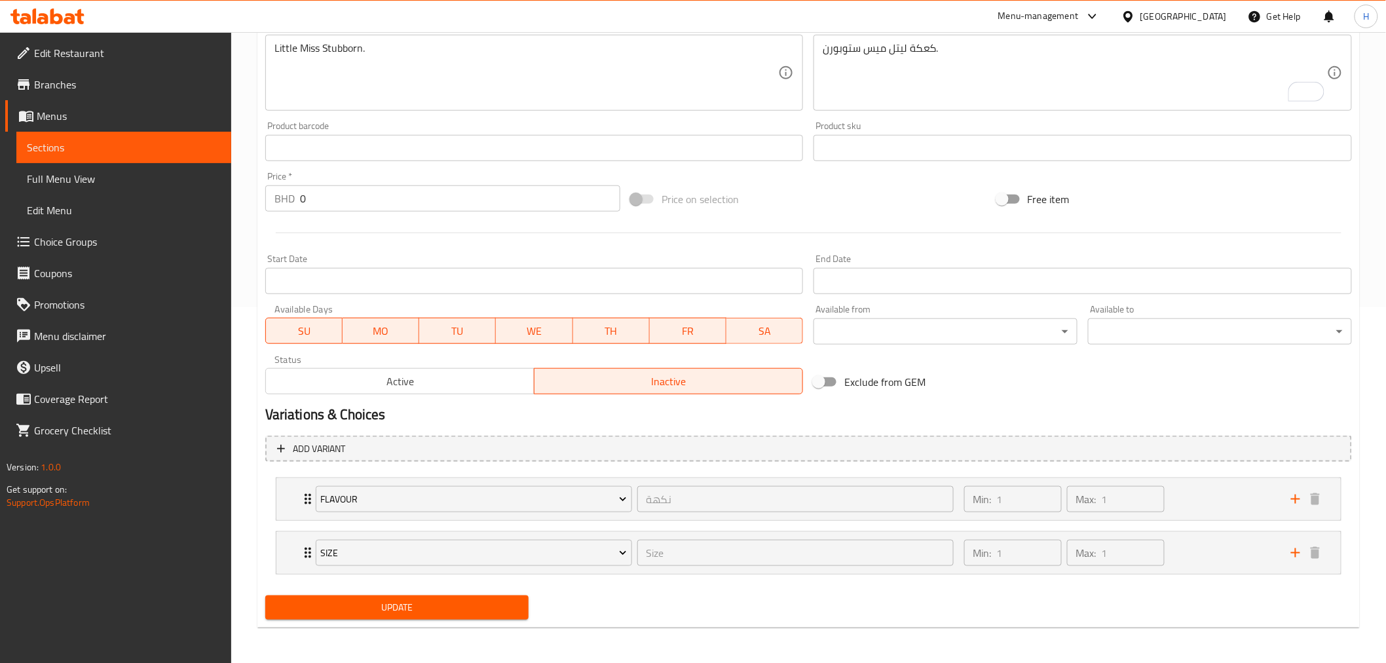
type input "كعكة ليتل ميس"
click at [446, 575] on span "Update" at bounding box center [397, 608] width 243 height 16
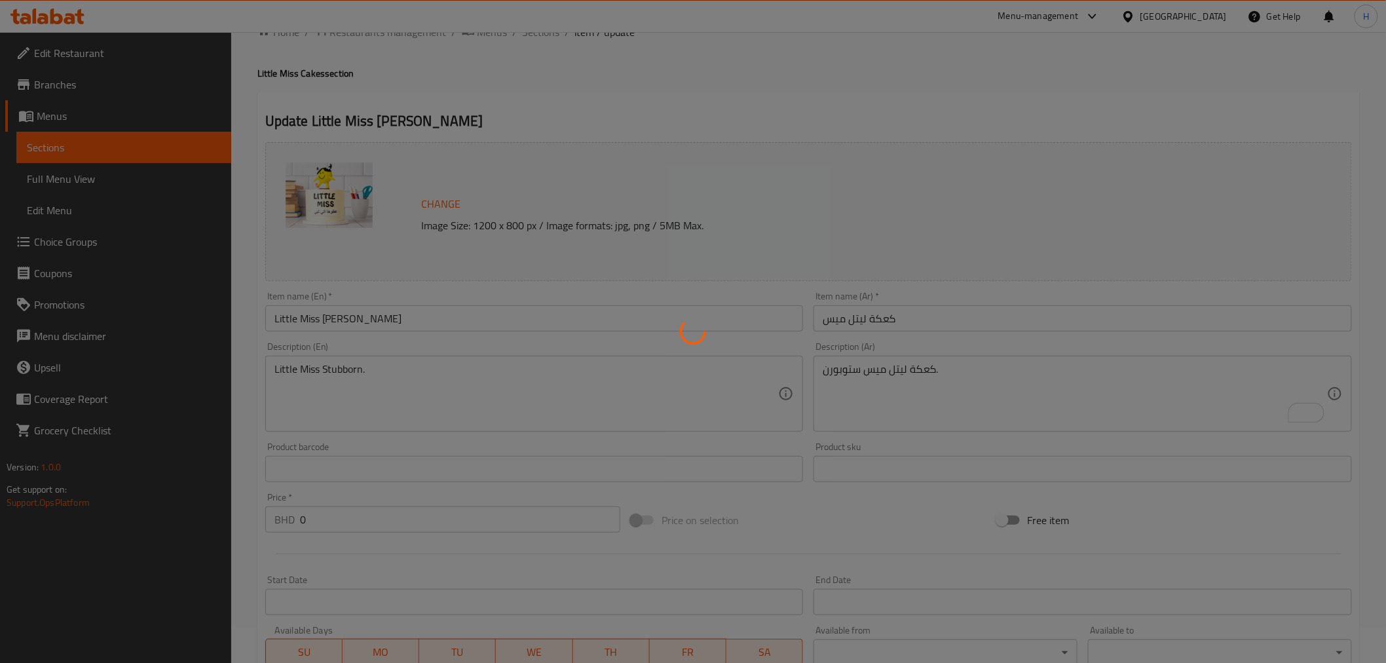
scroll to position [0, 0]
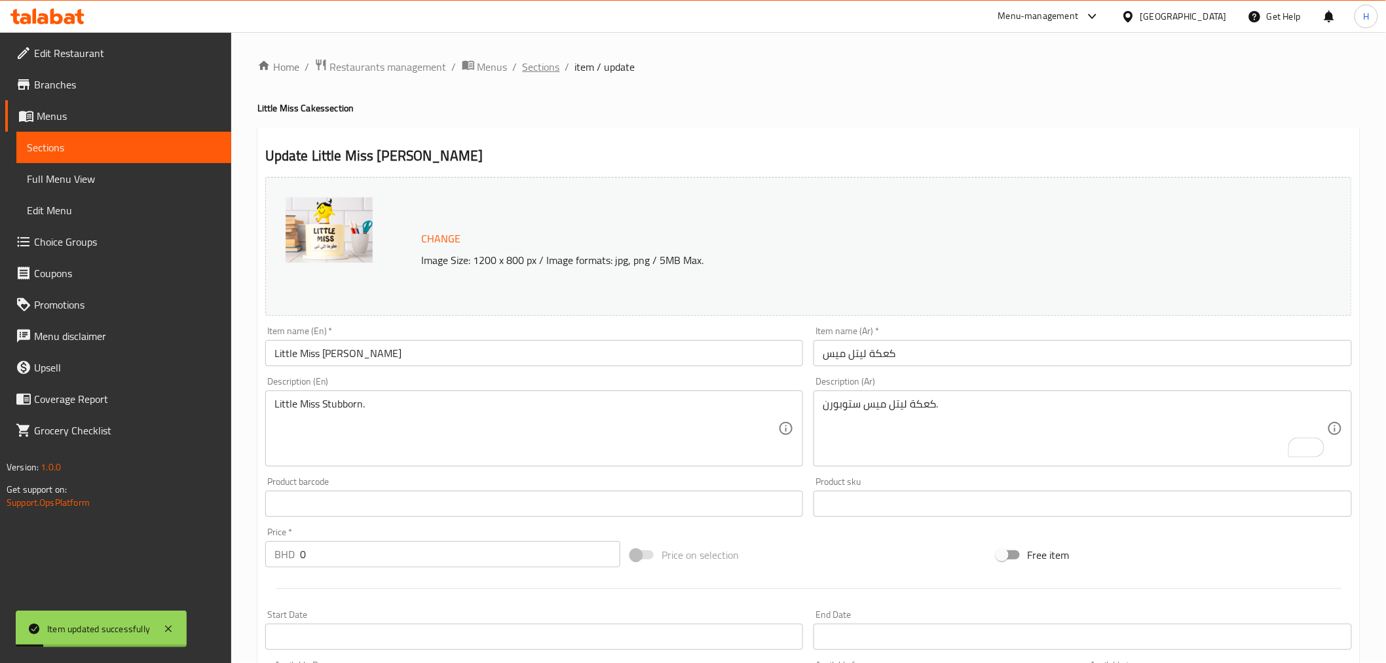
click at [542, 70] on span "Sections" at bounding box center [541, 67] width 37 height 16
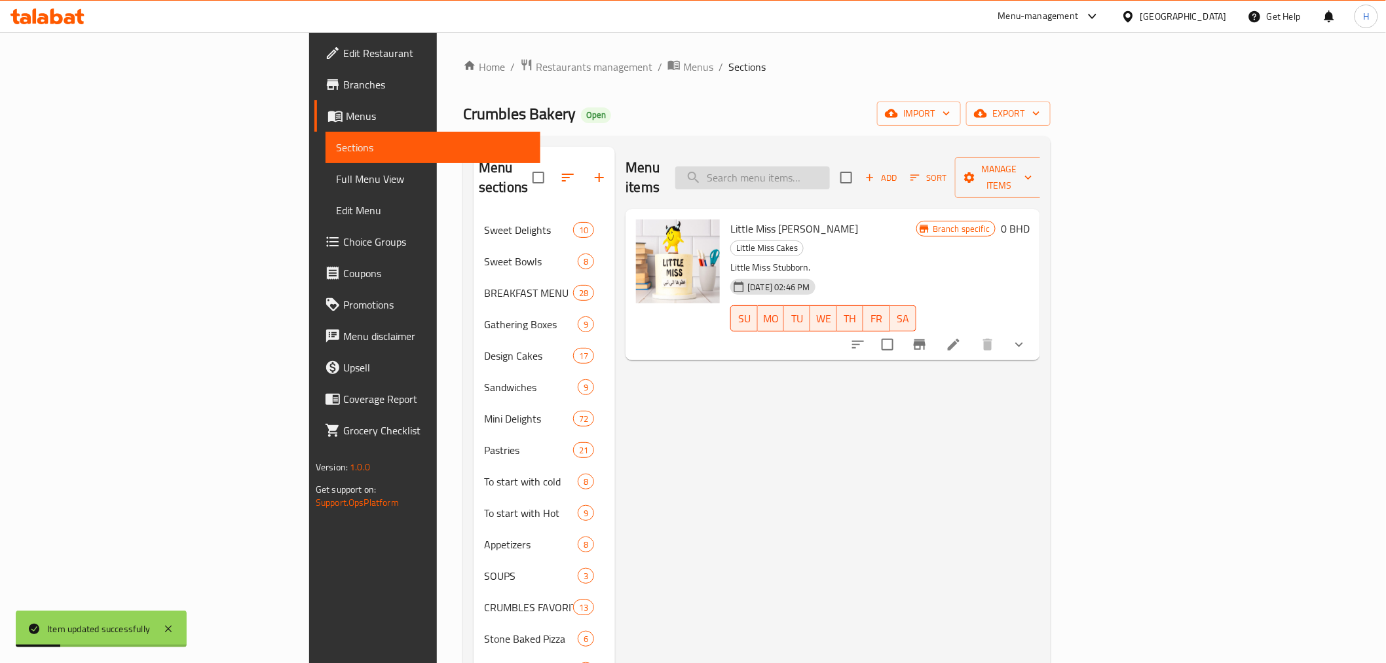
click at [830, 174] on input "search" at bounding box center [753, 177] width 155 height 23
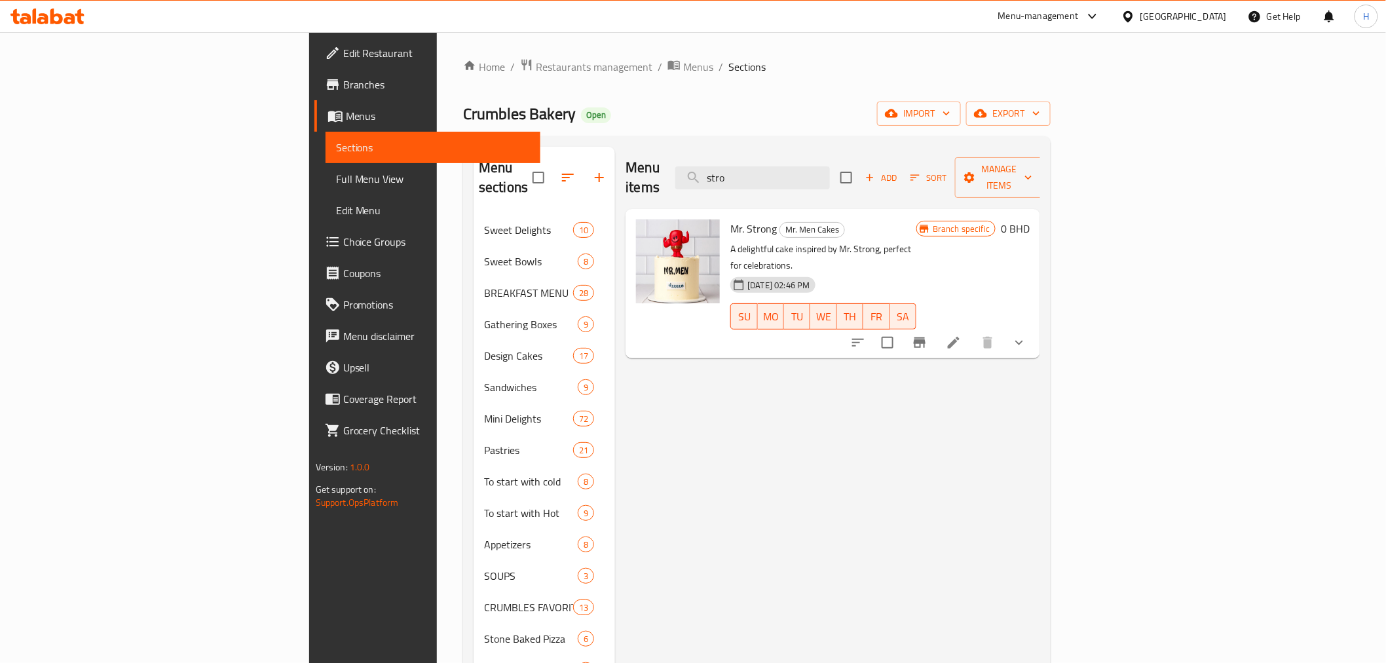
type input "stro"
click at [972, 331] on li at bounding box center [954, 343] width 37 height 24
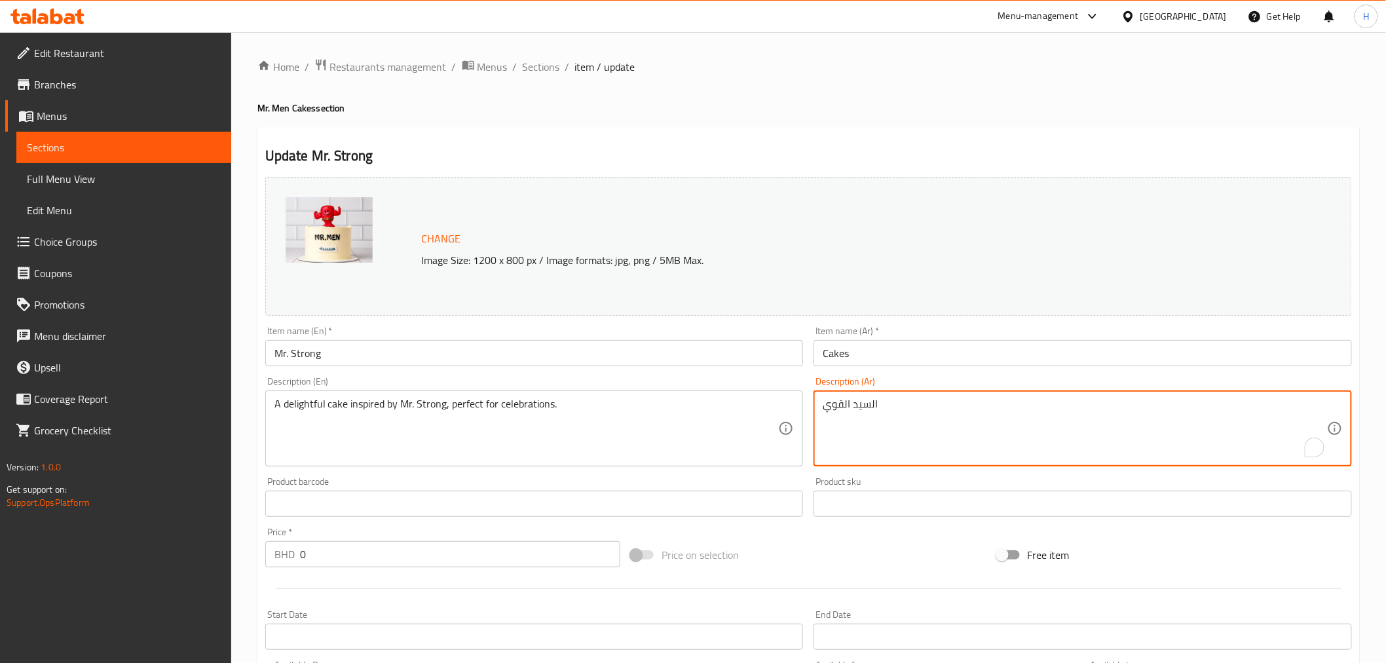
drag, startPoint x: 841, startPoint y: 404, endPoint x: 774, endPoint y: 403, distance: 66.2
click at [847, 356] on input "Cakes" at bounding box center [1083, 353] width 539 height 26
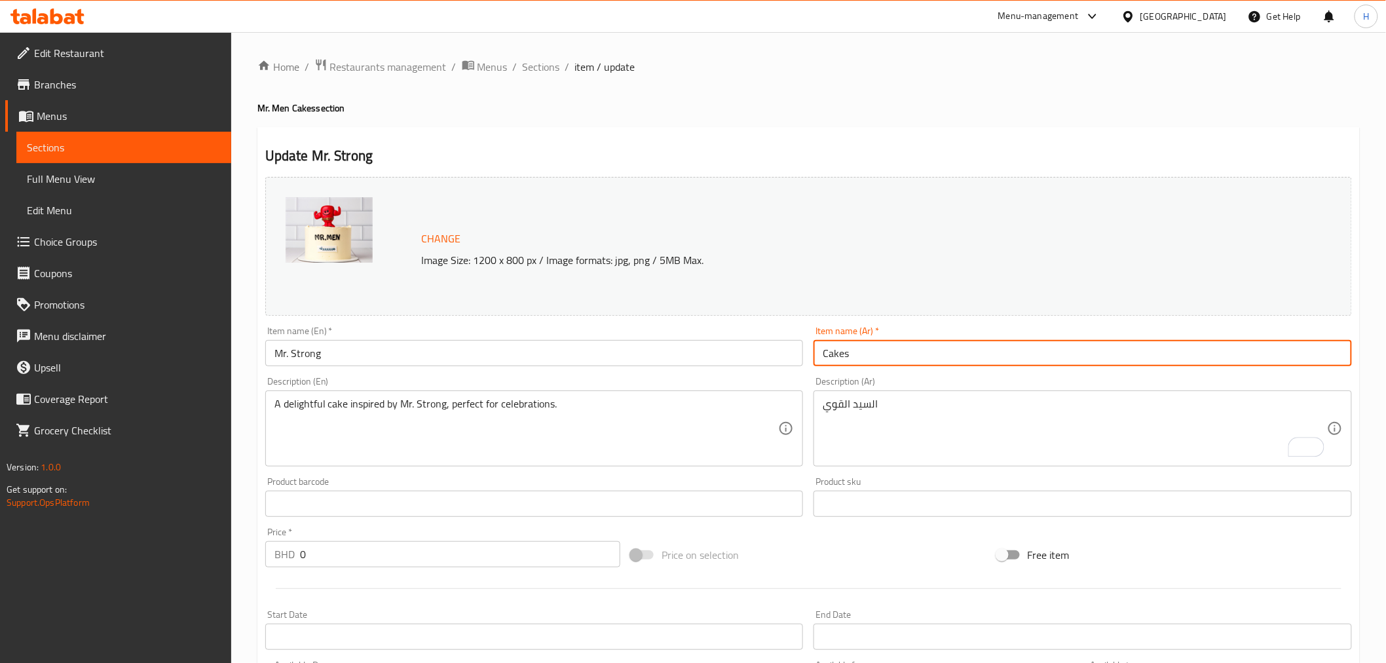
click at [847, 356] on input "Cakes" at bounding box center [1083, 353] width 539 height 26
paste input "السيد القوي"
type input "السيد القوي"
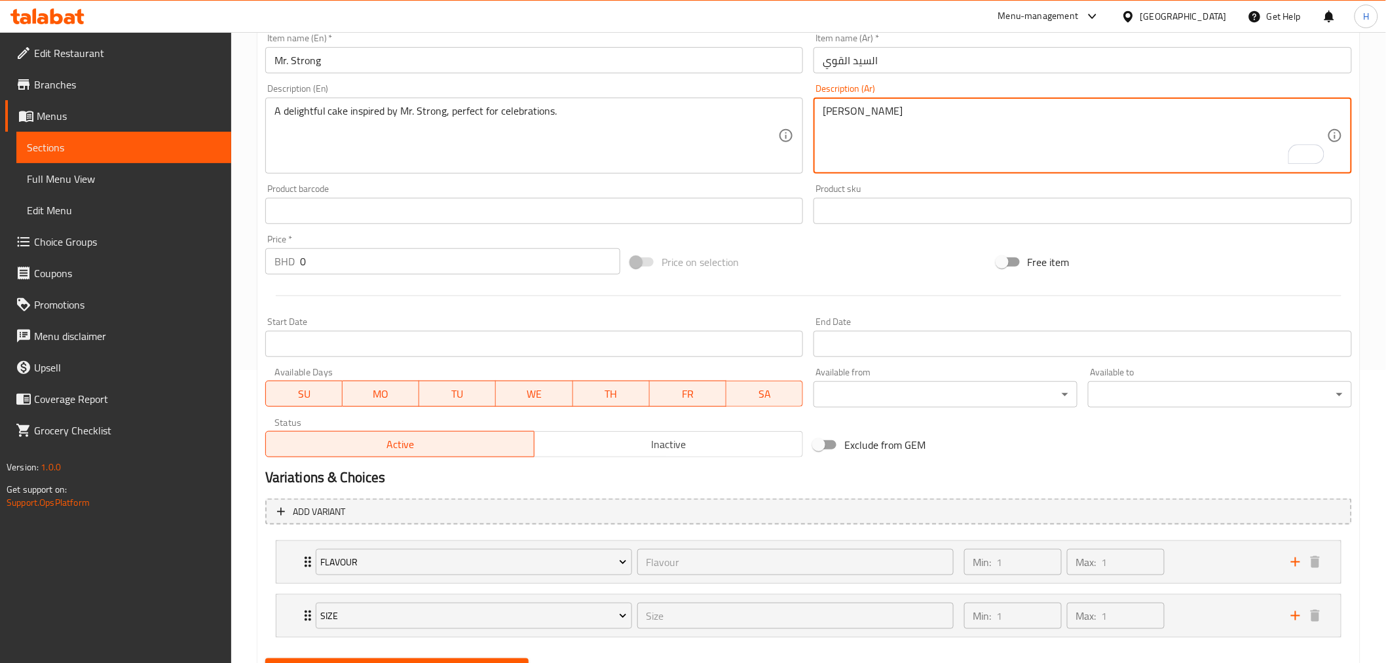
scroll to position [356, 0]
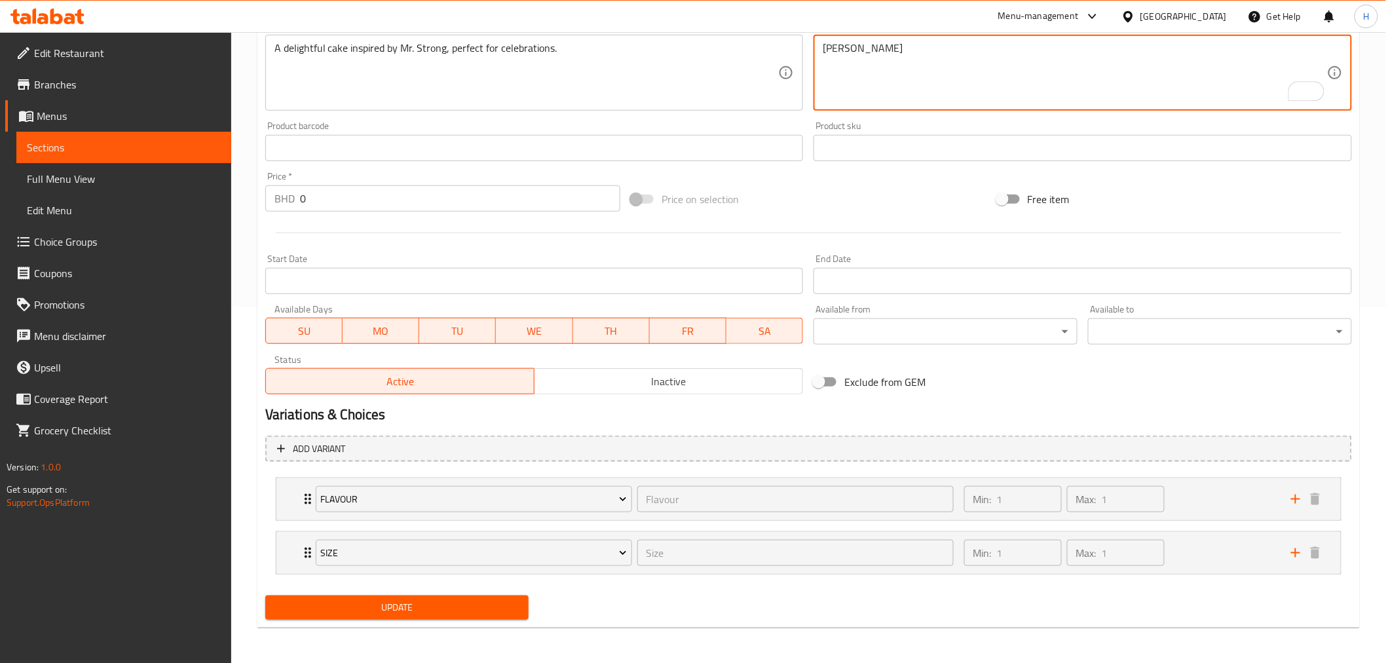
type textarea "السيد القوووي"
click at [564, 377] on span "Inactive" at bounding box center [669, 381] width 258 height 19
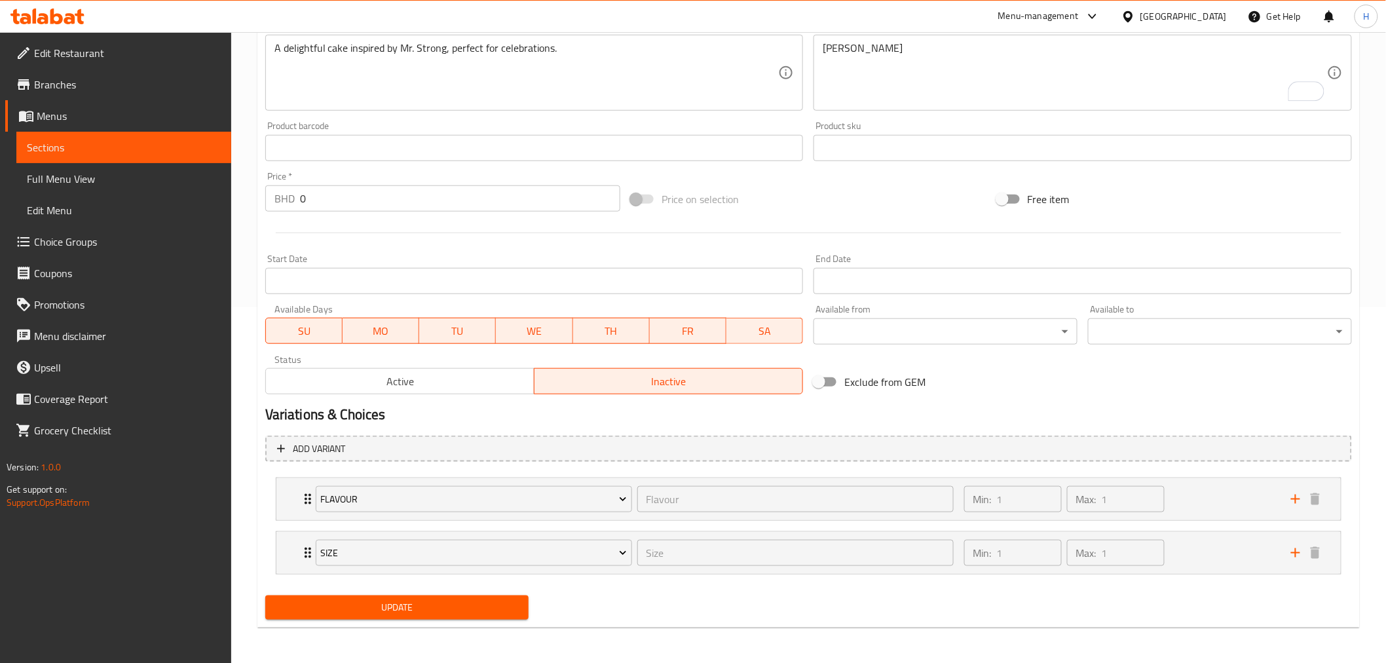
click at [420, 575] on span "Update" at bounding box center [397, 608] width 243 height 16
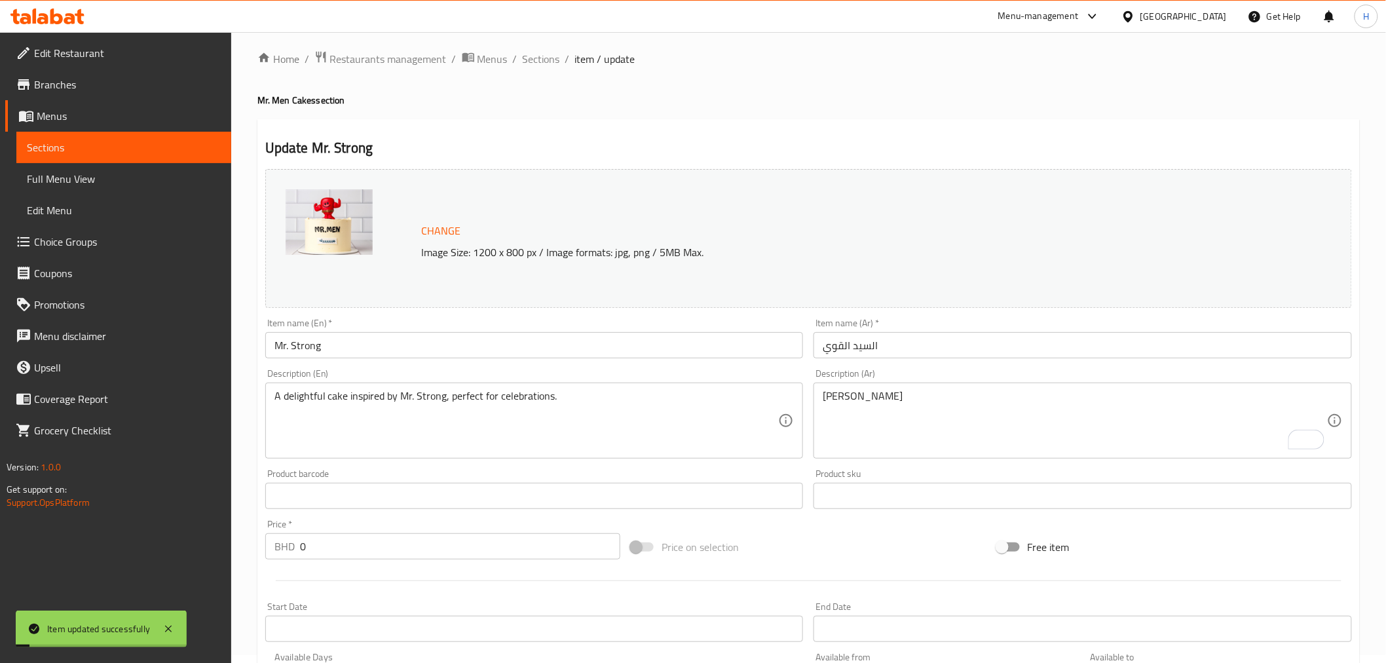
scroll to position [0, 0]
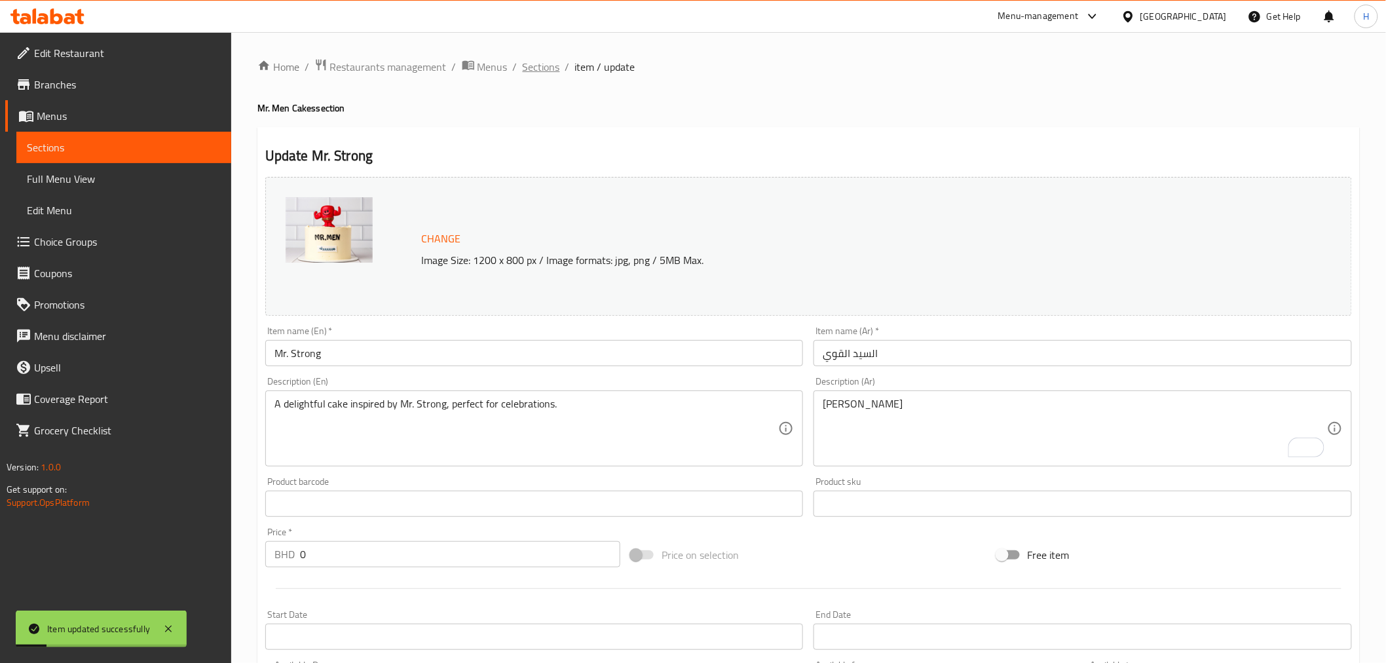
click at [539, 66] on span "Sections" at bounding box center [541, 67] width 37 height 16
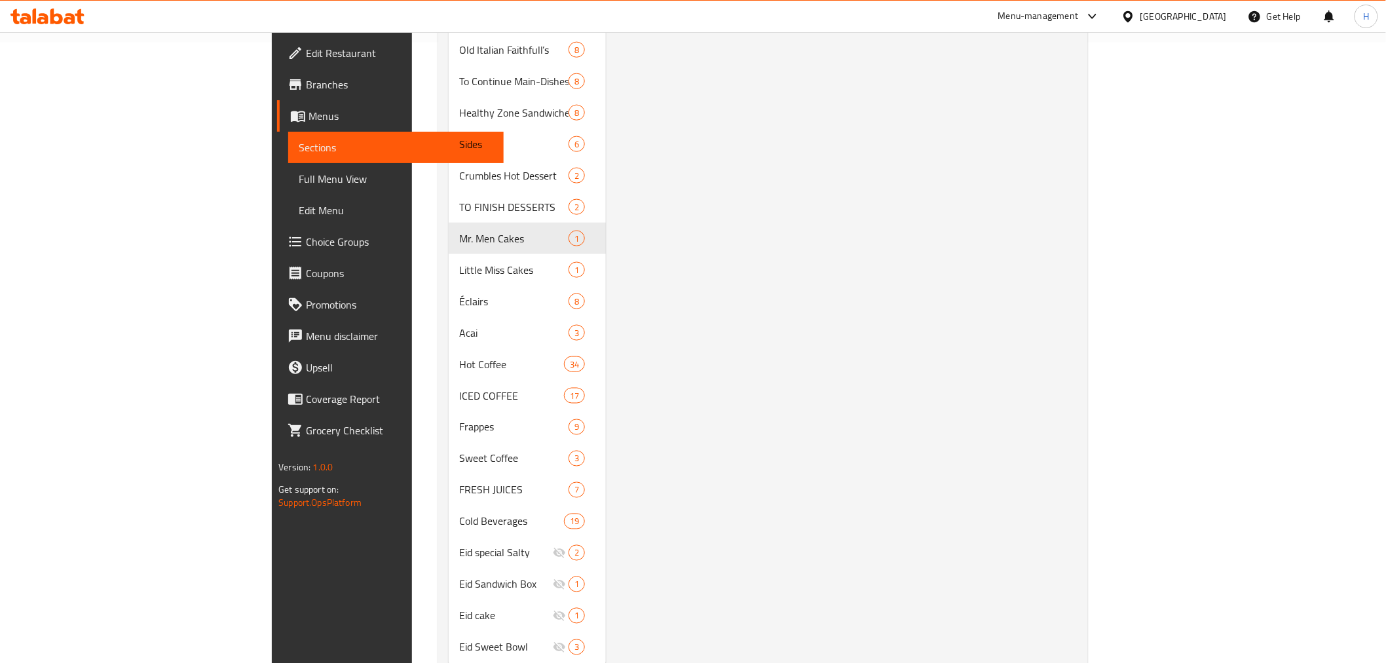
scroll to position [642, 0]
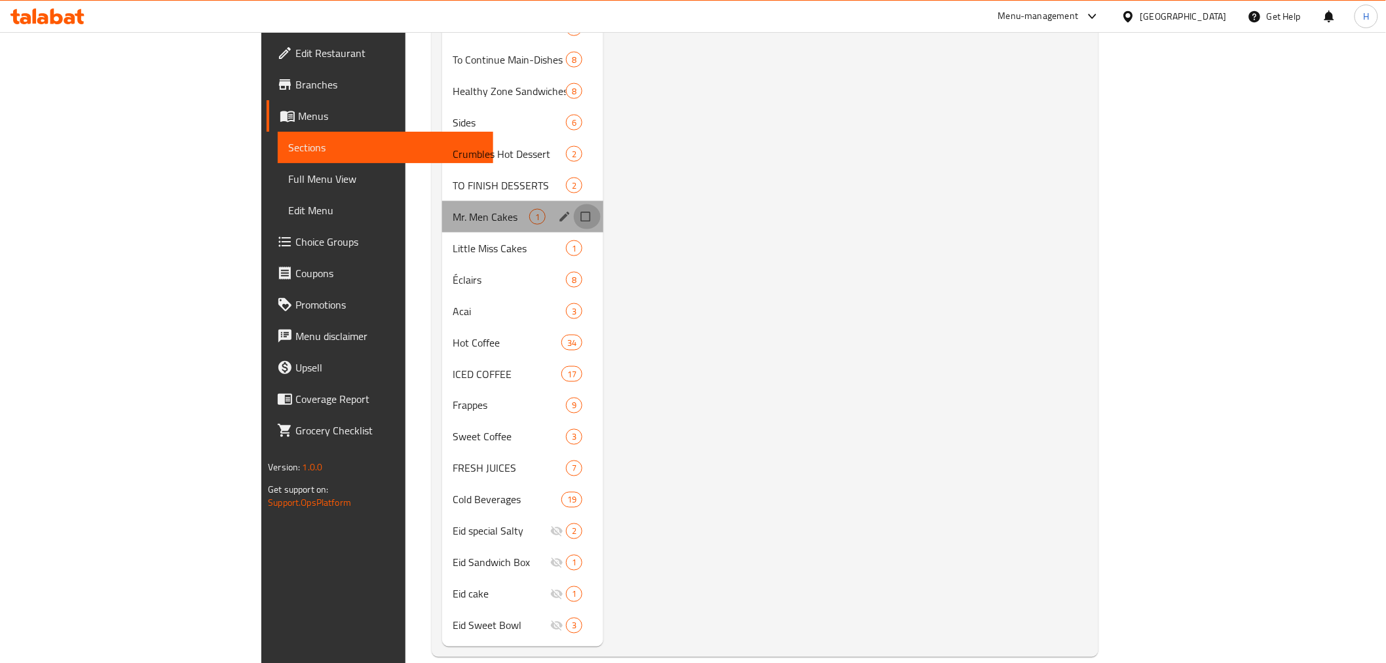
click at [573, 204] on input "Menu sections" at bounding box center [587, 216] width 28 height 25
checkbox input "true"
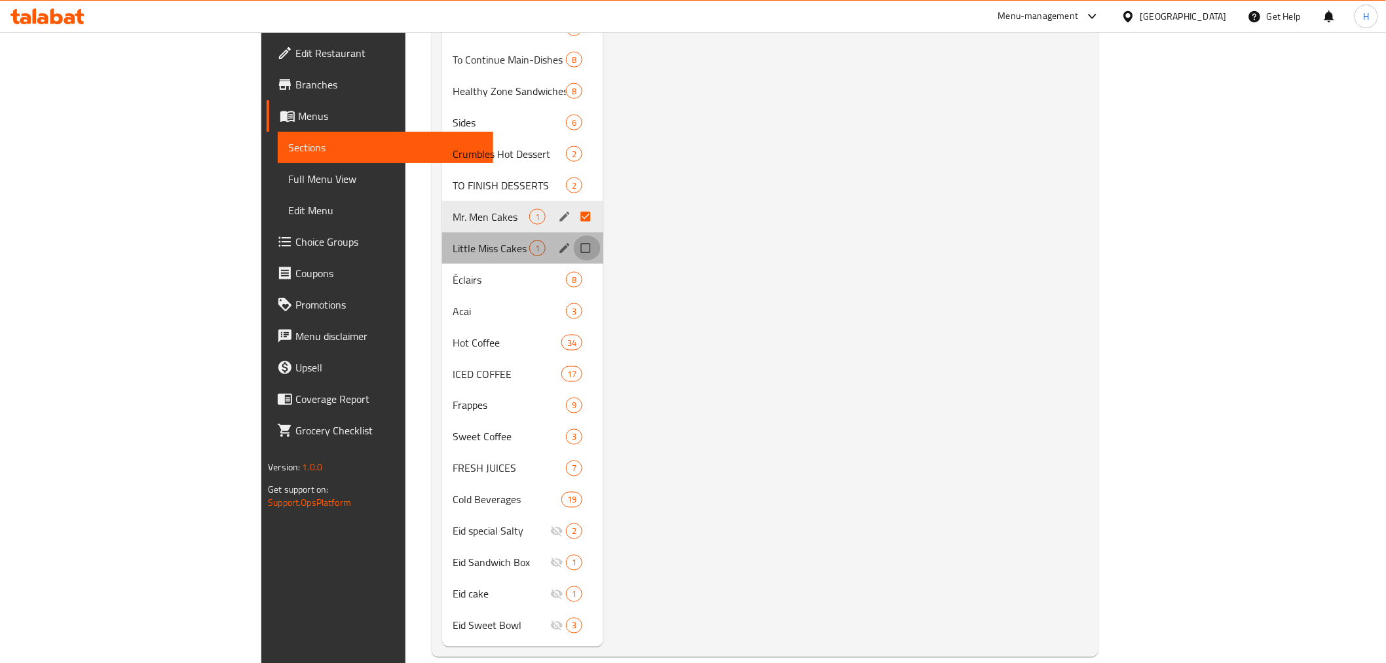
click at [573, 236] on input "Menu sections" at bounding box center [587, 248] width 28 height 25
checkbox input "true"
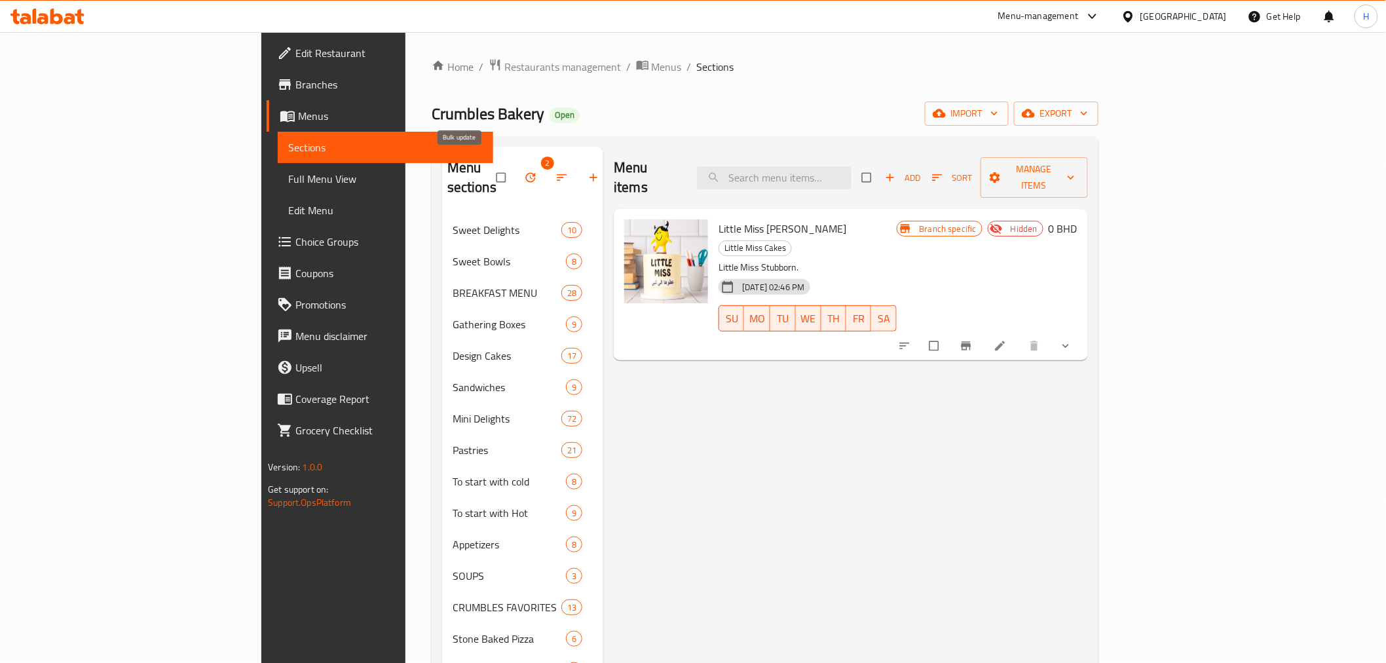
click at [524, 171] on icon "button" at bounding box center [530, 177] width 13 height 13
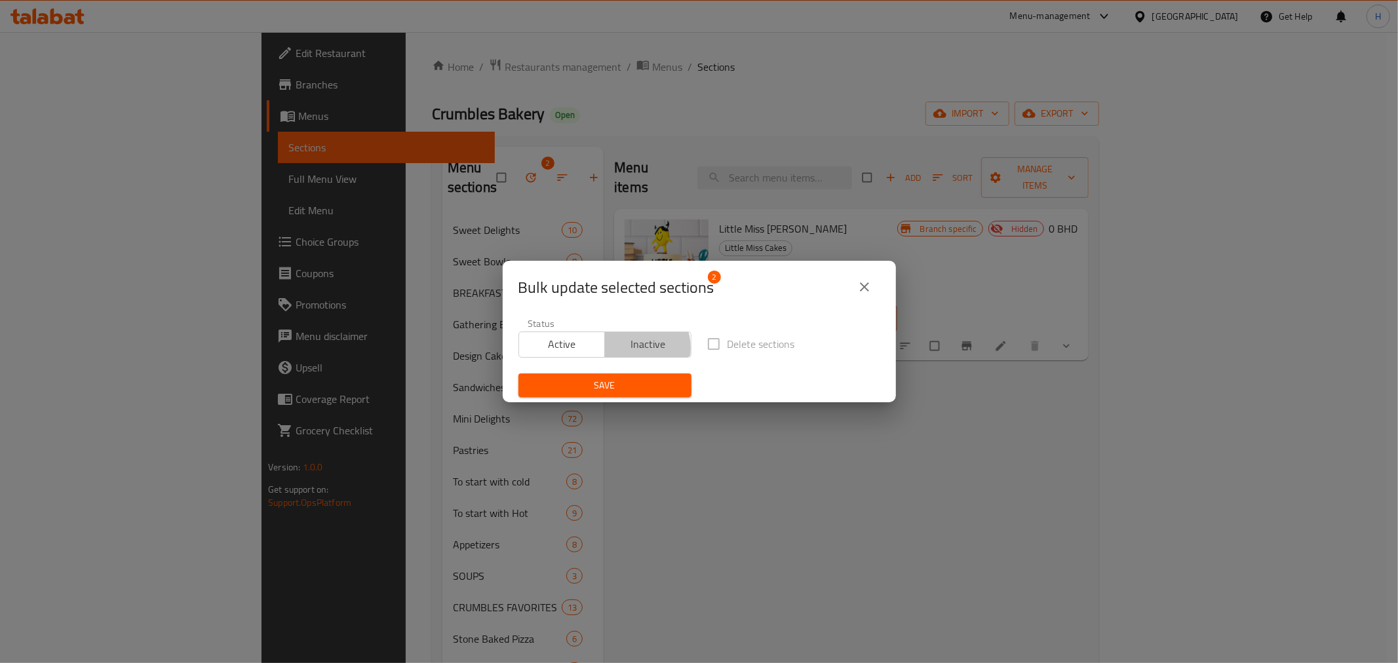
click at [631, 348] on span "Inactive" at bounding box center [648, 344] width 76 height 19
click at [643, 391] on span "Save" at bounding box center [605, 385] width 152 height 16
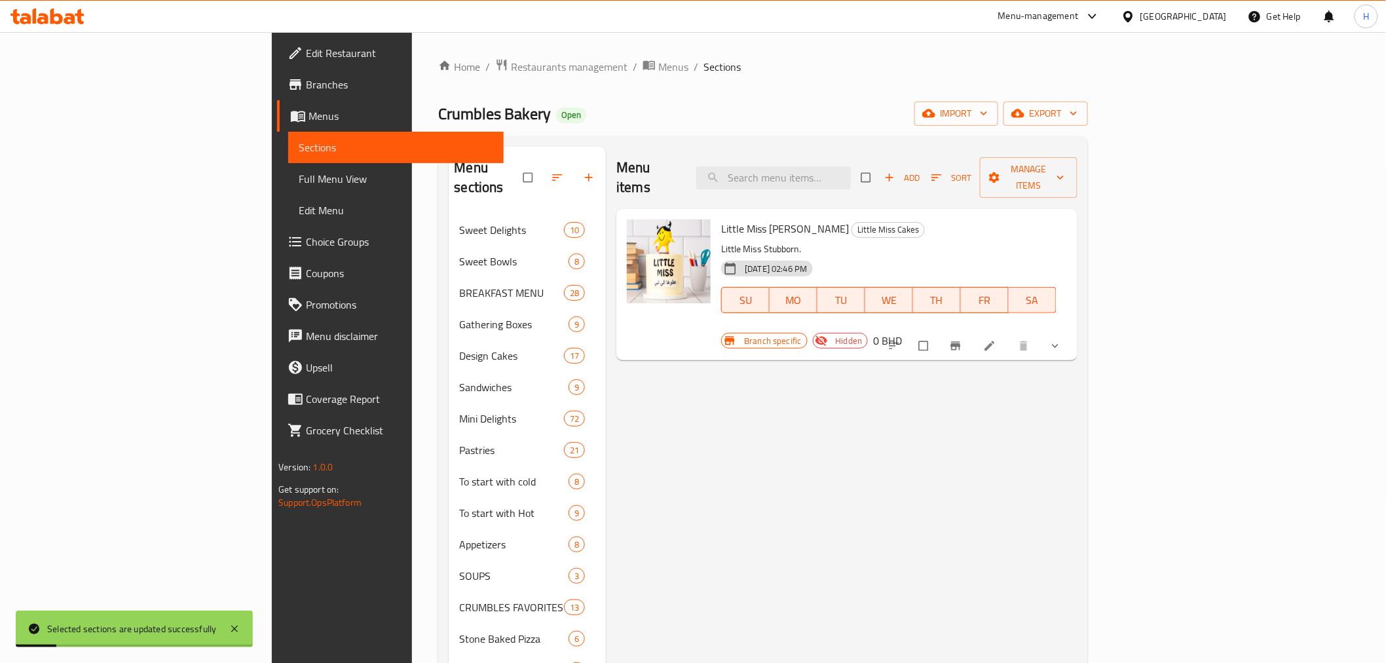
click at [721, 219] on span "Little Miss [PERSON_NAME]" at bounding box center [785, 229] width 128 height 20
drag, startPoint x: 662, startPoint y: 212, endPoint x: 683, endPoint y: 210, distance: 20.4
click at [721, 219] on span "Little Miss [PERSON_NAME]" at bounding box center [785, 229] width 128 height 20
copy span "Little Miss"
click at [824, 174] on input "search" at bounding box center [774, 177] width 155 height 23
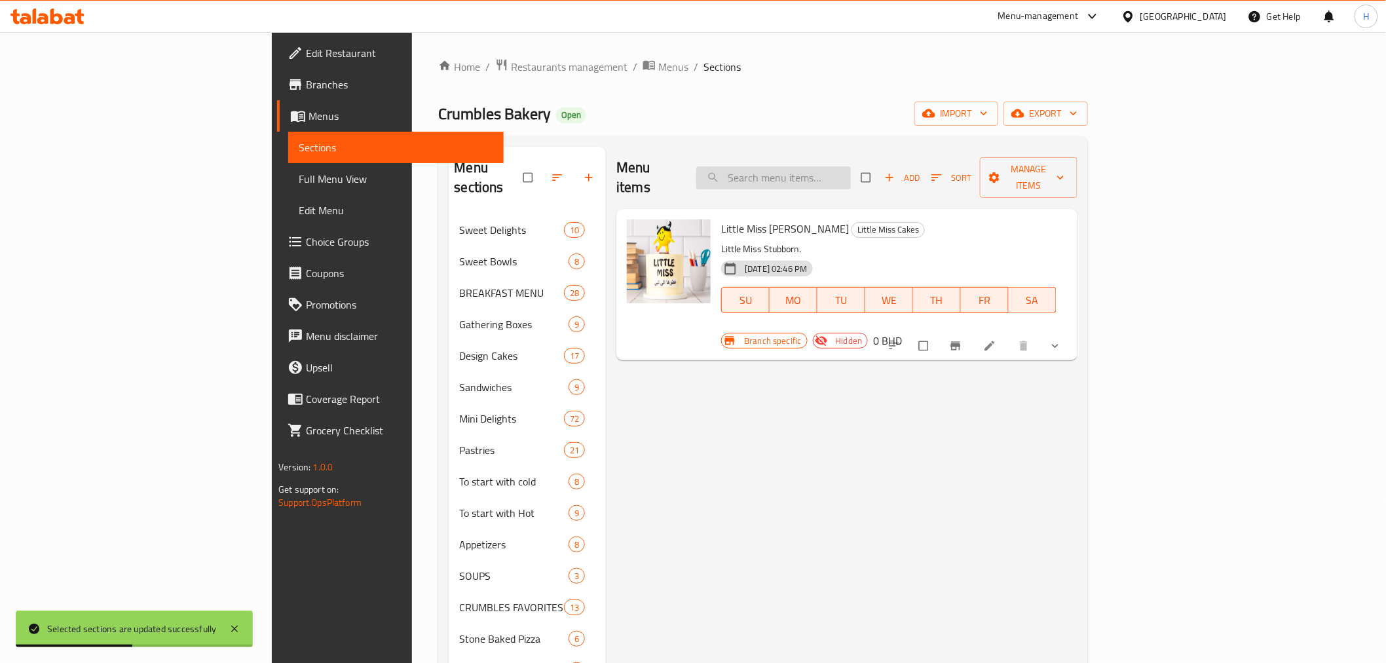
paste input "Little Miss"
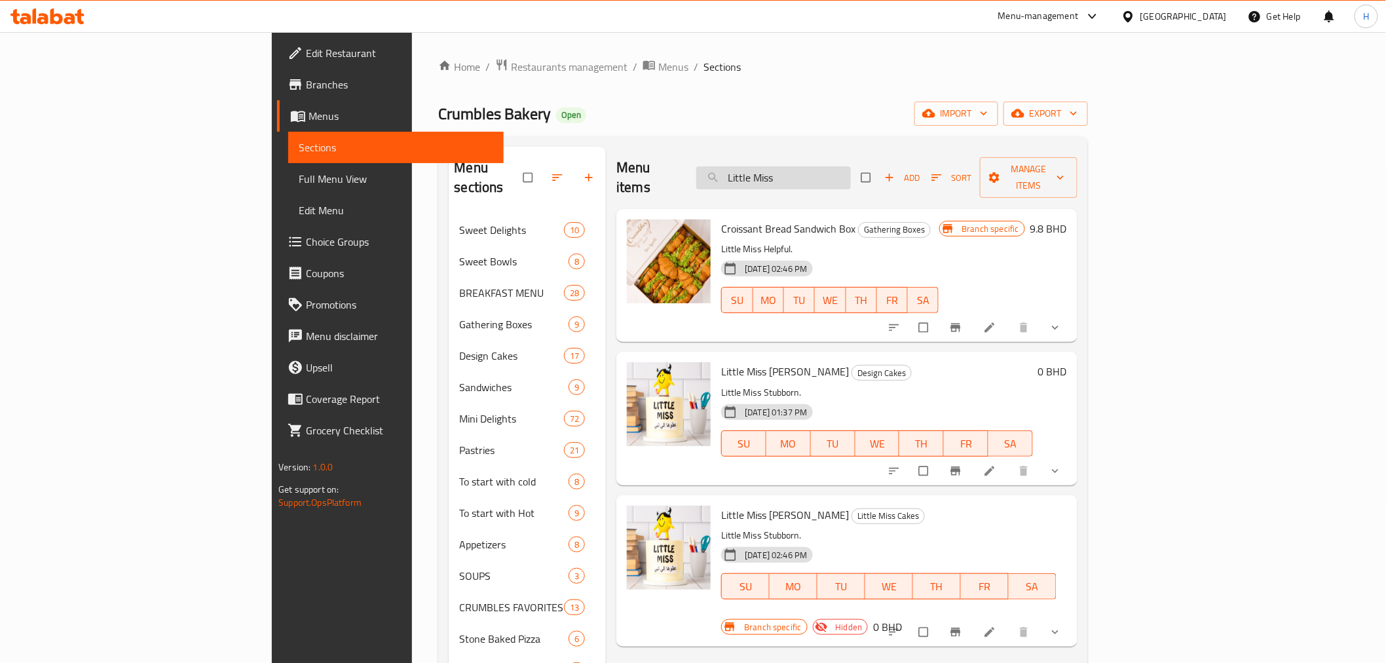
click at [836, 166] on input "Little Miss" at bounding box center [774, 177] width 155 height 23
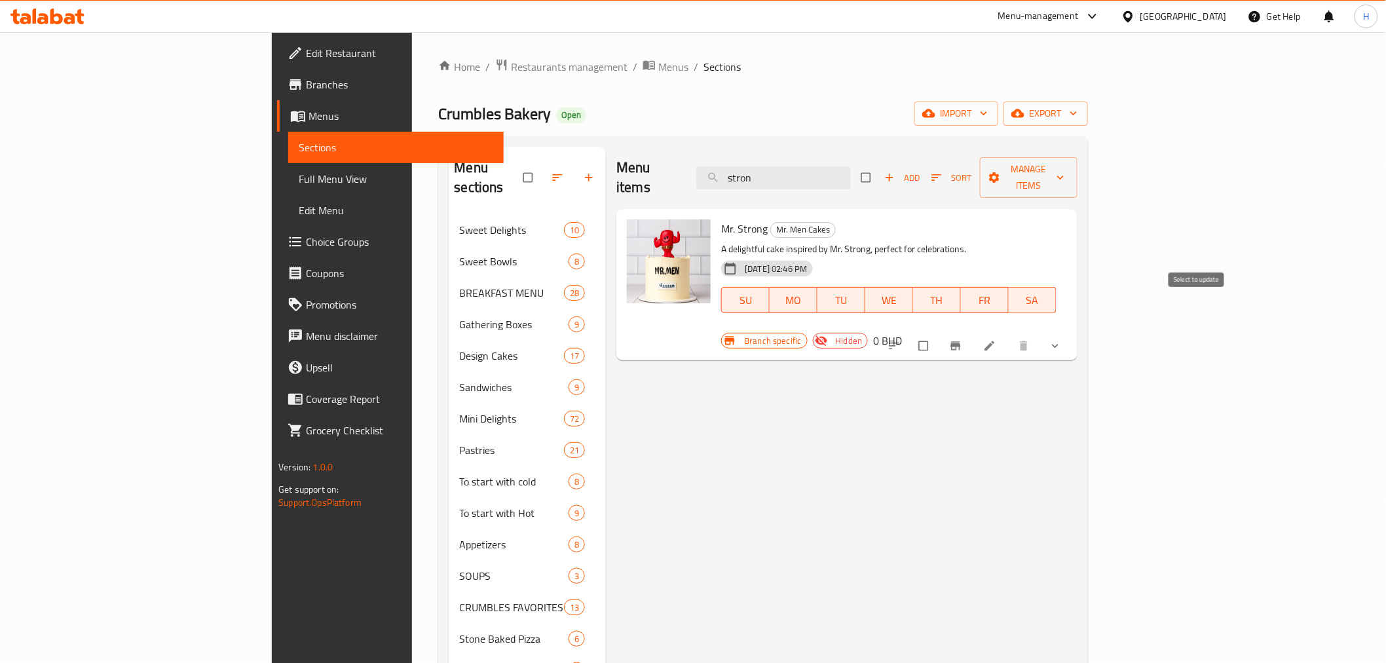
type input "stron"
click at [939, 334] on input "checkbox" at bounding box center [925, 346] width 28 height 25
checkbox input "true"
click at [1067, 169] on span "Manage items" at bounding box center [1029, 177] width 76 height 33
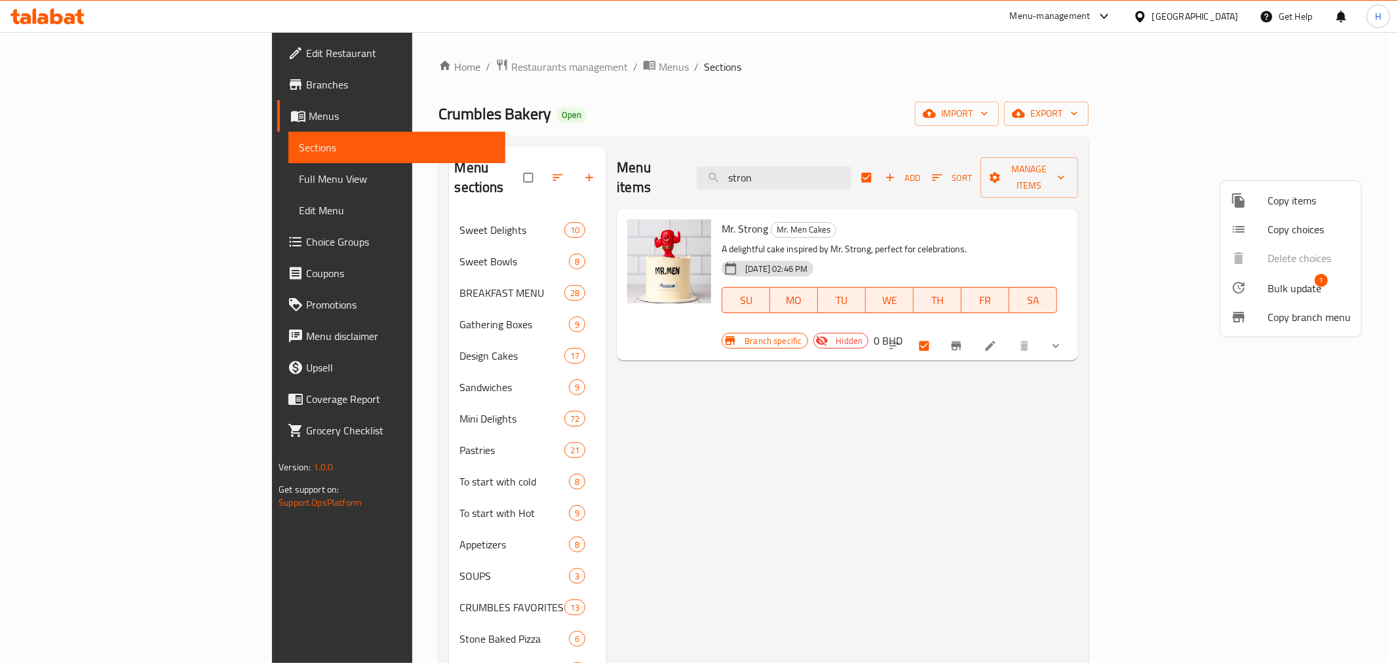
click at [1282, 208] on span "Copy items" at bounding box center [1308, 201] width 83 height 16
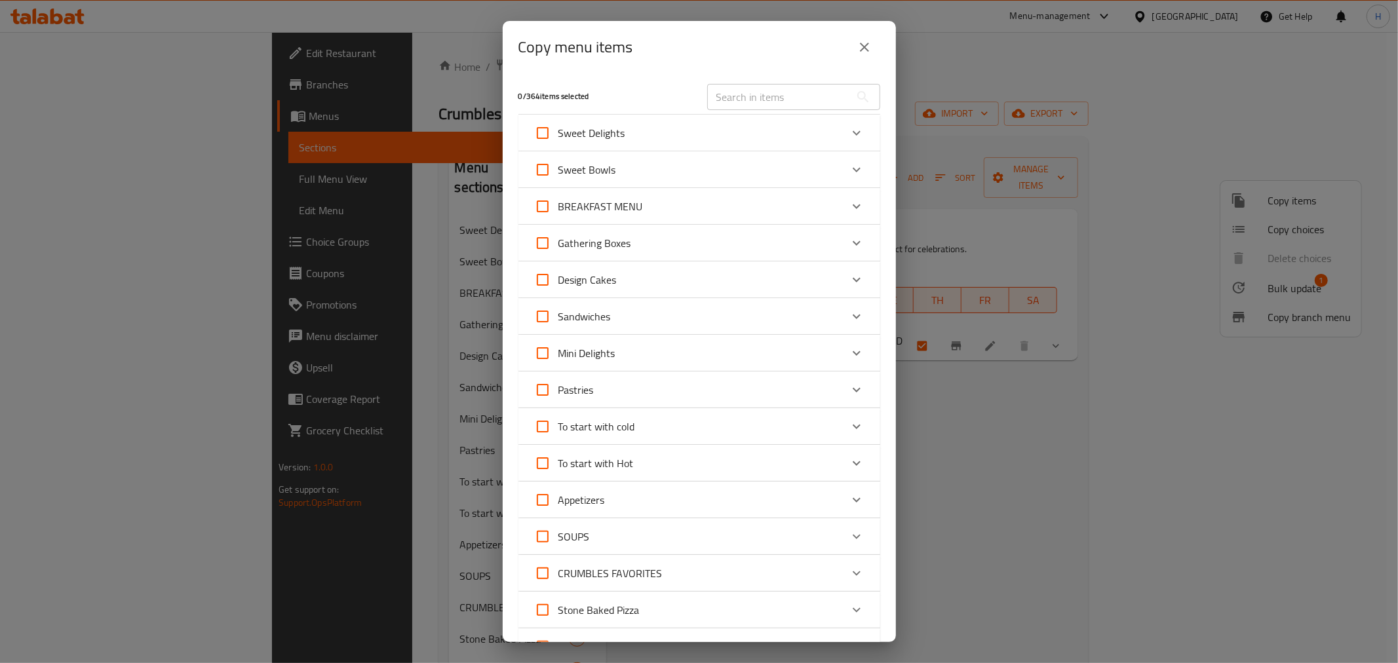
click at [721, 92] on input "text" at bounding box center [778, 97] width 143 height 26
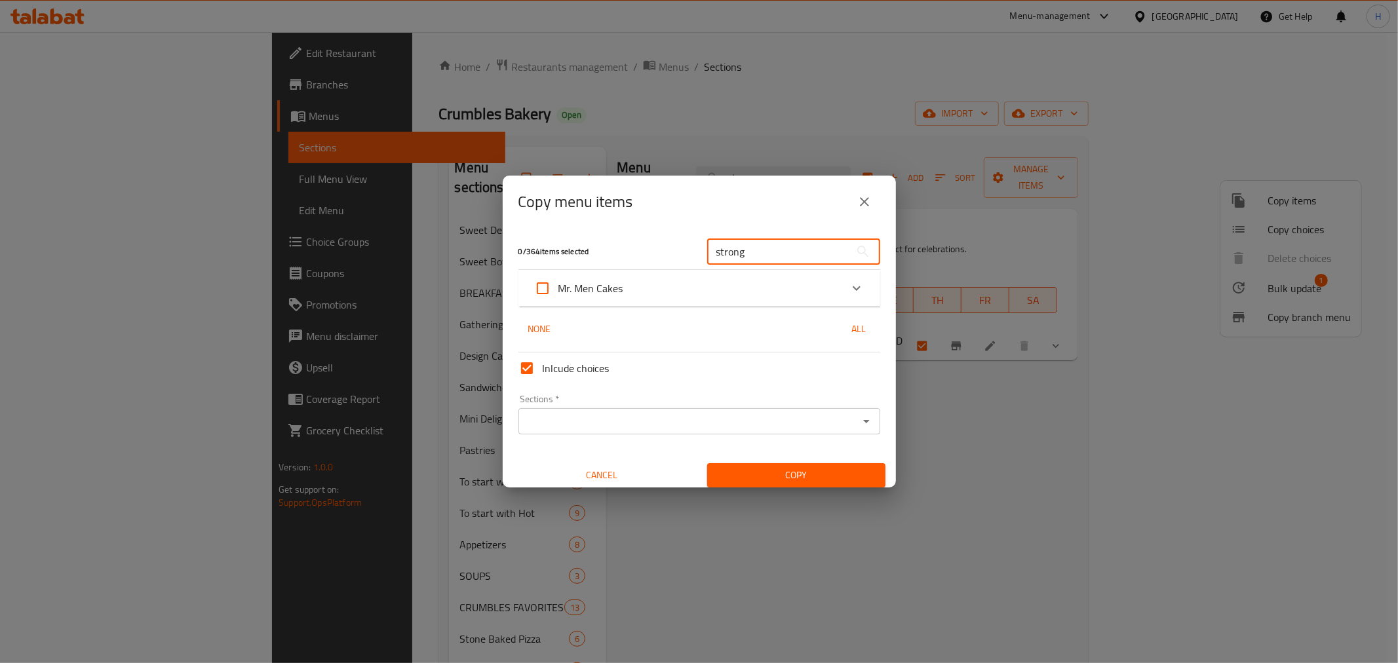
type input "strong"
click at [849, 285] on icon "Expand" at bounding box center [857, 288] width 16 height 16
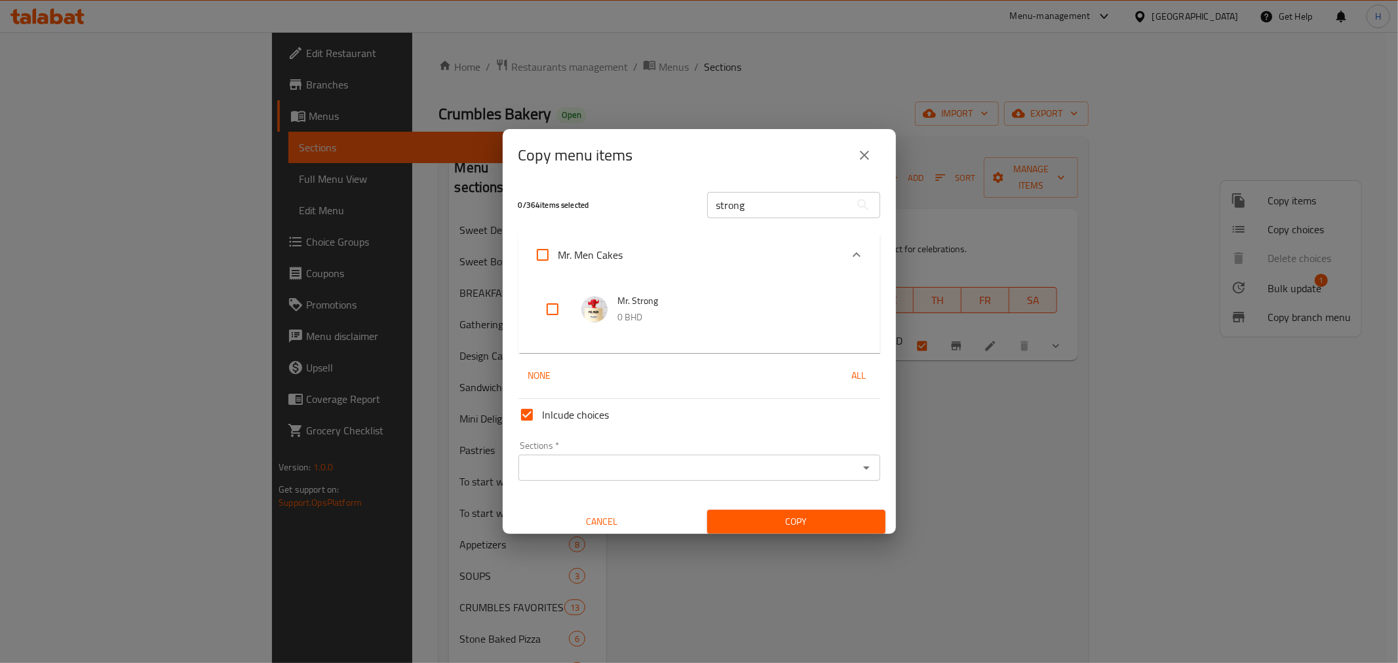
click at [546, 312] on input "checkbox" at bounding box center [552, 309] width 31 height 31
checkbox input "true"
click at [558, 472] on input "Sections   *" at bounding box center [688, 468] width 332 height 18
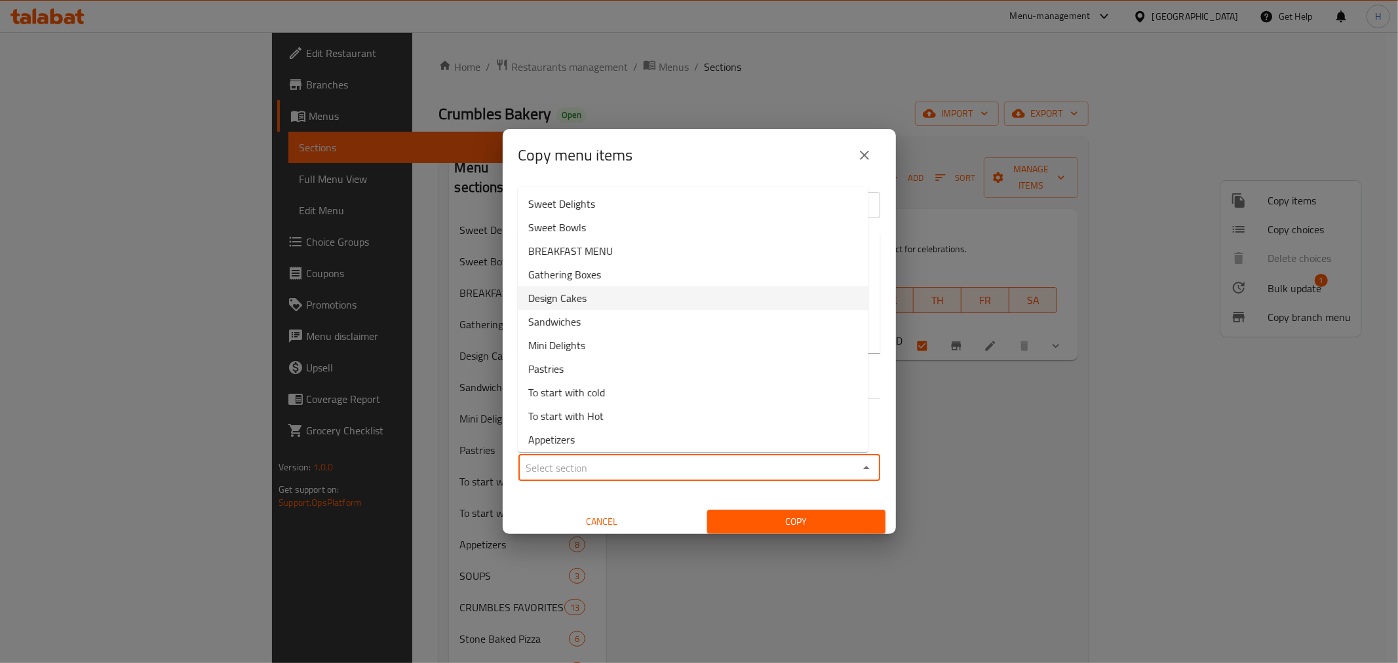
click at [581, 300] on span "Design Cakes" at bounding box center [557, 298] width 58 height 16
type input "Design Cakes"
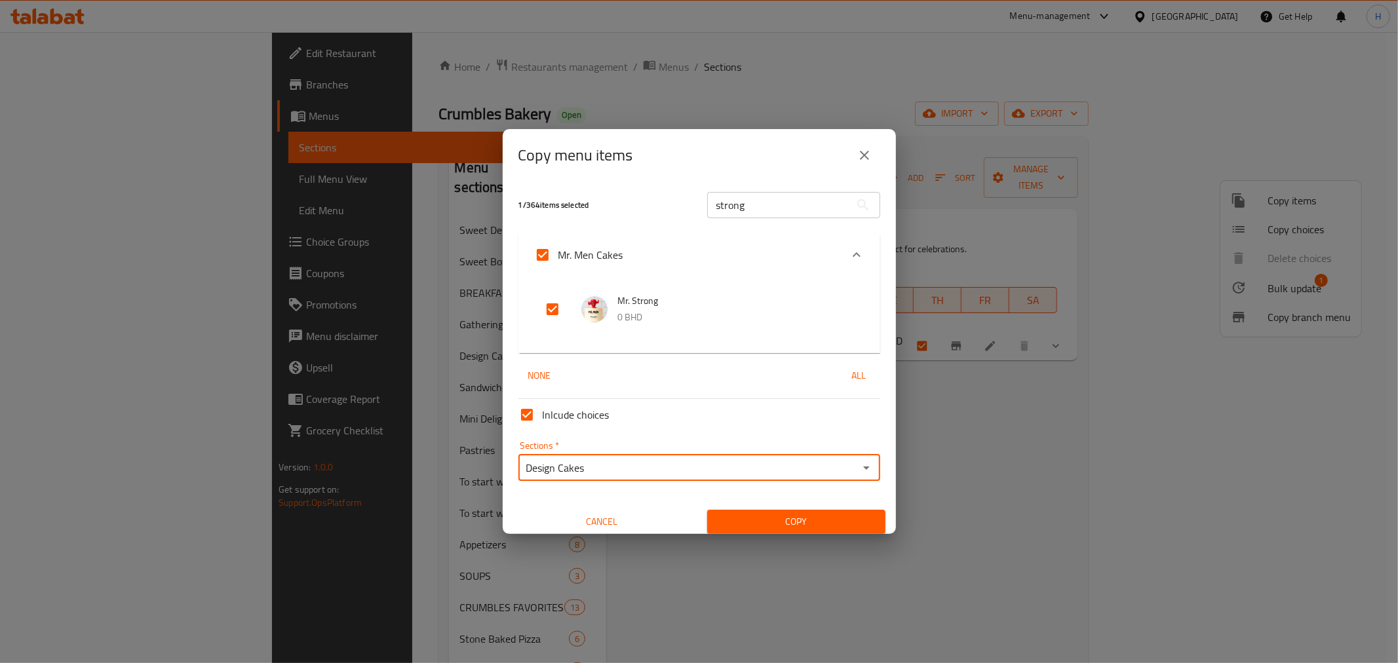
click at [567, 466] on input "Design Cakes" at bounding box center [688, 468] width 332 height 18
click at [858, 470] on icon "Open" at bounding box center [866, 468] width 16 height 16
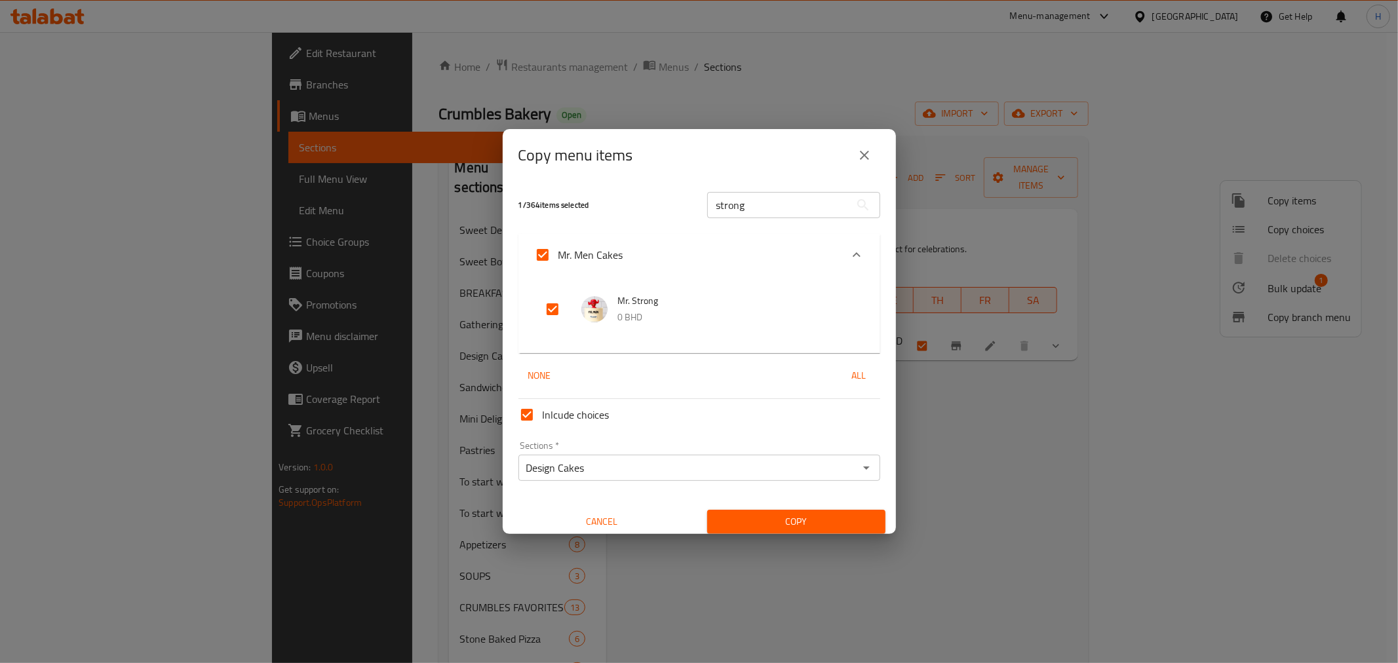
click at [558, 501] on div "Inlcude choices Sections   * Design Cakes Sections * Cancel Copy" at bounding box center [699, 464] width 372 height 140
click at [729, 522] on span "Copy" at bounding box center [795, 522] width 157 height 16
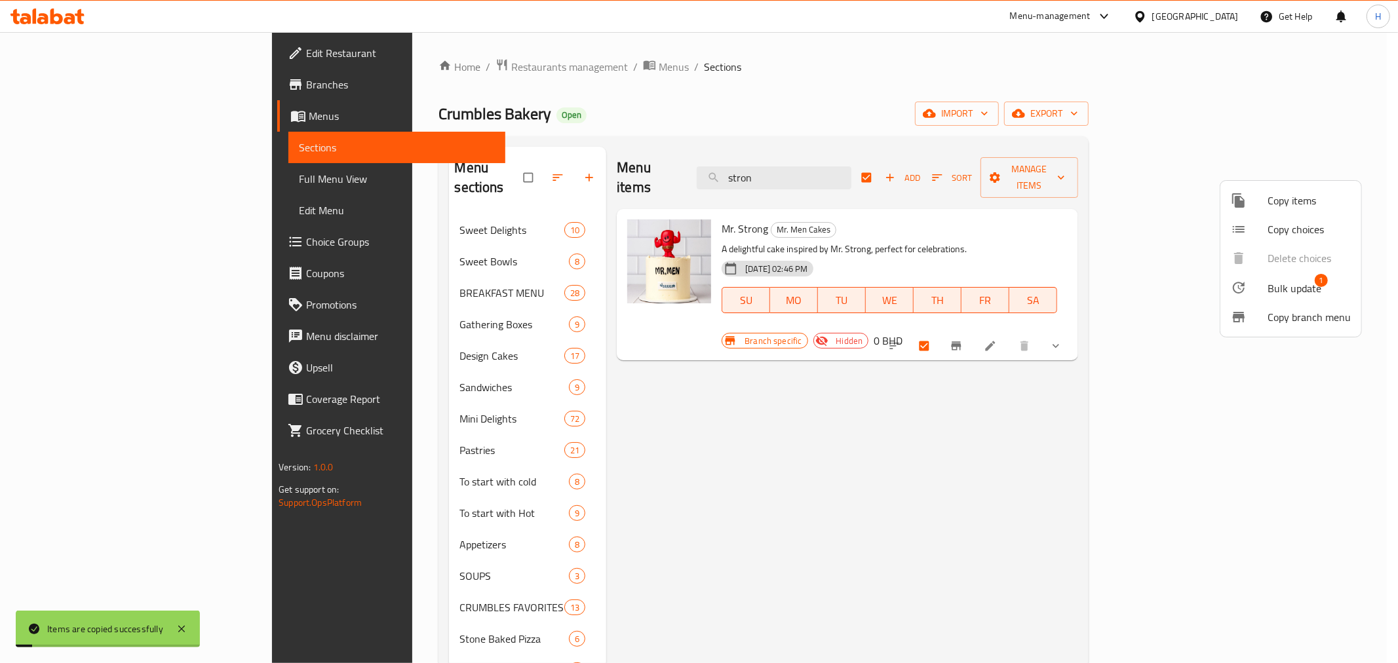
click at [843, 429] on div at bounding box center [699, 331] width 1398 height 663
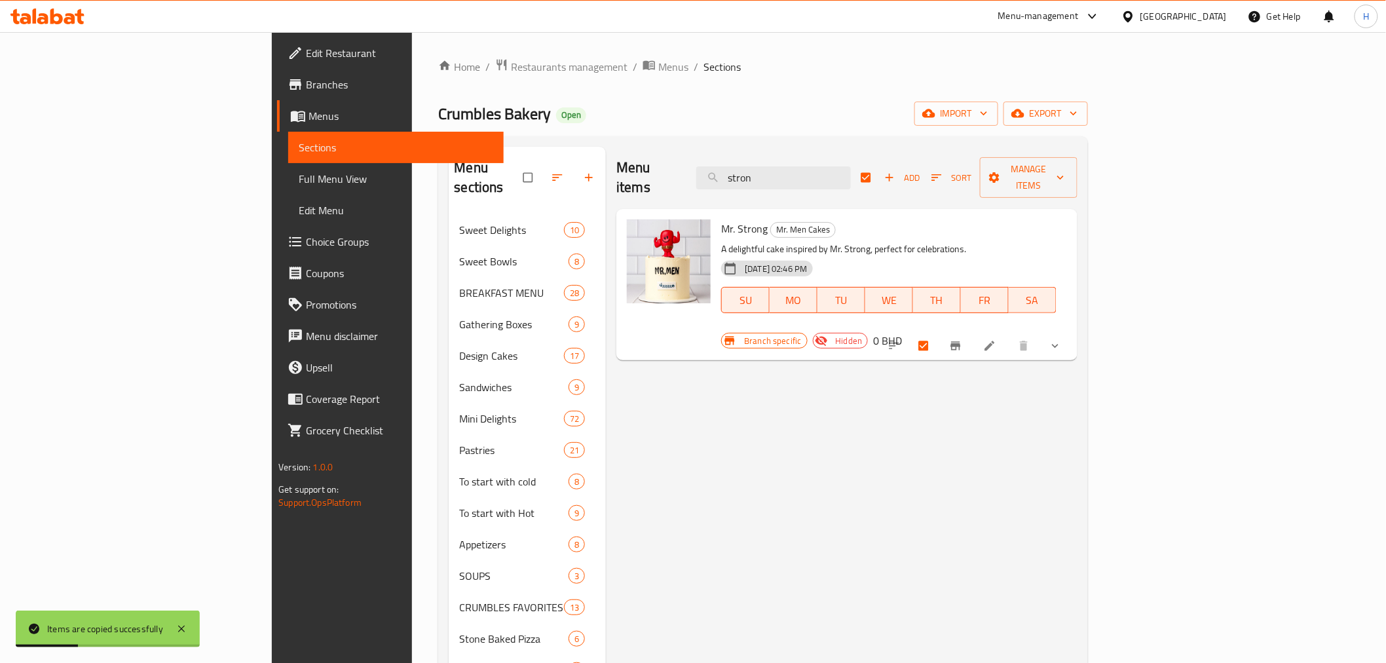
checkbox input "false"
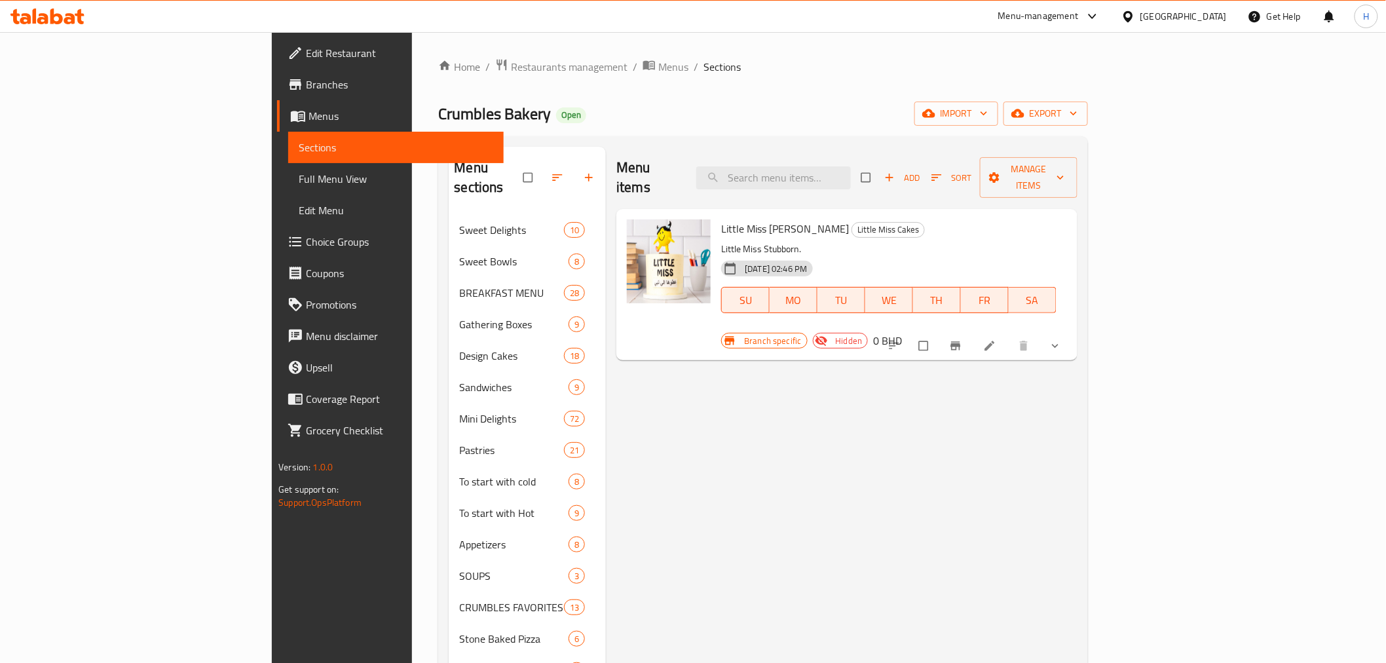
click at [881, 181] on div "Menu items Add Sort Manage items" at bounding box center [847, 178] width 461 height 62
click at [851, 170] on input "search" at bounding box center [774, 177] width 155 height 23
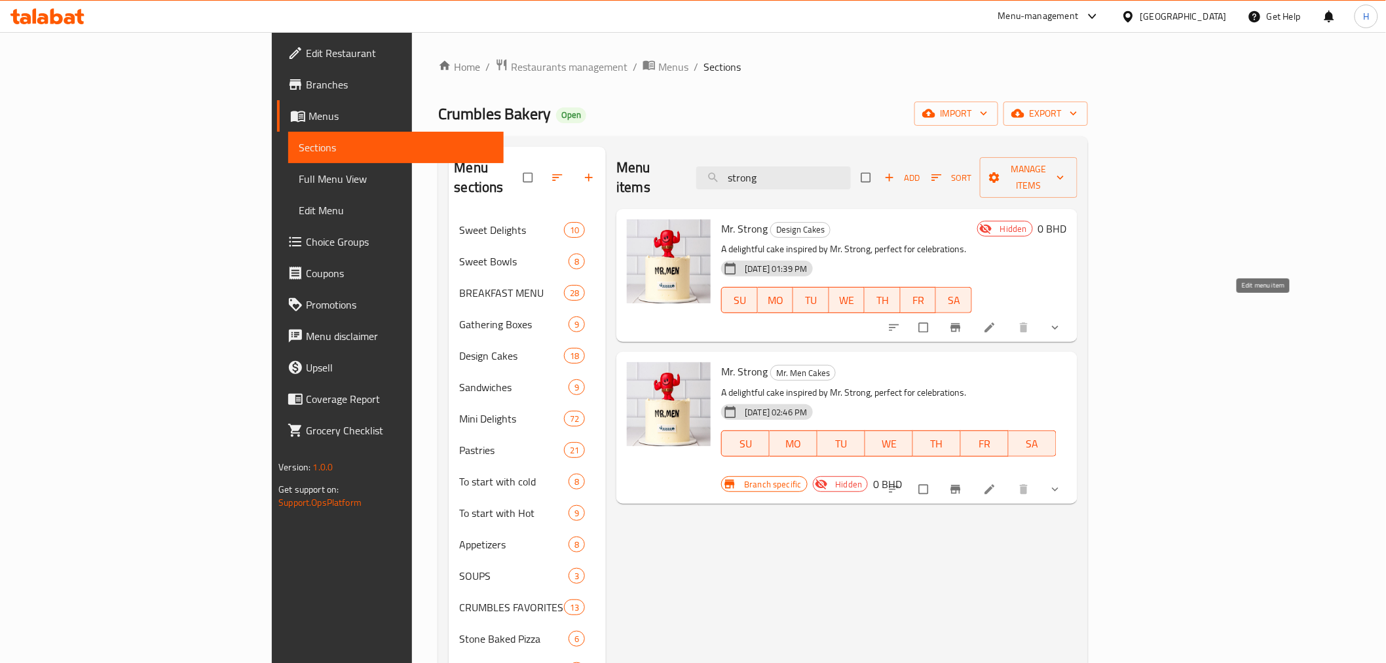
type input "strong"
click at [997, 321] on icon at bounding box center [990, 327] width 13 height 13
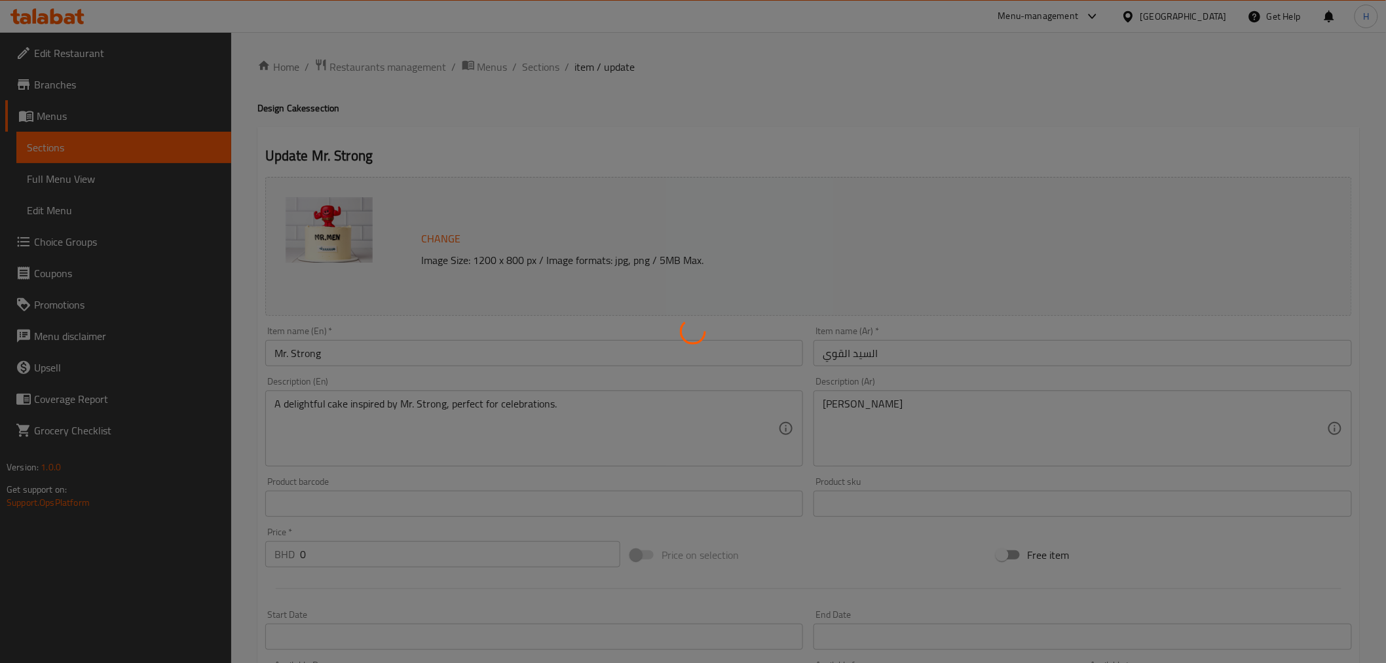
type input "Flavour"
type input "1"
type input "Size"
type input "1"
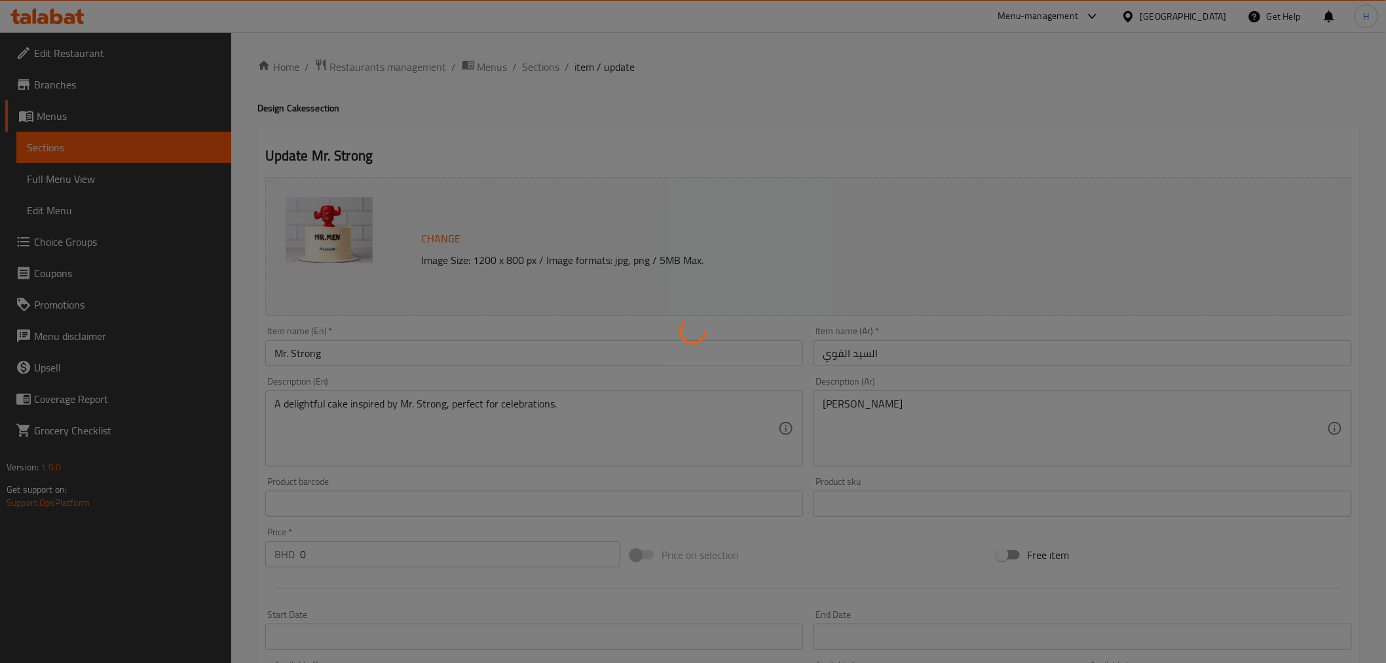
type input "1"
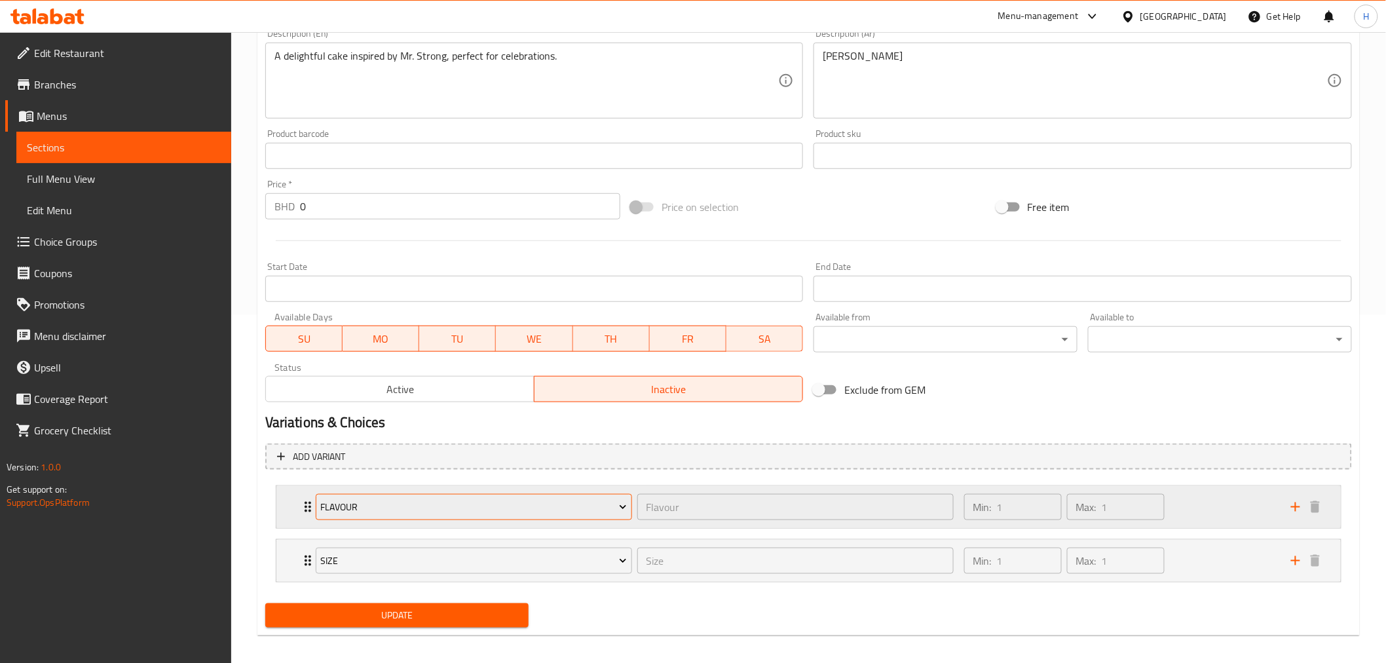
scroll to position [356, 0]
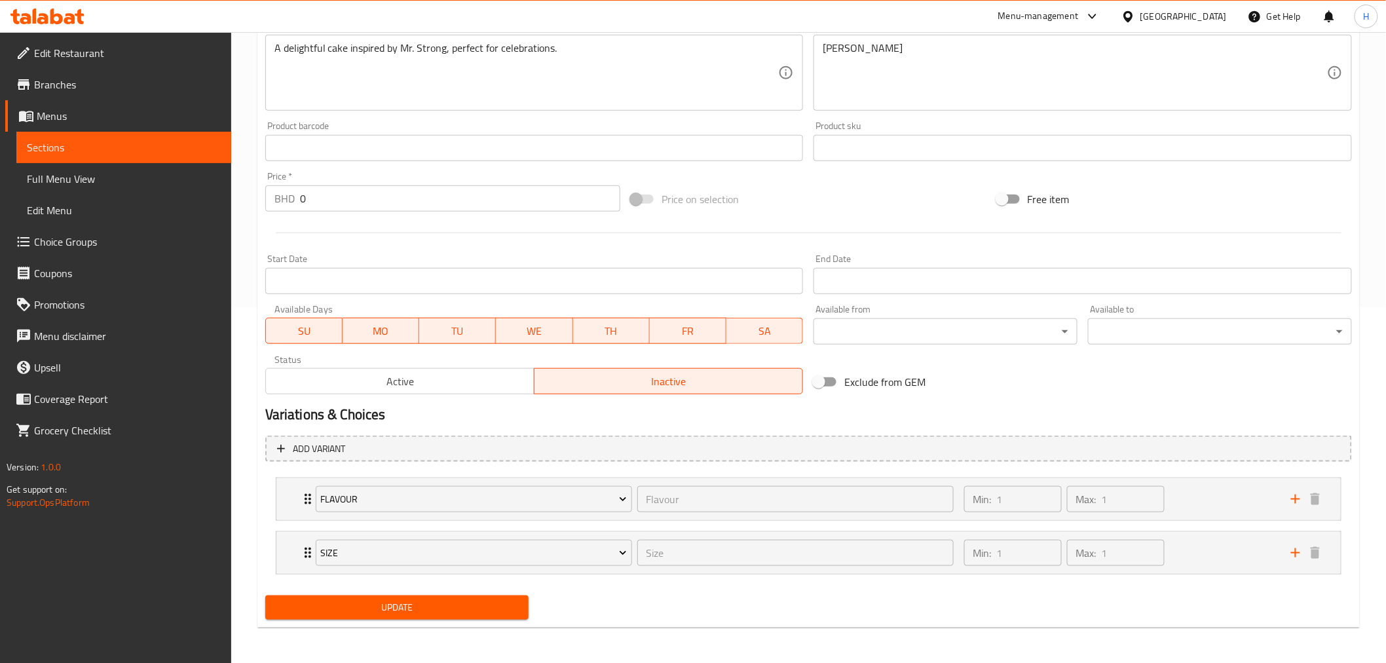
click at [448, 379] on span "Active" at bounding box center [400, 381] width 258 height 19
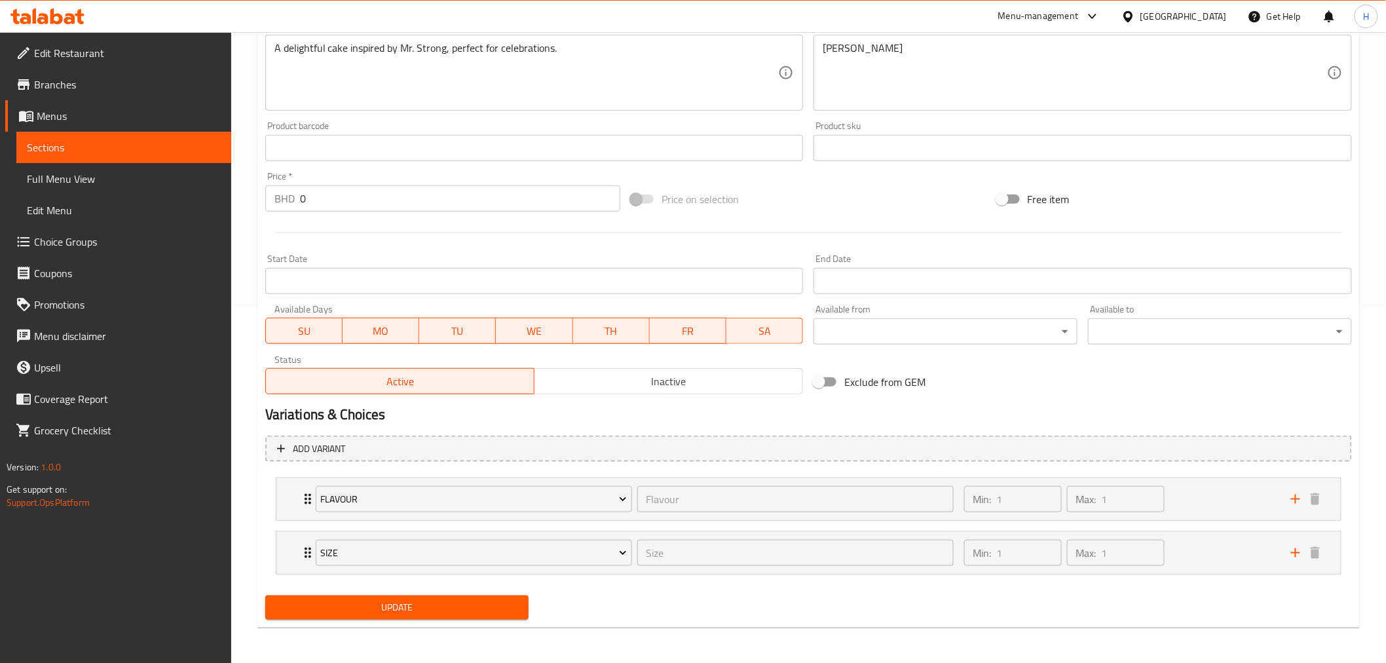
click at [387, 608] on span "Update" at bounding box center [397, 608] width 243 height 16
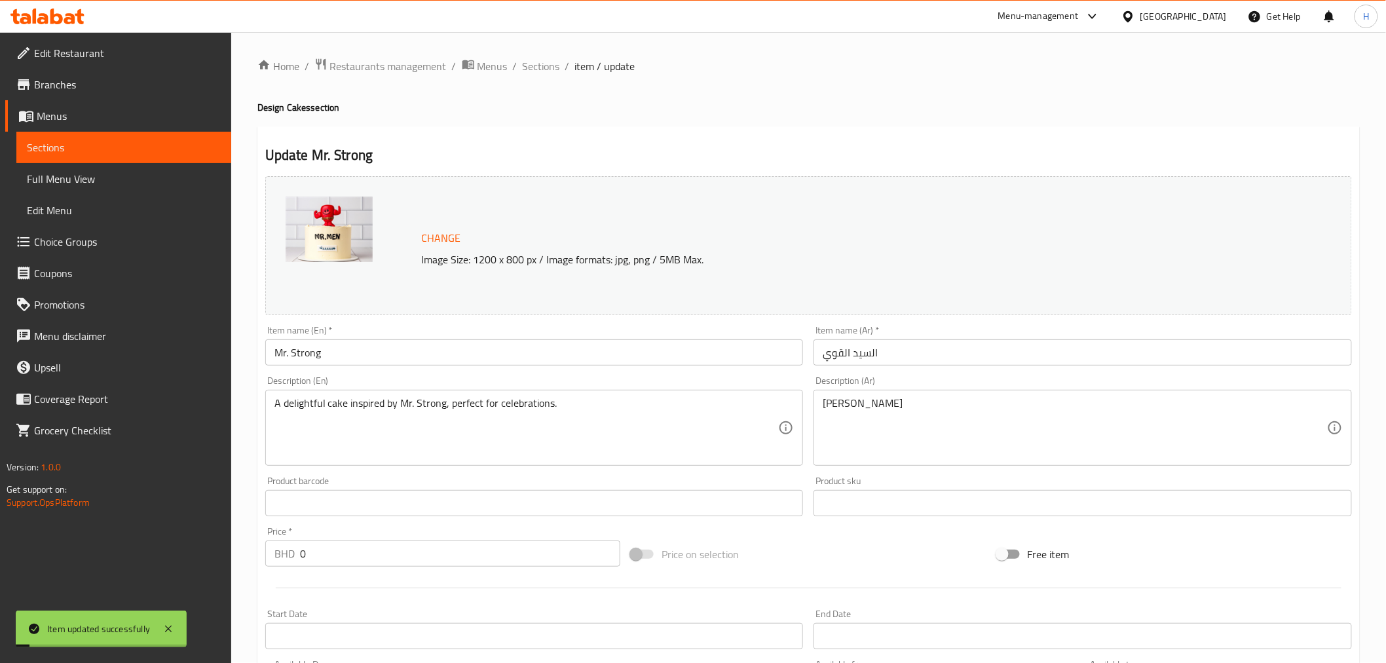
scroll to position [0, 0]
click at [538, 63] on span "Sections" at bounding box center [541, 67] width 37 height 16
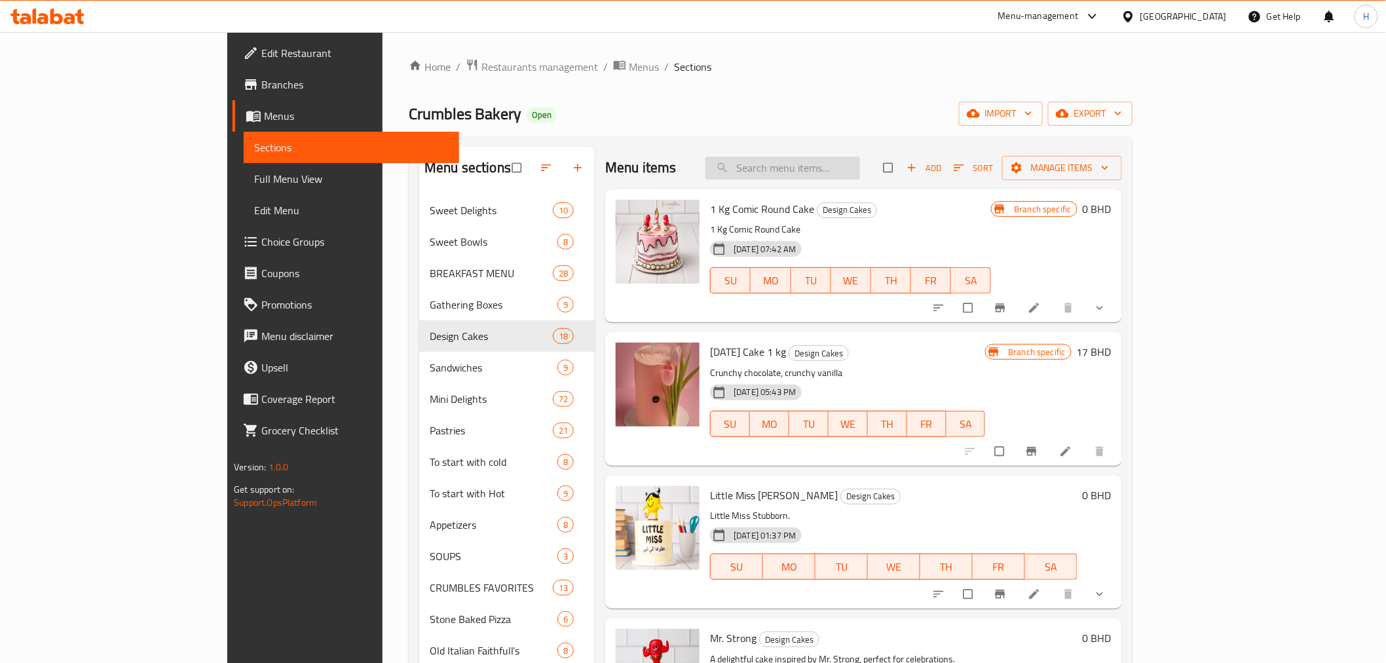
click at [829, 175] on input "search" at bounding box center [783, 168] width 155 height 23
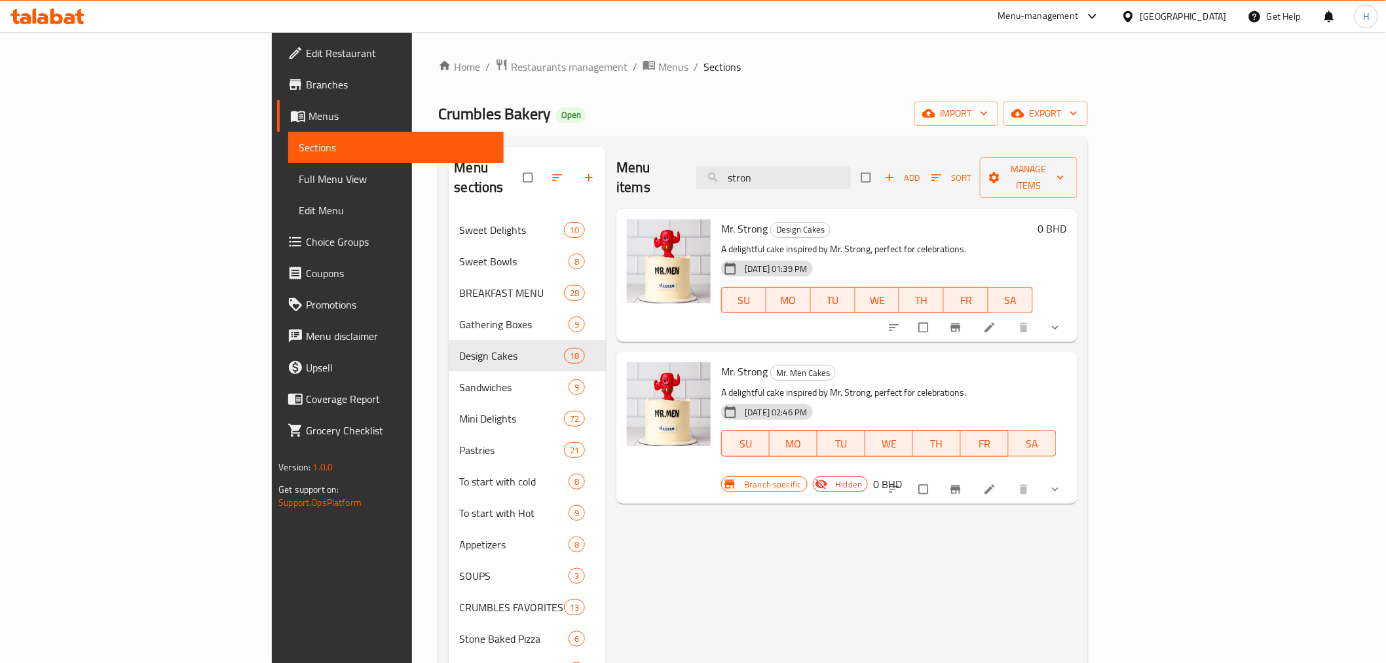
type input "stron"
click at [1062, 321] on icon "show more" at bounding box center [1055, 327] width 13 height 13
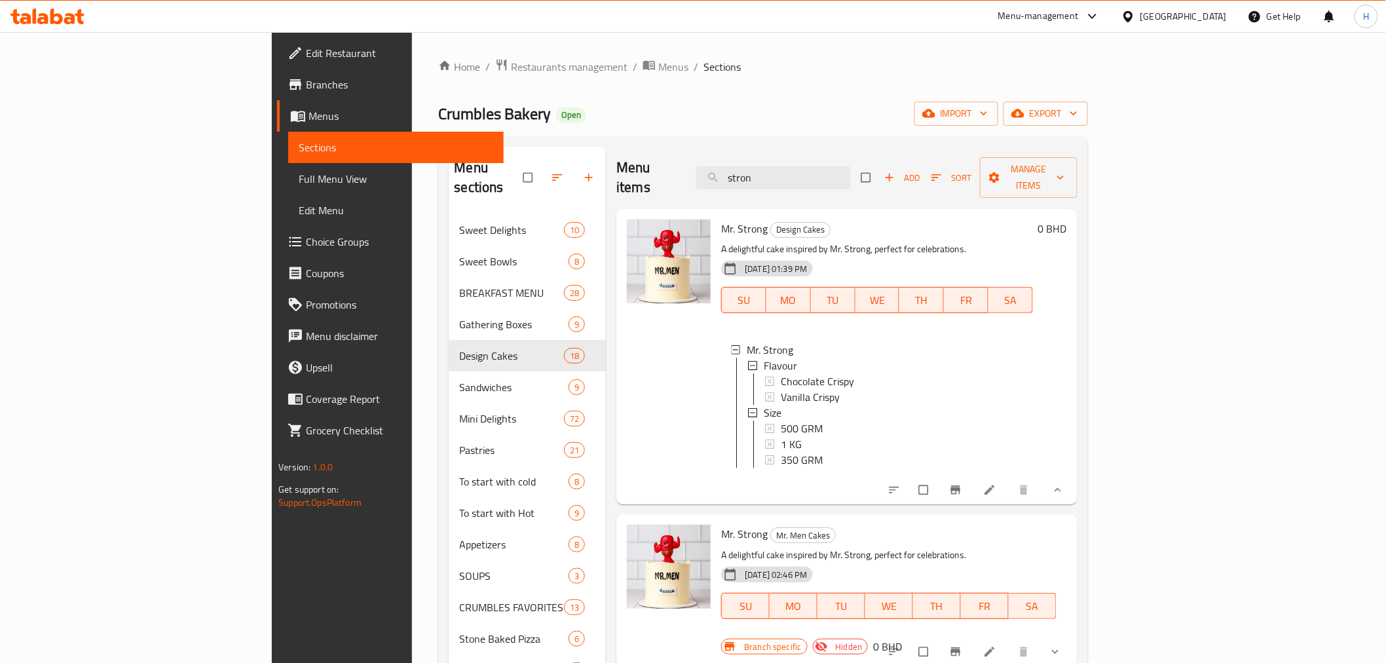
click at [961, 647] on icon "Branch-specific-item" at bounding box center [956, 651] width 10 height 9
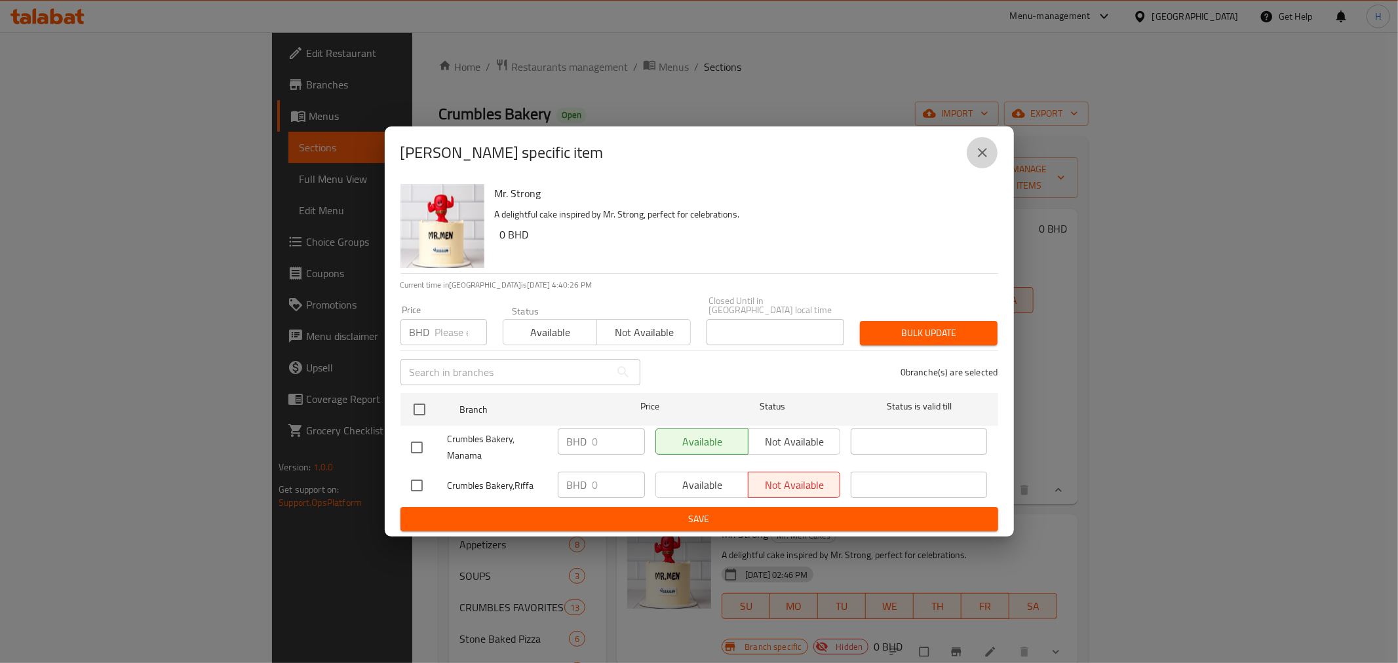
click at [993, 159] on button "close" at bounding box center [981, 152] width 31 height 31
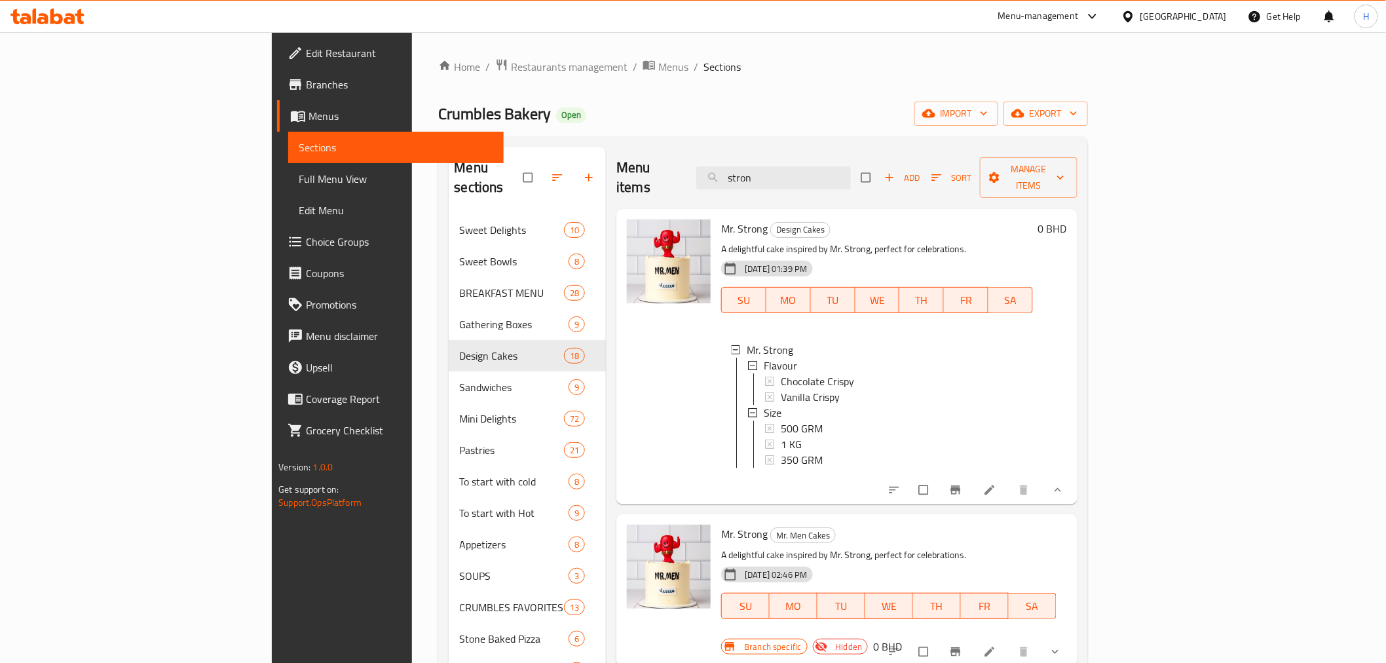
click at [1025, 171] on div "Menu items stron Add Sort Manage items" at bounding box center [847, 178] width 461 height 62
click at [1019, 159] on div "Menu items stron Add Sort Manage items" at bounding box center [847, 178] width 461 height 62
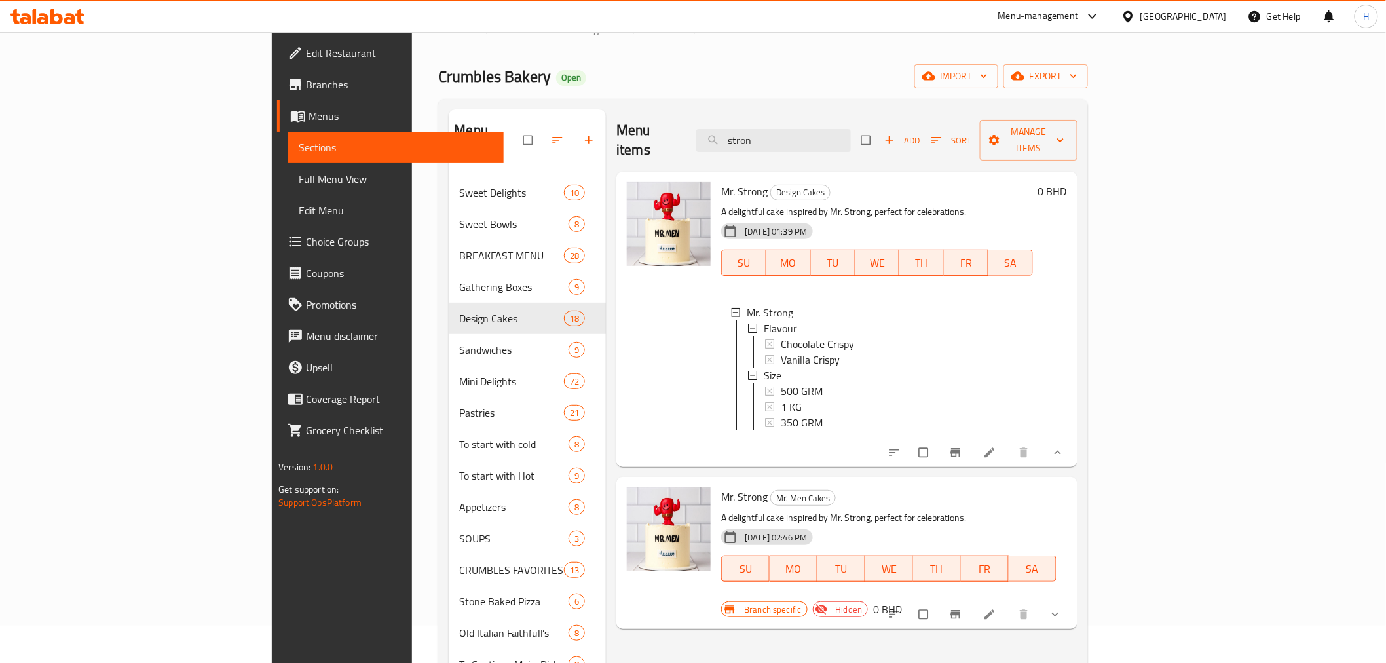
scroll to position [73, 0]
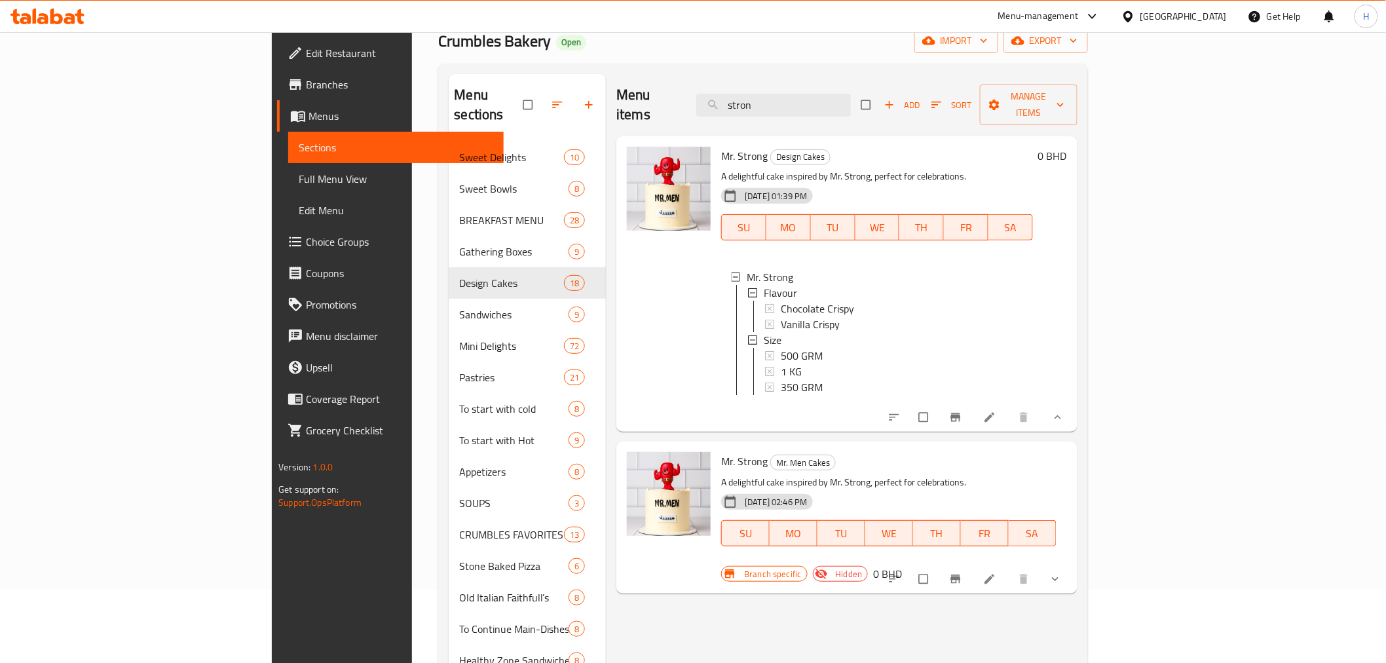
click at [1088, 180] on div "Menu sections Sweet Delights 10 Sweet Bowls 8 BREAKFAST MENU 28 Gathering Boxes…" at bounding box center [762, 645] width 649 height 1163
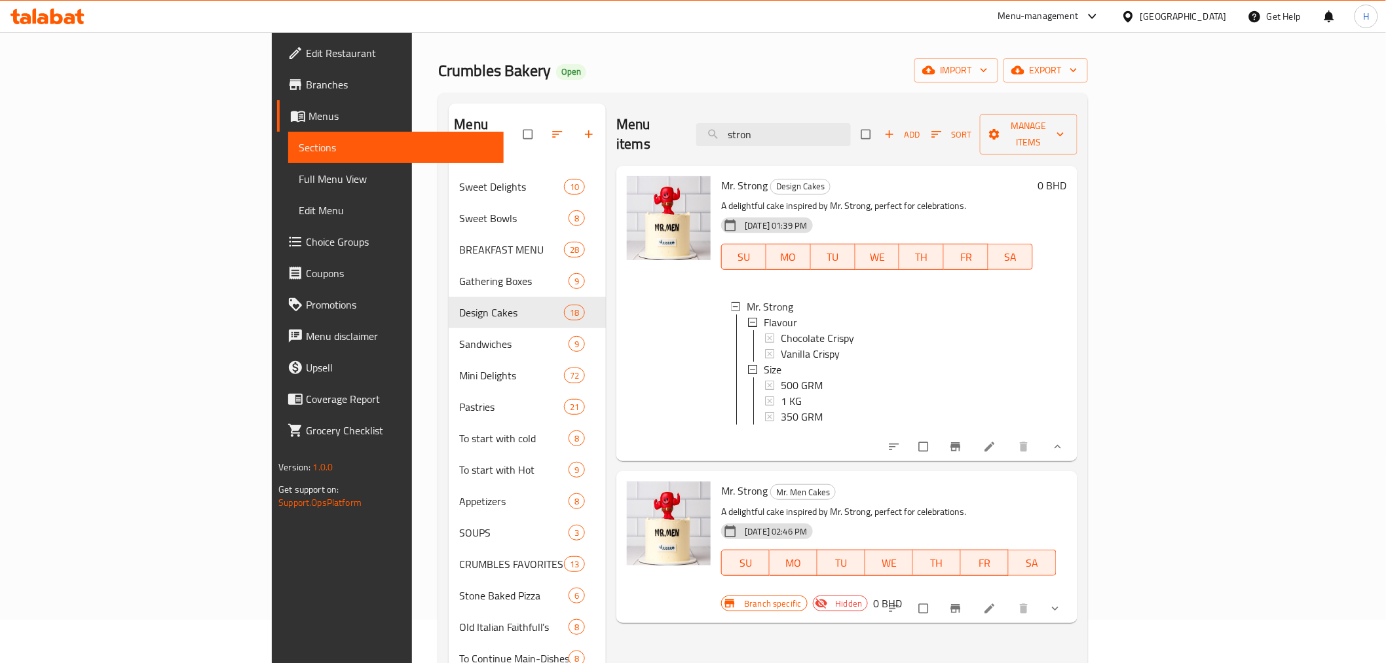
scroll to position [0, 0]
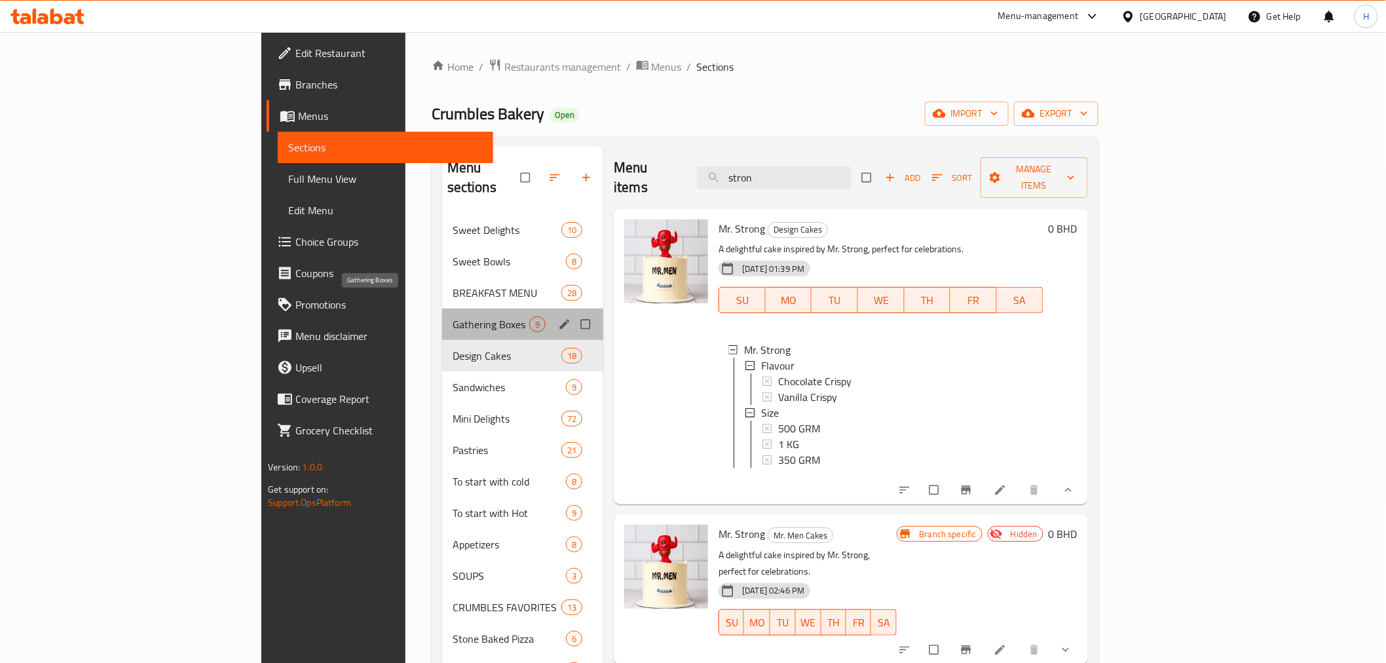
click at [453, 316] on span "Gathering Boxes" at bounding box center [491, 324] width 77 height 16
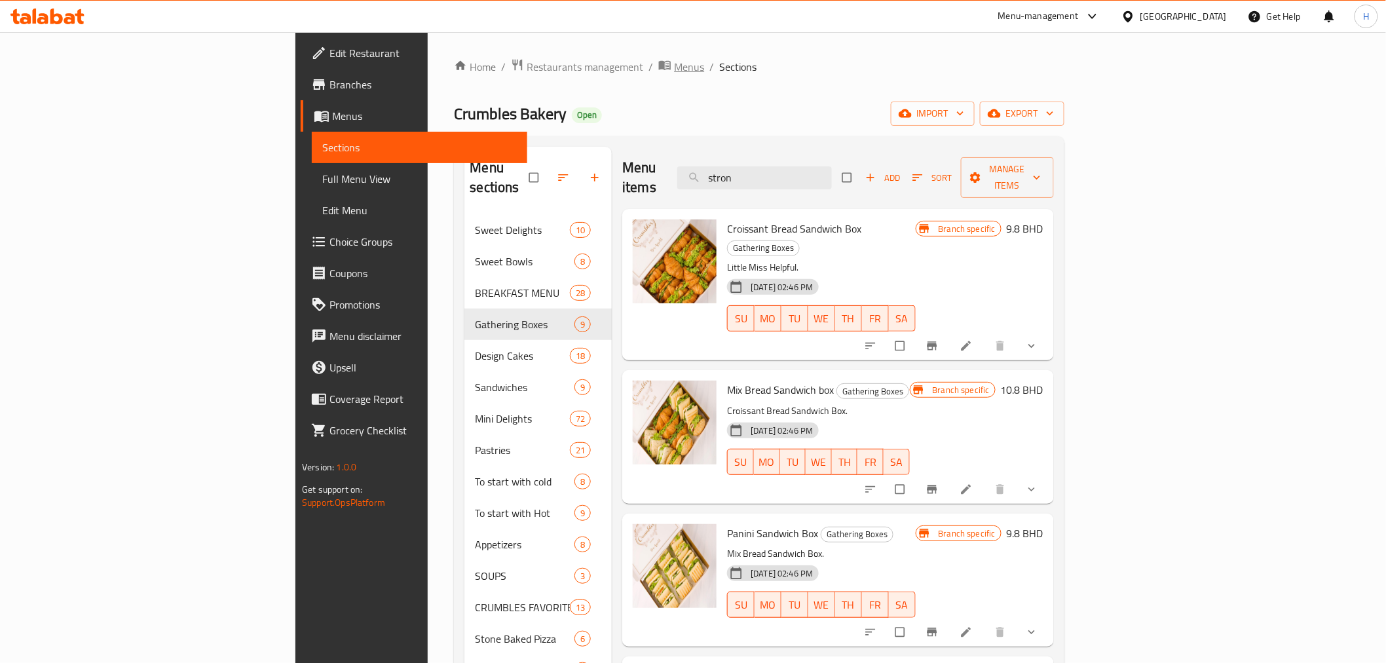
click at [659, 69] on icon "breadcrumb" at bounding box center [665, 64] width 13 height 13
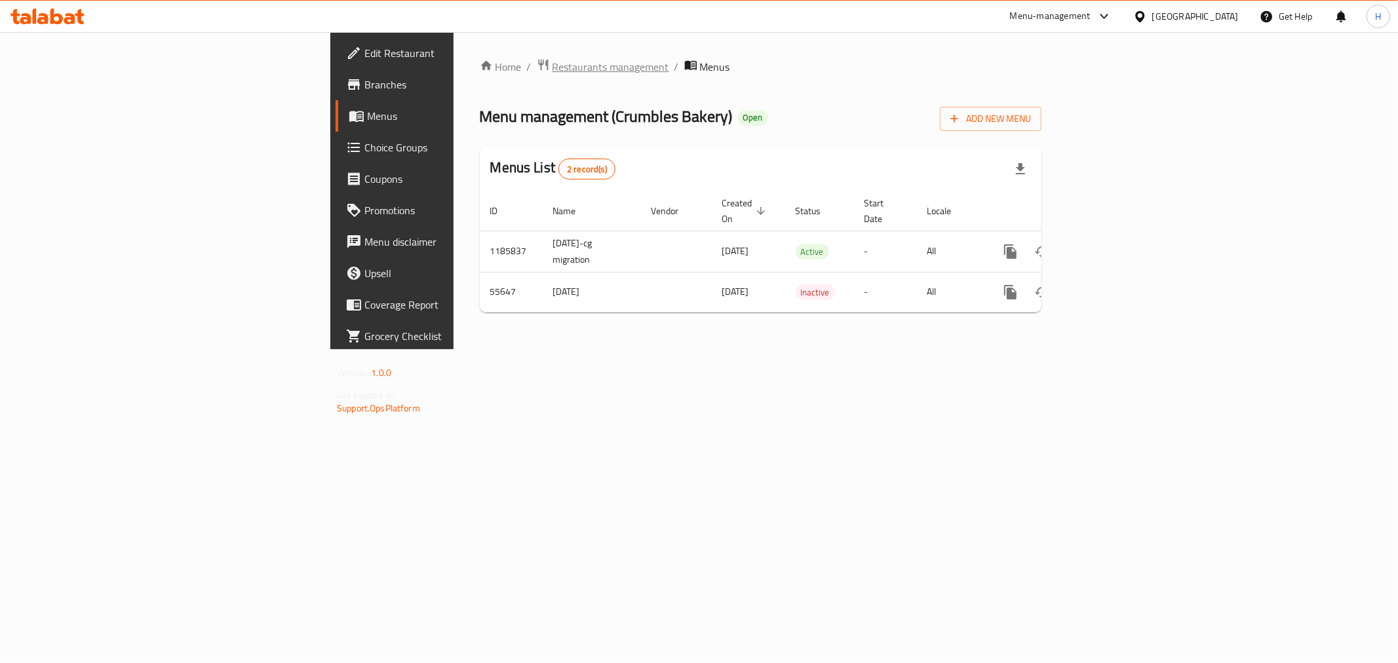
click at [552, 66] on span "Restaurants management" at bounding box center [610, 67] width 117 height 16
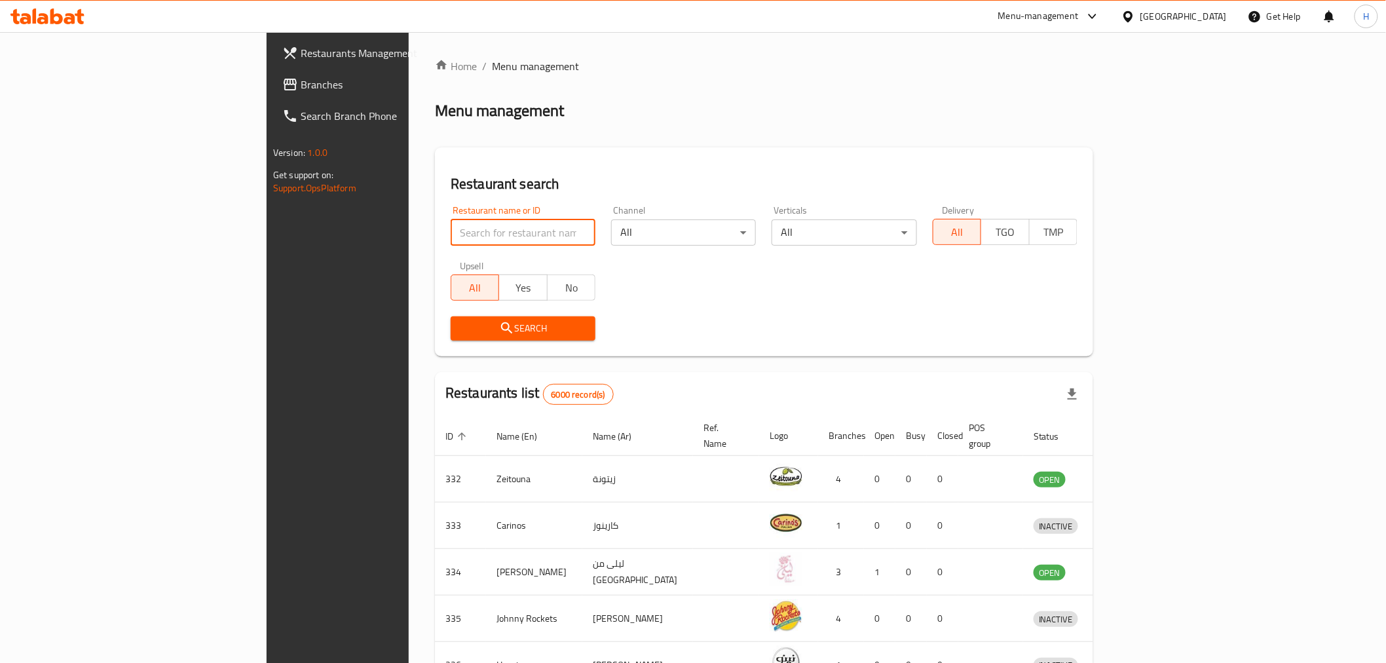
click at [451, 227] on input "search" at bounding box center [523, 233] width 145 height 26
click at [451, 235] on input "search" at bounding box center [523, 233] width 145 height 26
type input "[PERSON_NAME]"
click button "Search" at bounding box center [523, 328] width 145 height 24
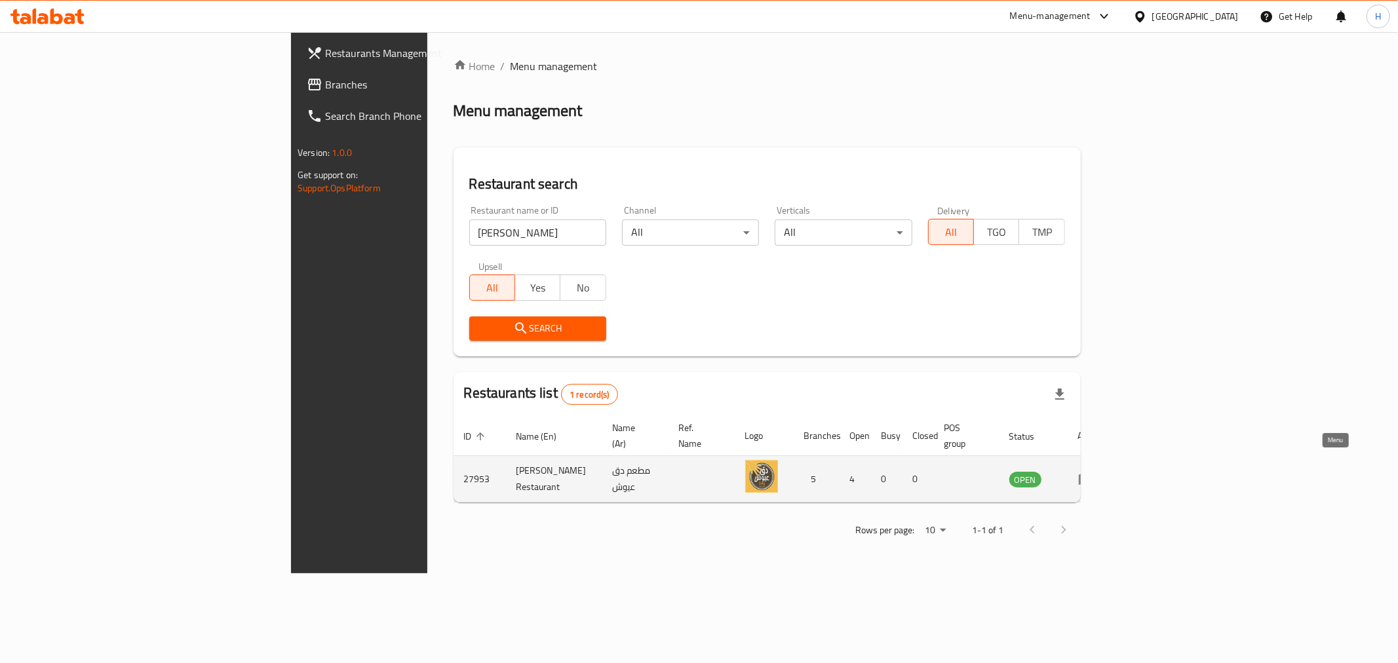
click at [1093, 474] on icon "enhanced table" at bounding box center [1086, 479] width 14 height 11
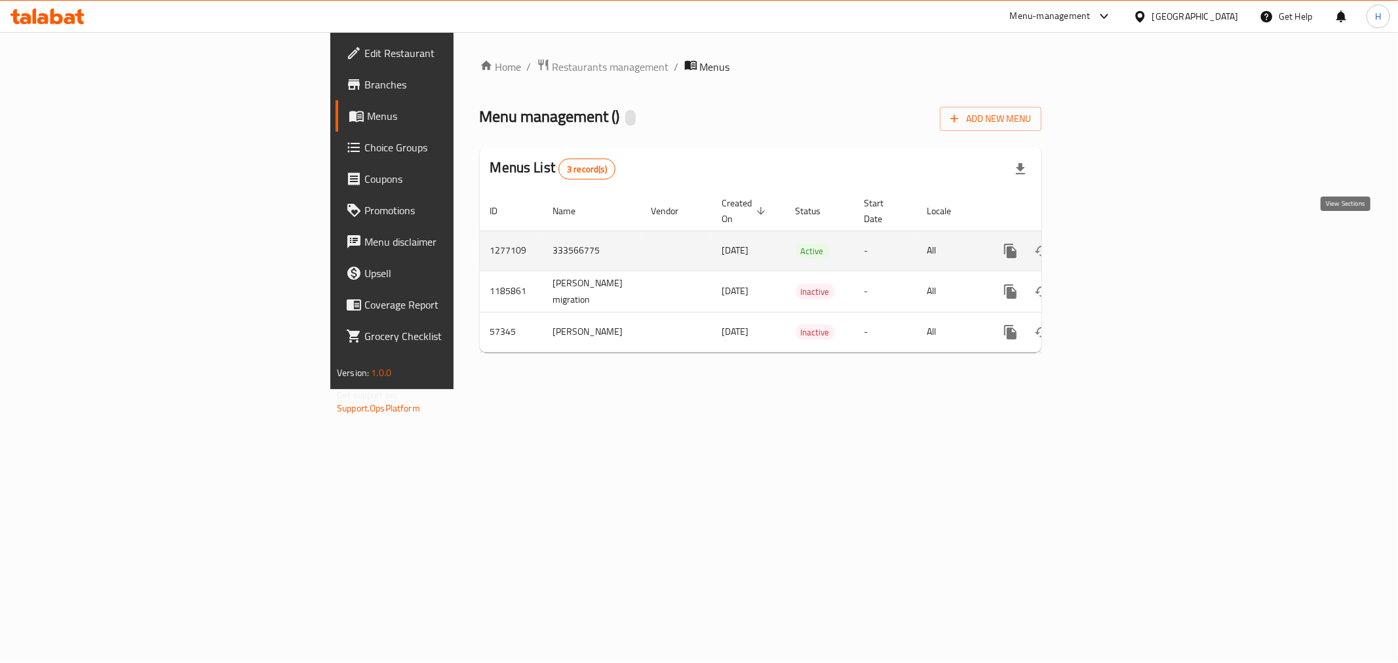
click at [1113, 243] on icon "enhanced table" at bounding box center [1105, 251] width 16 height 16
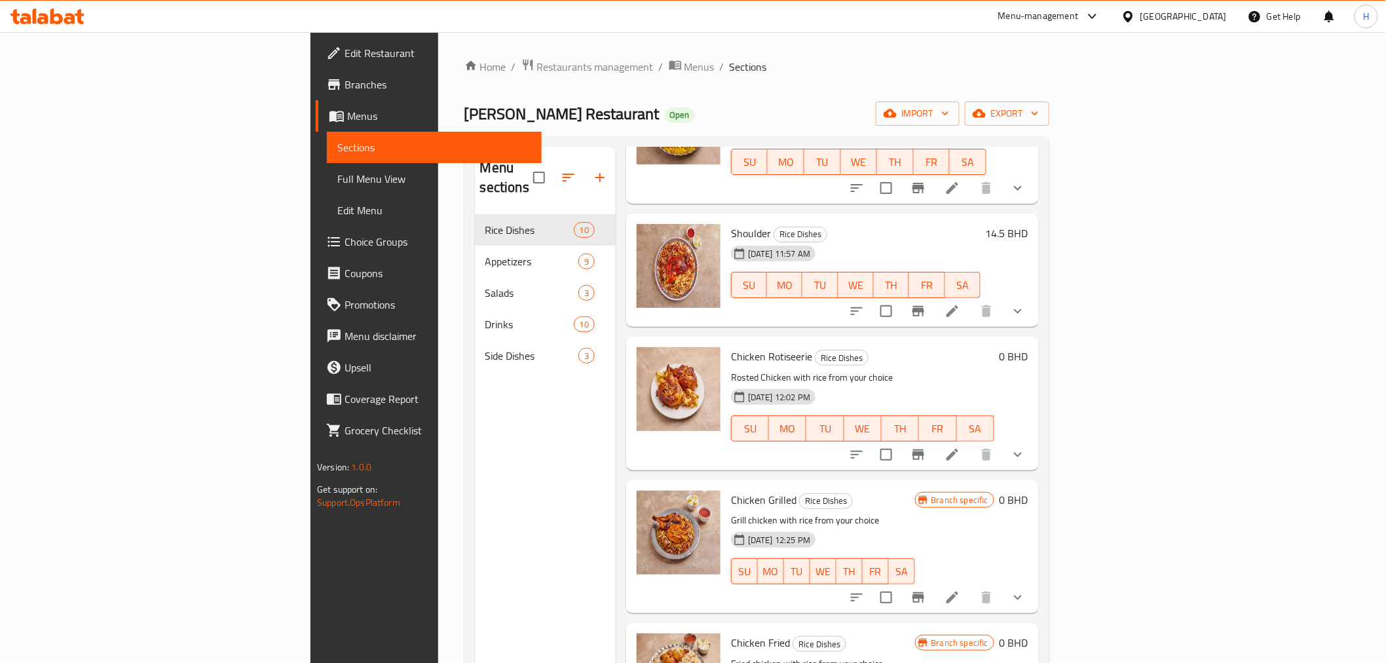
scroll to position [271, 0]
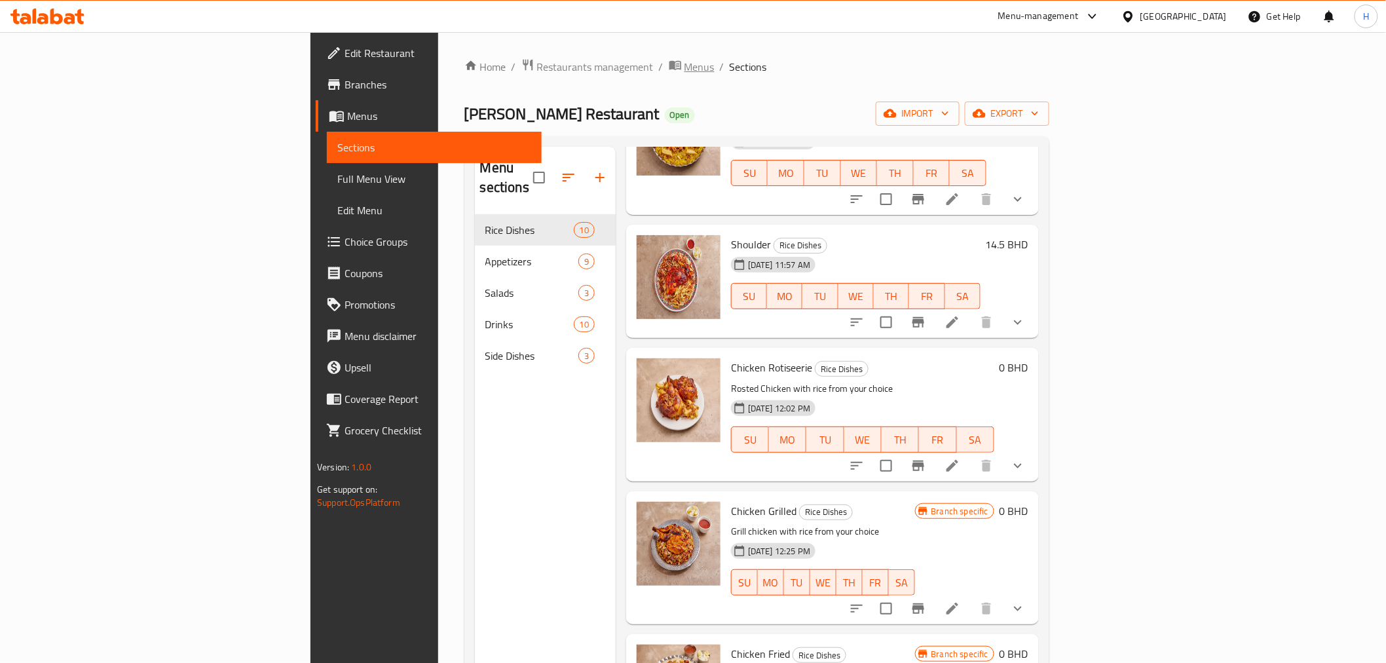
click at [685, 66] on span "Menus" at bounding box center [700, 67] width 30 height 16
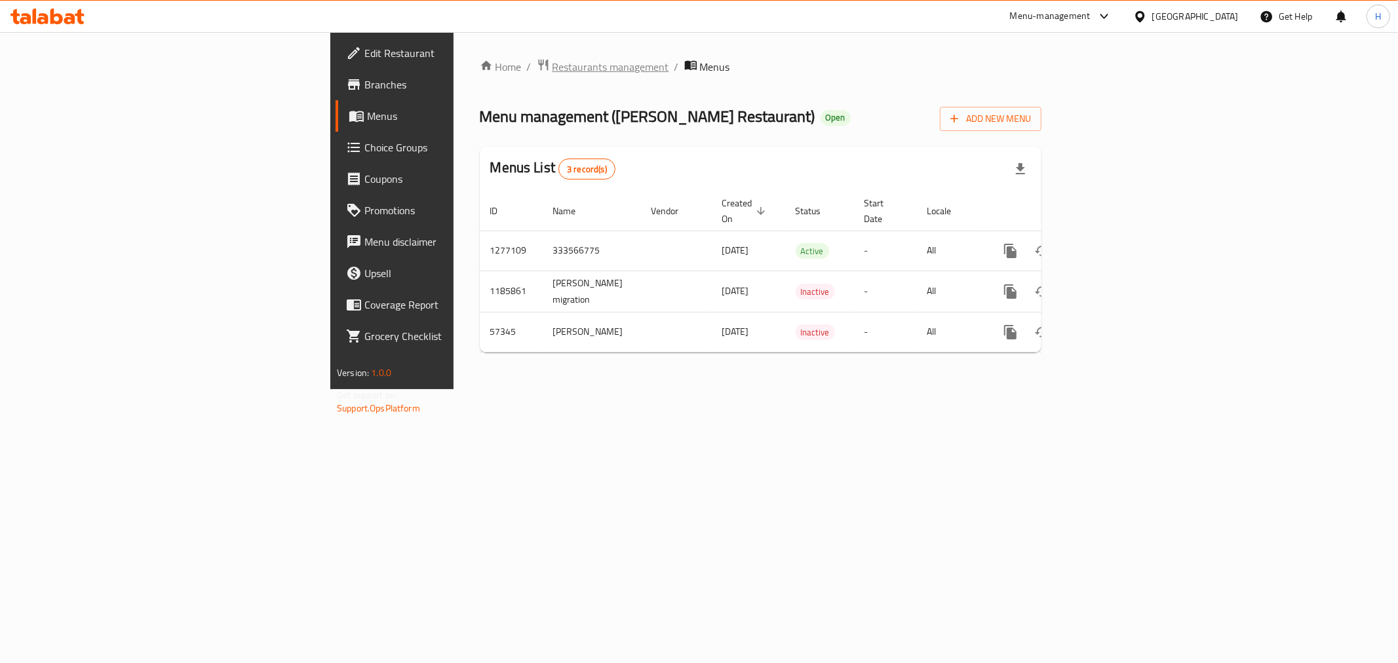
click at [552, 64] on span "Restaurants management" at bounding box center [610, 67] width 117 height 16
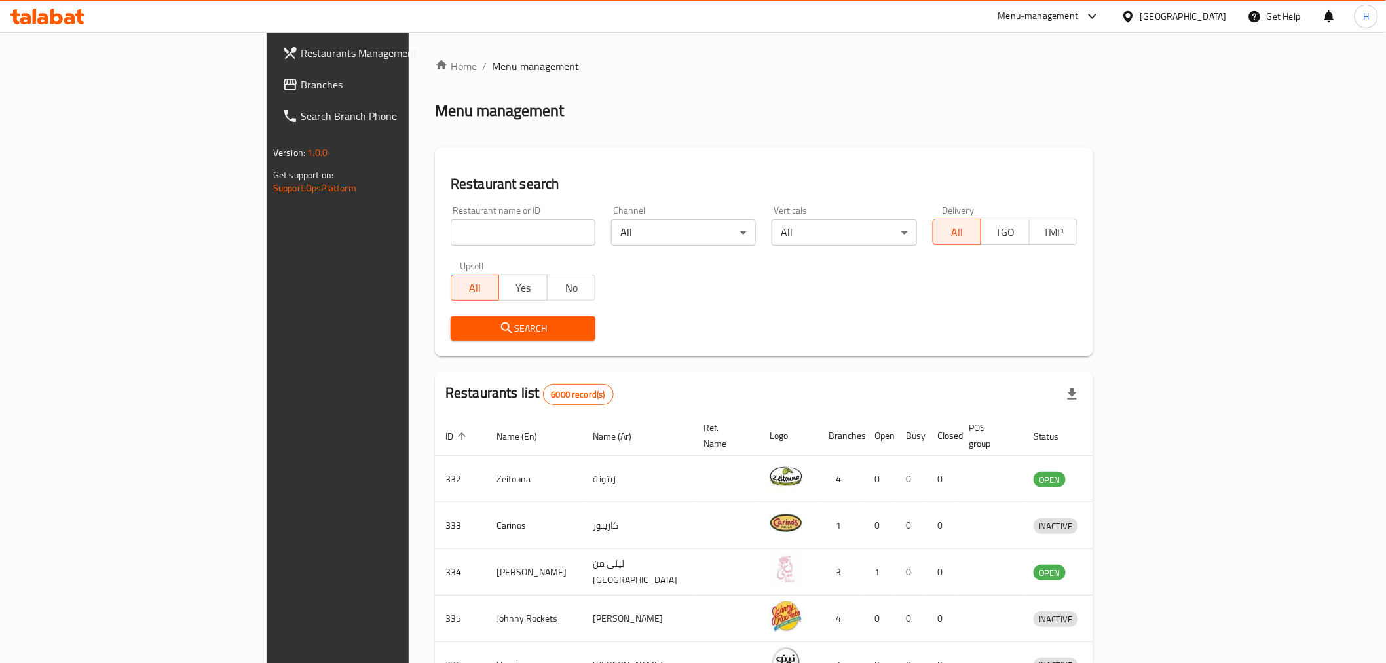
click at [451, 227] on input "search" at bounding box center [523, 233] width 145 height 26
type input "al kaab"
click button "Search" at bounding box center [523, 328] width 145 height 24
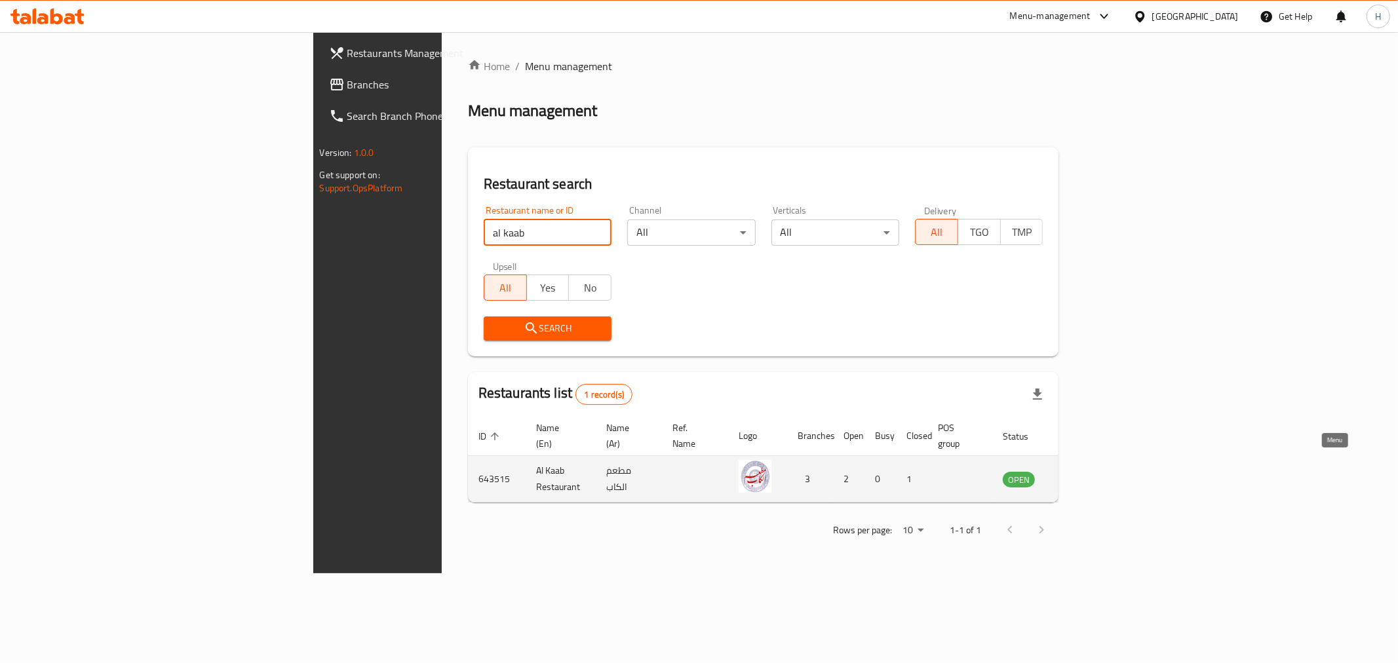
click at [1086, 474] on icon "enhanced table" at bounding box center [1079, 479] width 14 height 11
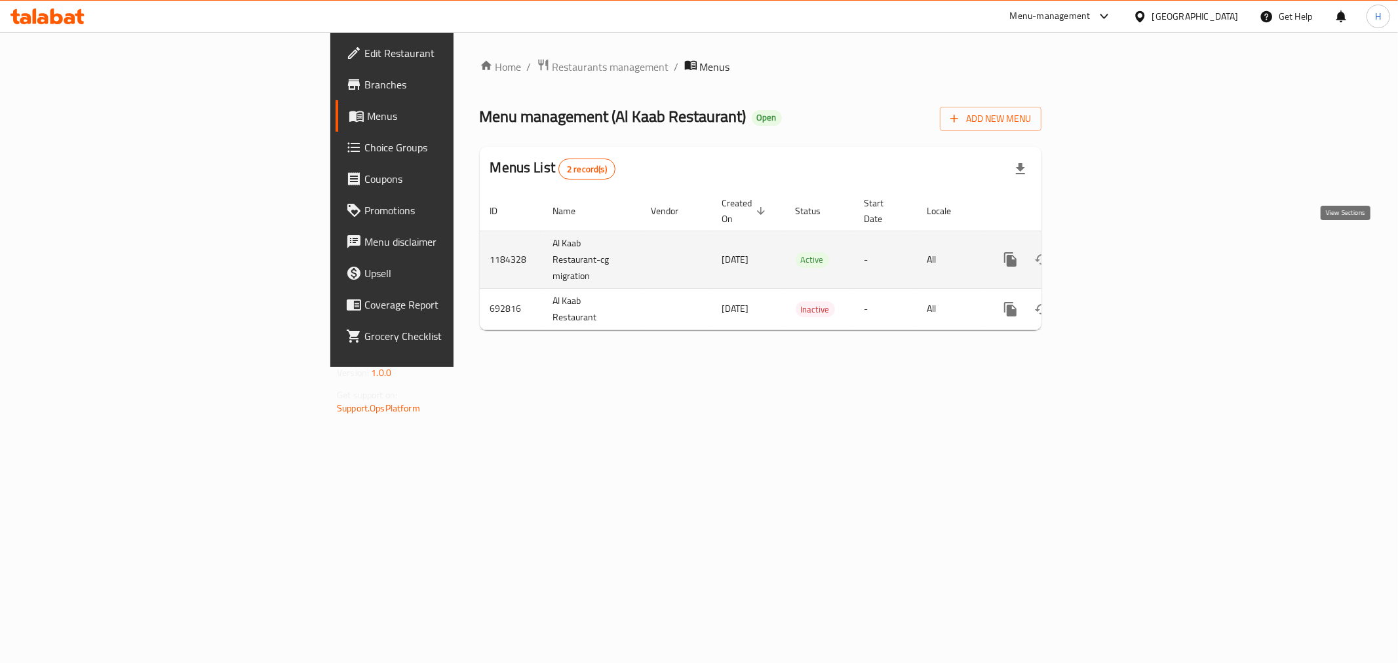
click at [1113, 252] on icon "enhanced table" at bounding box center [1105, 260] width 16 height 16
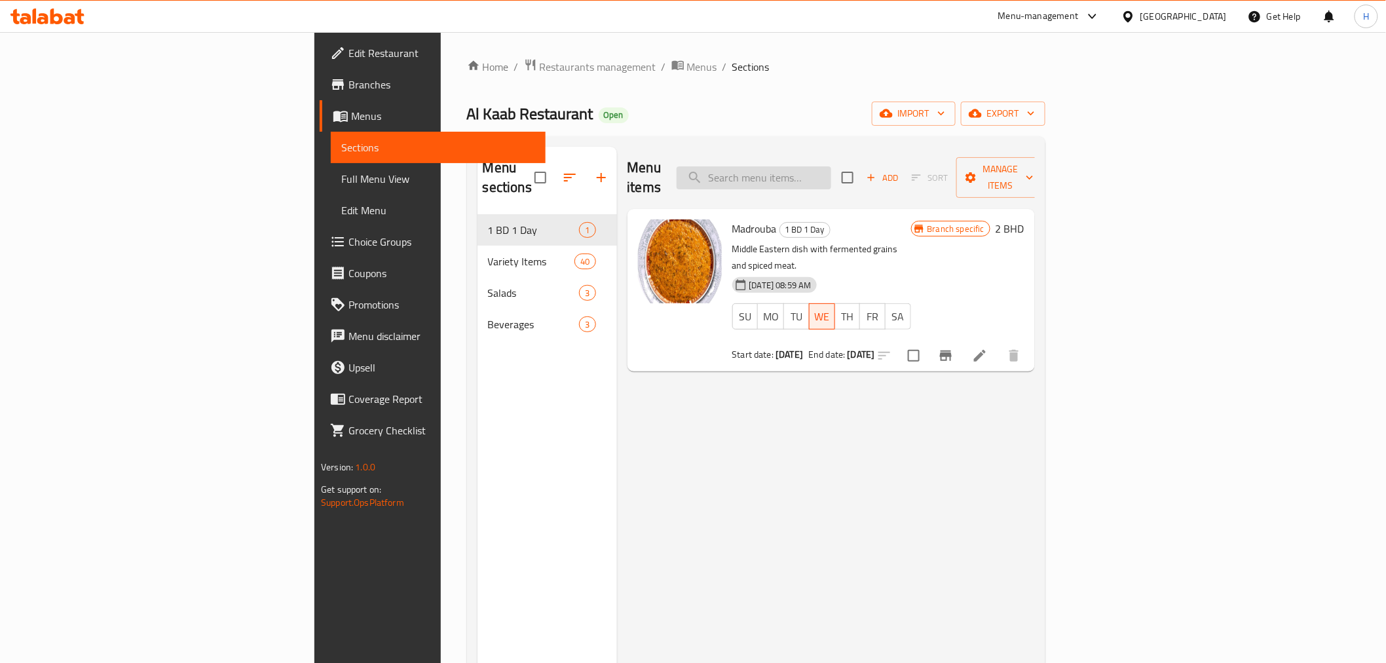
click at [831, 173] on input "search" at bounding box center [754, 177] width 155 height 23
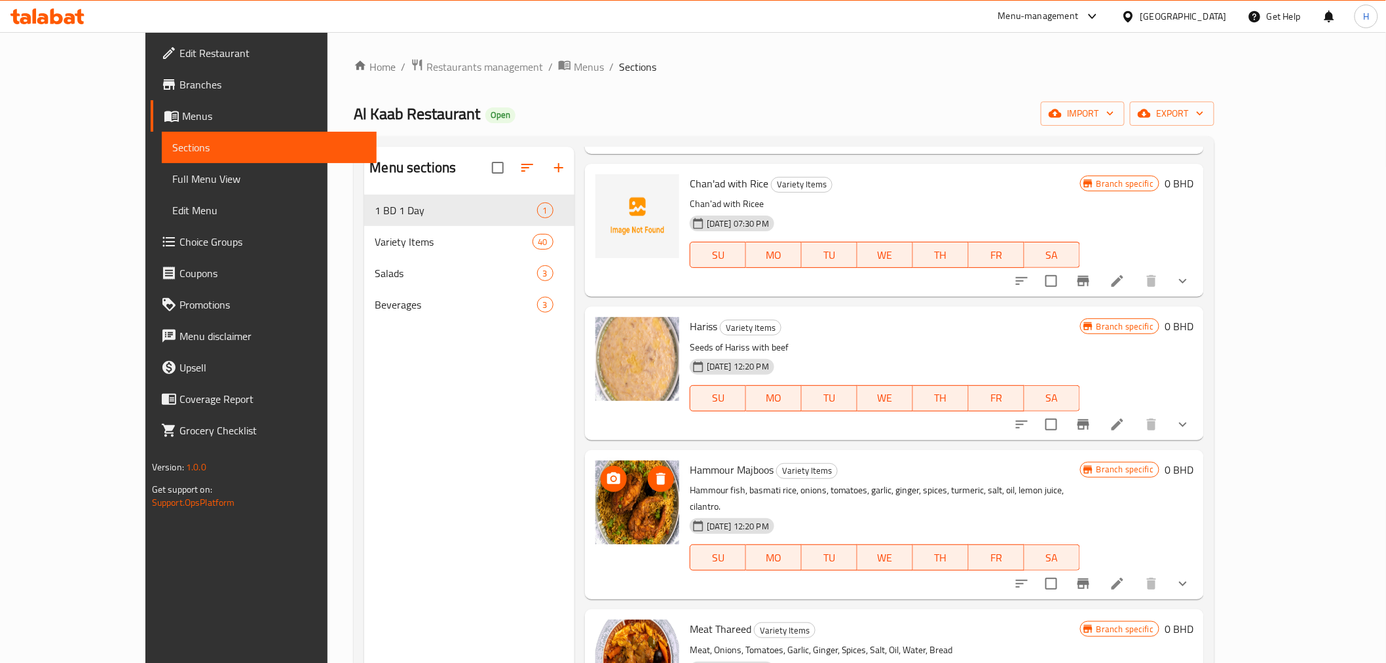
scroll to position [364, 0]
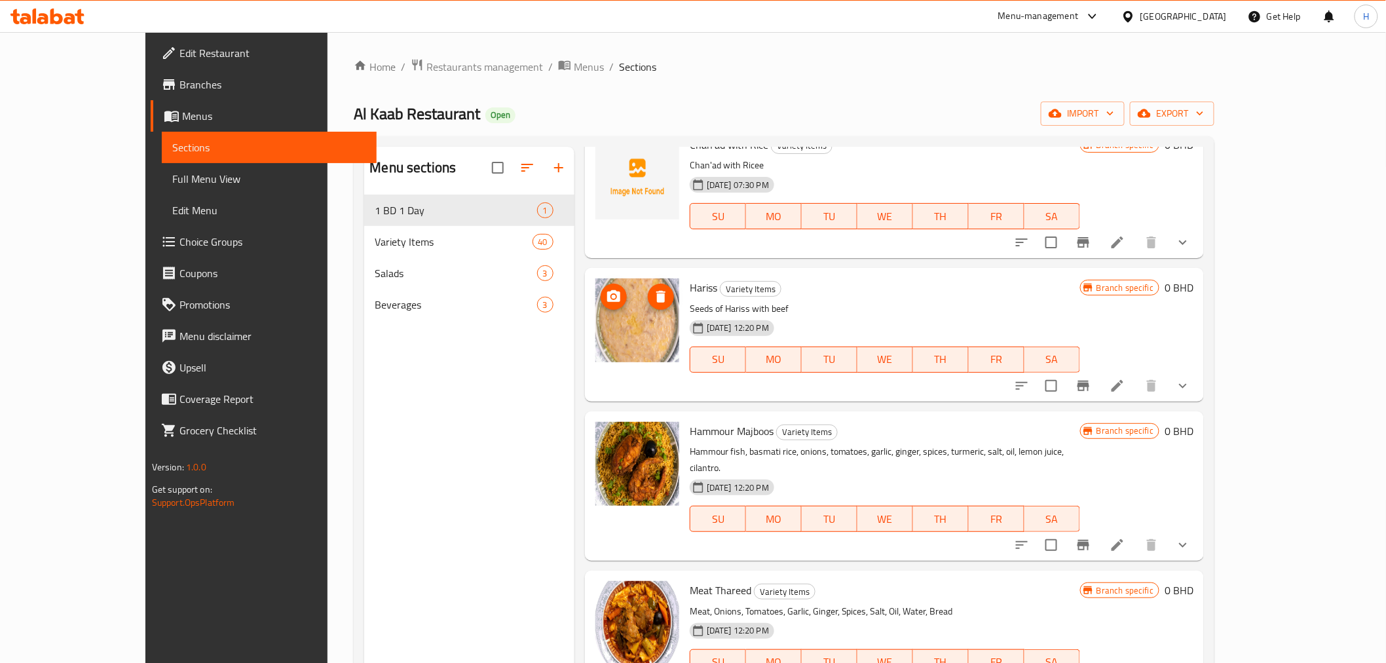
type input "ha"
drag, startPoint x: 595, startPoint y: 336, endPoint x: 537, endPoint y: 379, distance: 71.7
click at [537, 379] on div "Menu sections 1 BD 1 Day 1 Variety Items 40 Salads 3 Beverages 3" at bounding box center [469, 478] width 210 height 663
click at [575, 397] on div "Menu items ha Add Sort Manage items Hariss - Small Variety Items Seeds of Haris…" at bounding box center [890, 478] width 630 height 663
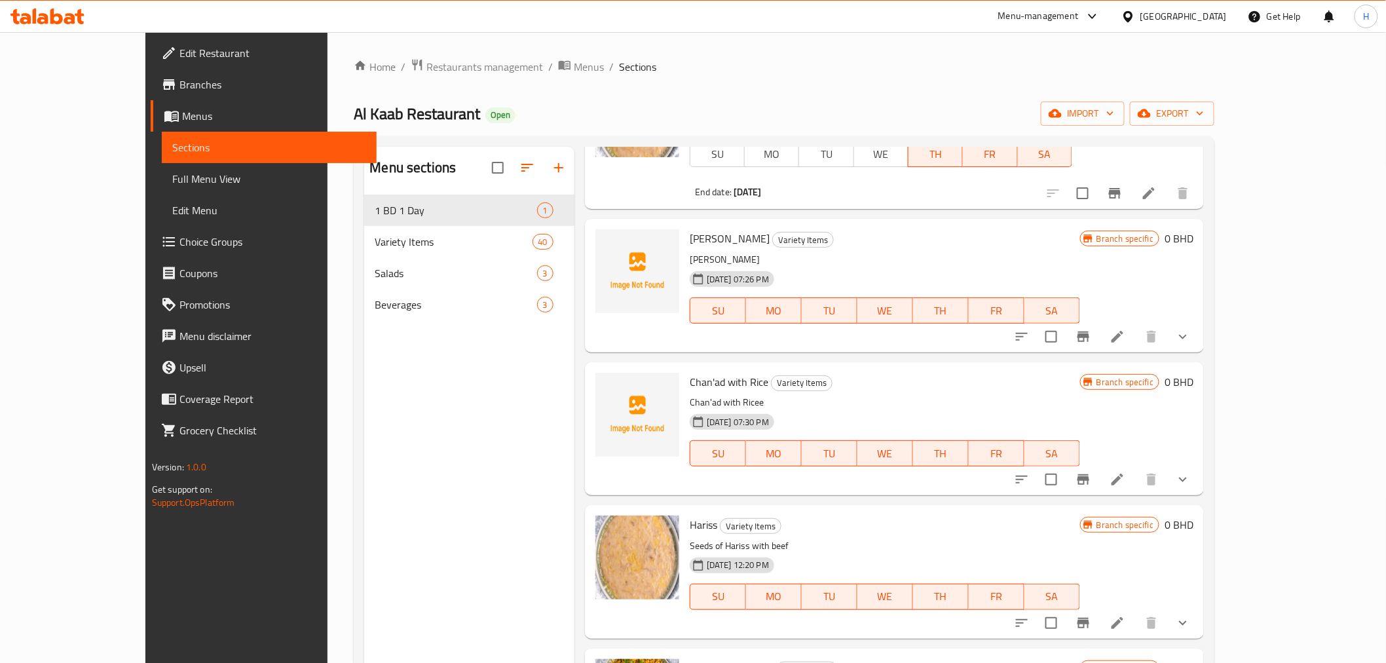
scroll to position [291, 0]
